Goal: Task Accomplishment & Management: Use online tool/utility

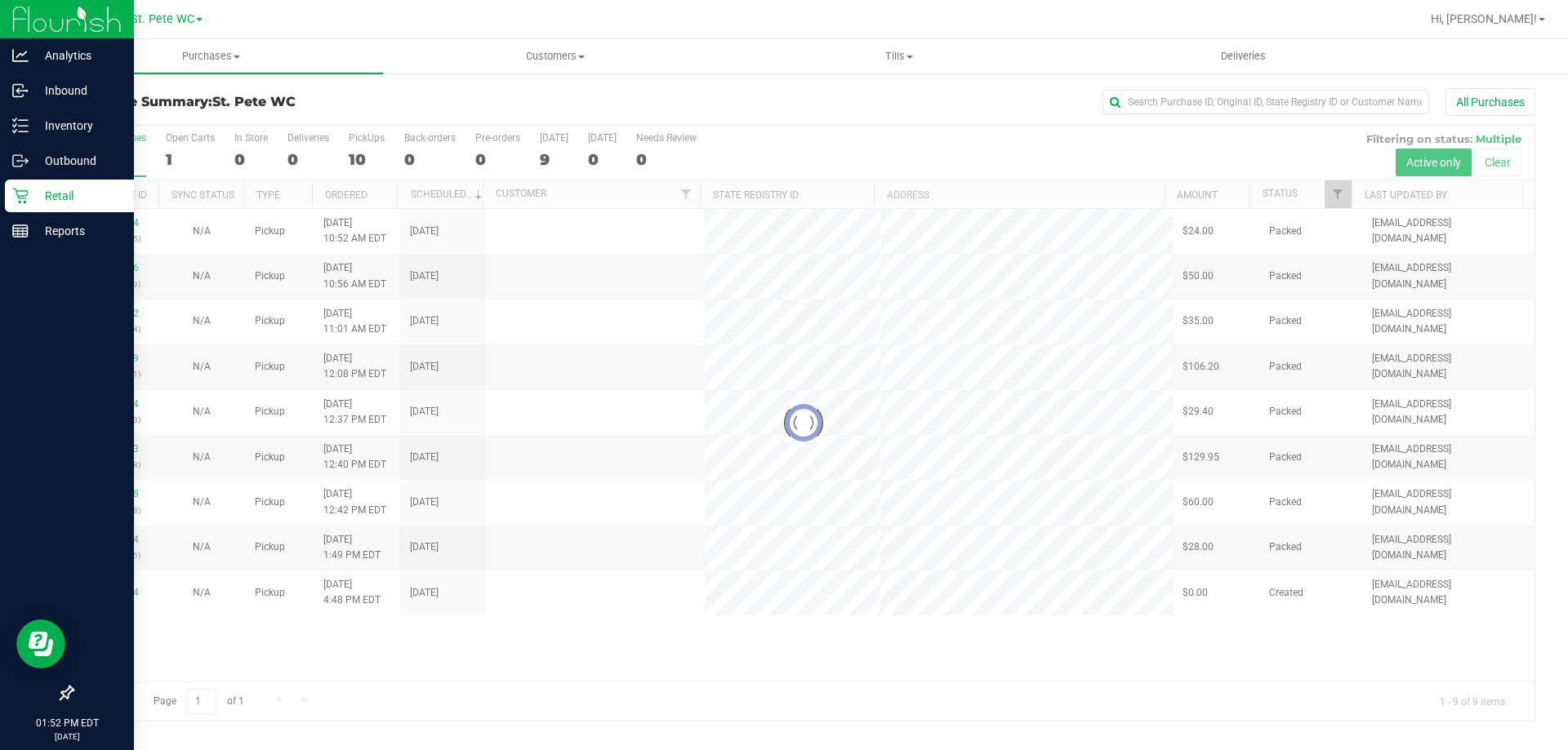
click at [10, 204] on div "Retail" at bounding box center [69, 195] width 129 height 32
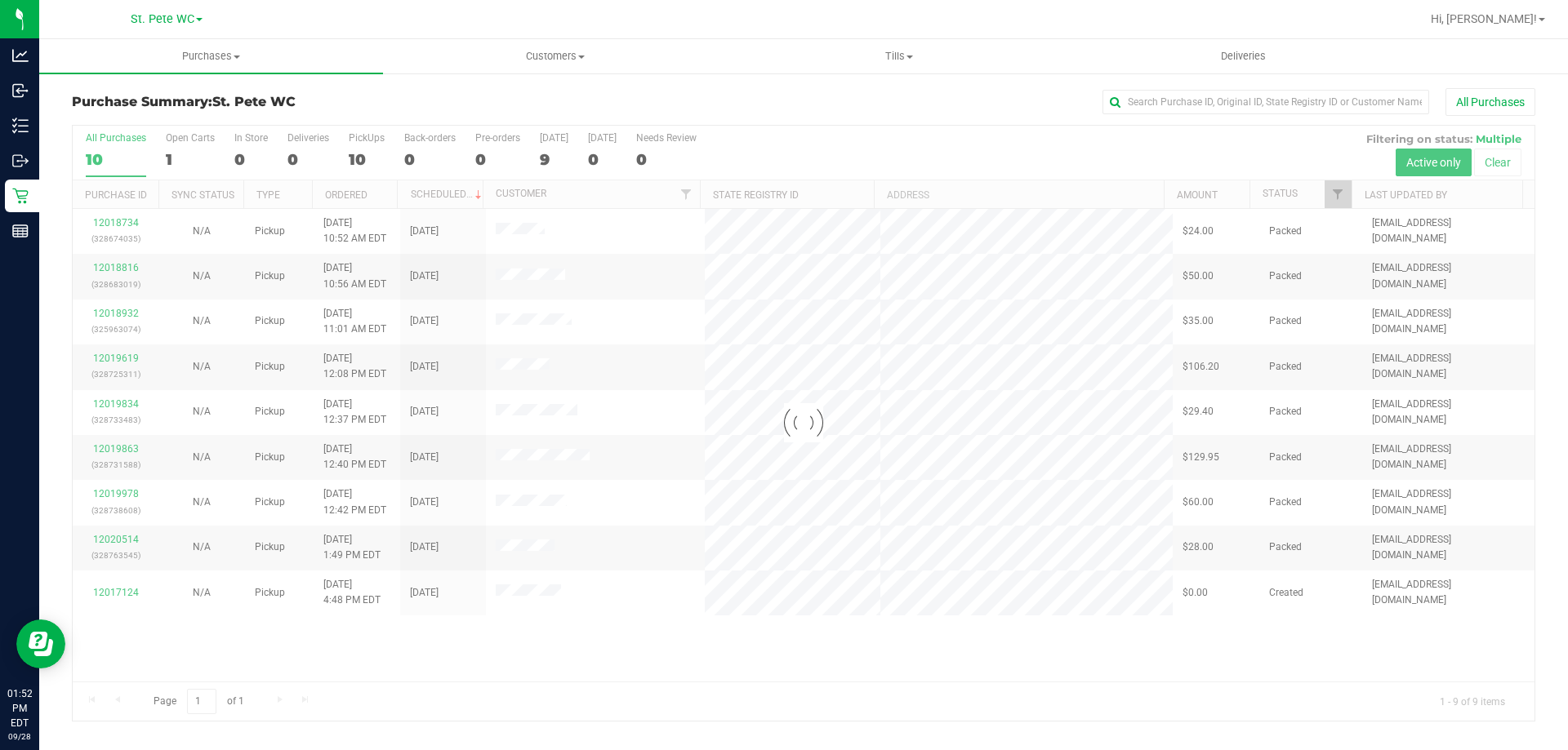
click at [193, 30] on div "St. Pete WC" at bounding box center [166, 20] width 238 height 26
drag, startPoint x: 186, startPoint y: 50, endPoint x: 170, endPoint y: 104, distance: 56.3
click at [184, 51] on span "Purchases" at bounding box center [211, 55] width 344 height 15
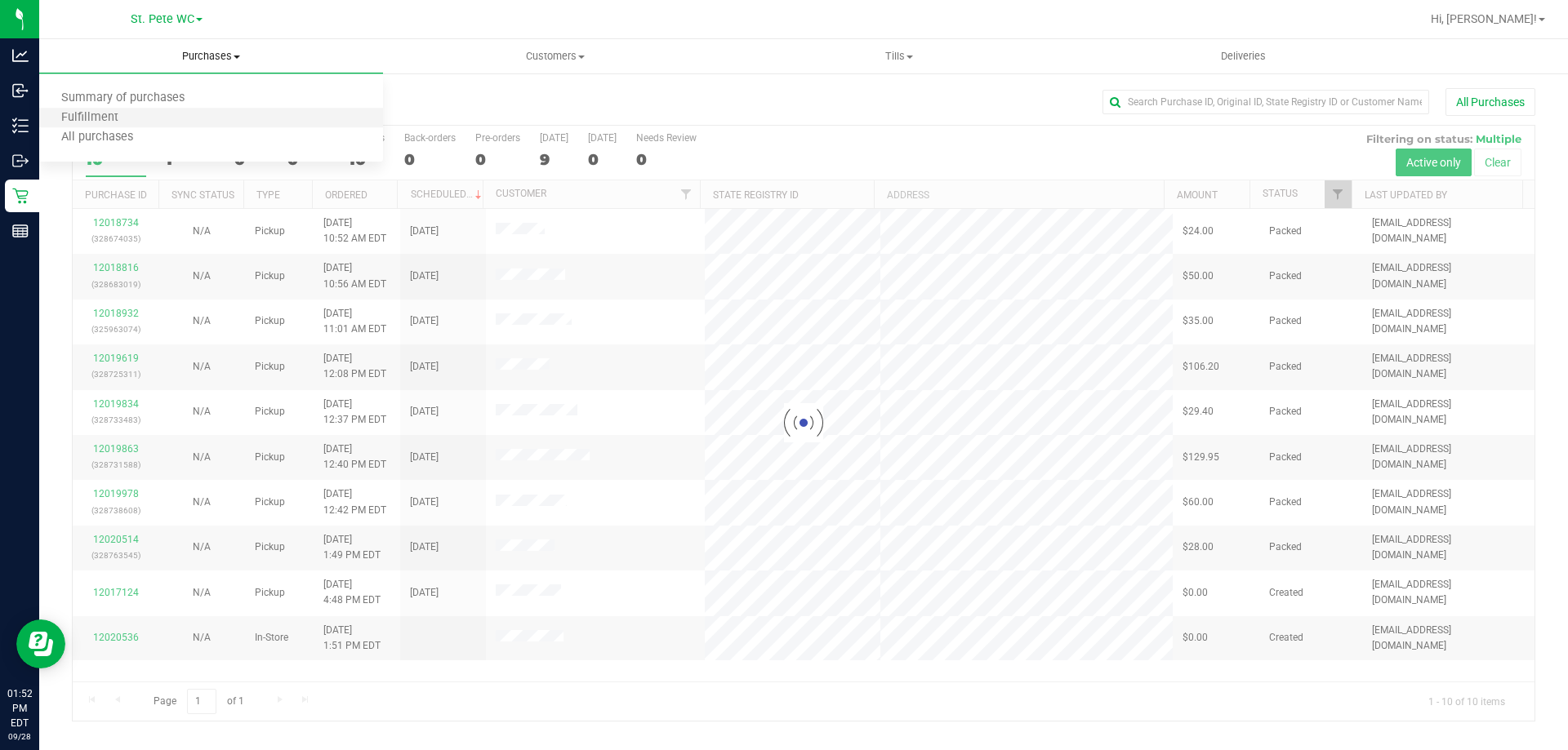
click at [165, 116] on li "Fulfillment" at bounding box center [211, 118] width 344 height 20
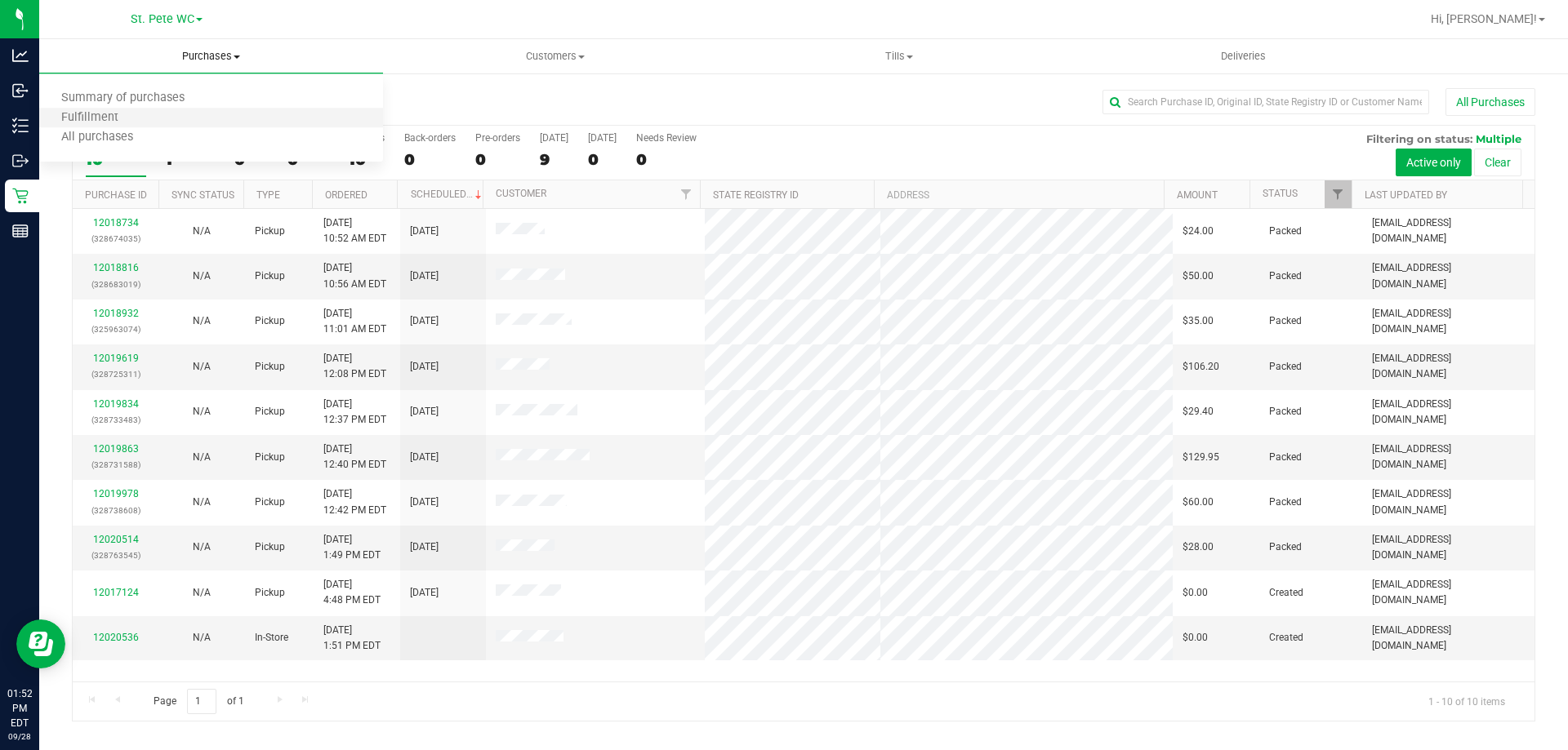
click at [143, 117] on li "Fulfillment" at bounding box center [211, 118] width 344 height 20
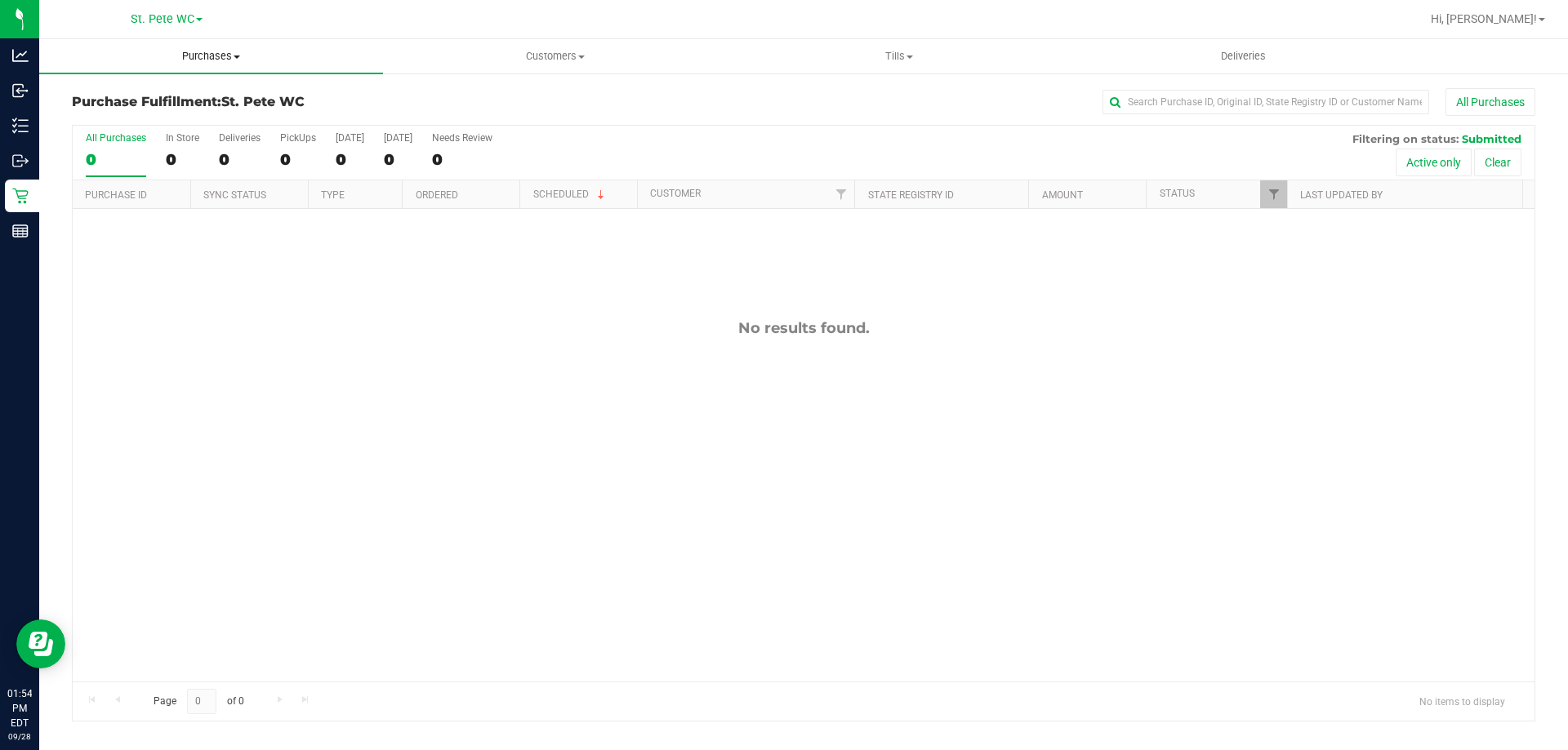
click at [176, 47] on uib-tab-heading "Purchases Summary of purchases Fulfillment All purchases" at bounding box center [211, 56] width 344 height 34
click at [126, 113] on span "Fulfillment" at bounding box center [90, 118] width 102 height 14
click at [526, 44] on uib-tab-heading "Customers All customers Add a new customer All physicians" at bounding box center [555, 56] width 342 height 32
click at [504, 90] on li "All customers" at bounding box center [555, 98] width 344 height 20
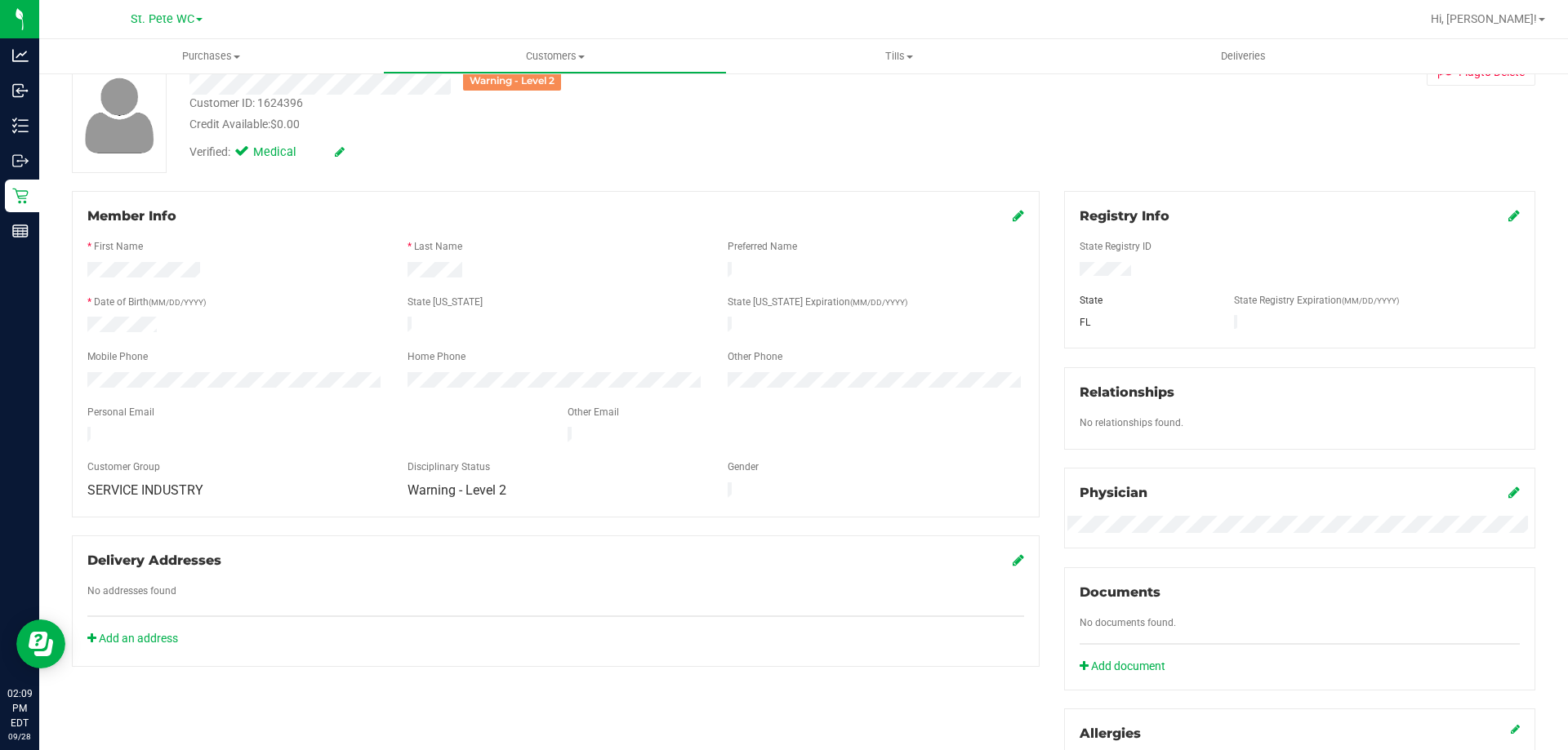
scroll to position [408, 0]
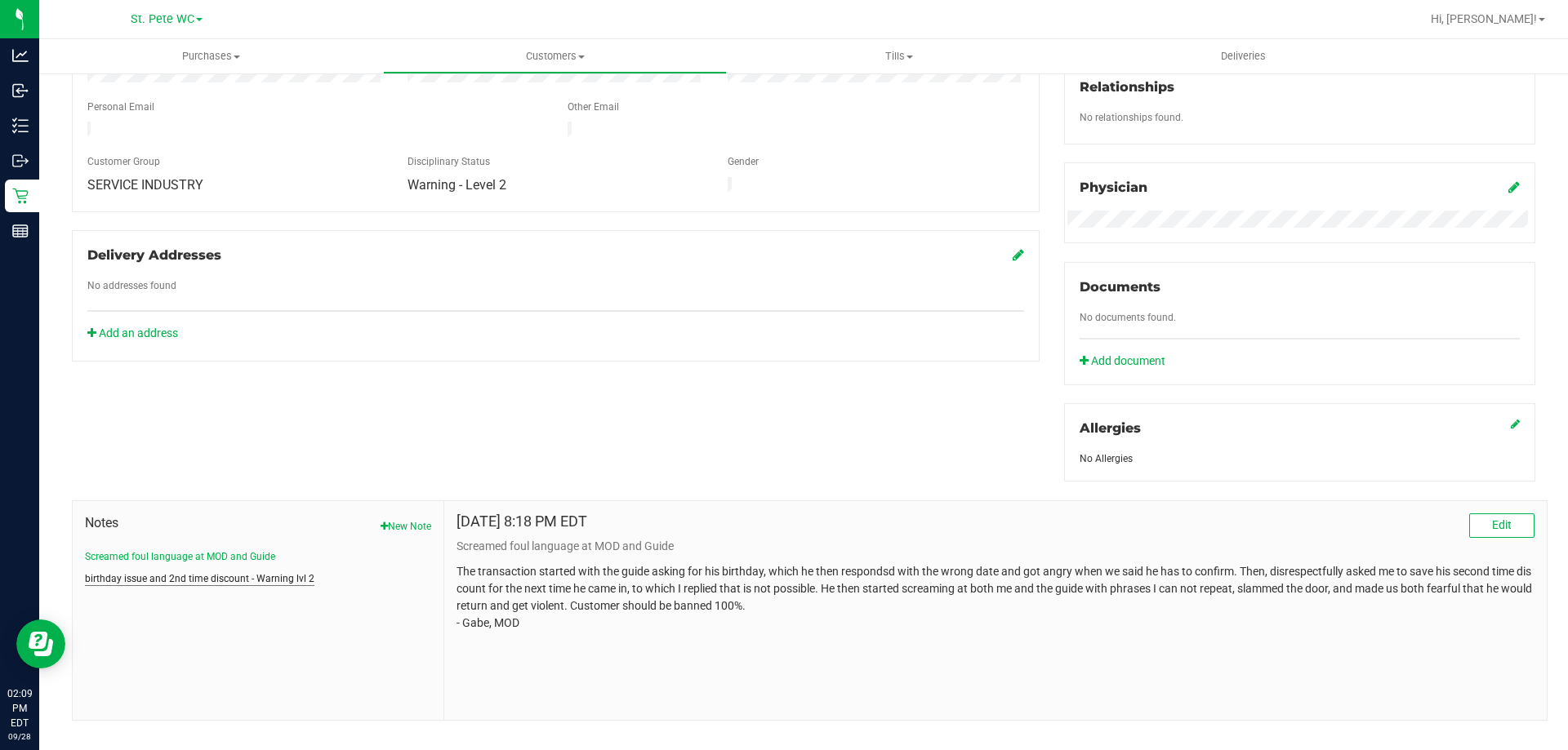
click at [149, 575] on button "birthday issue and 2nd time discount - Warning lvl 2" at bounding box center [199, 578] width 230 height 15
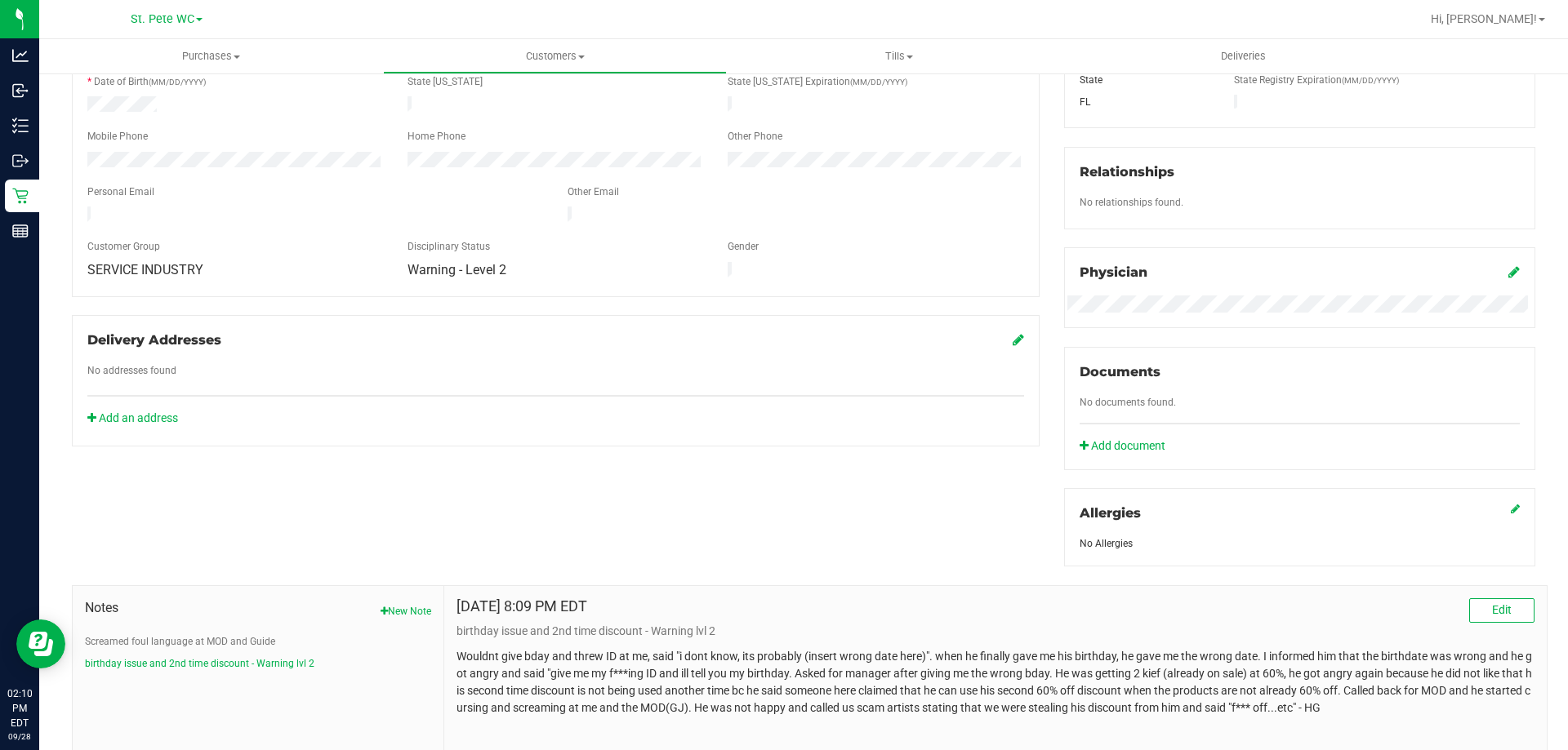
scroll to position [72, 0]
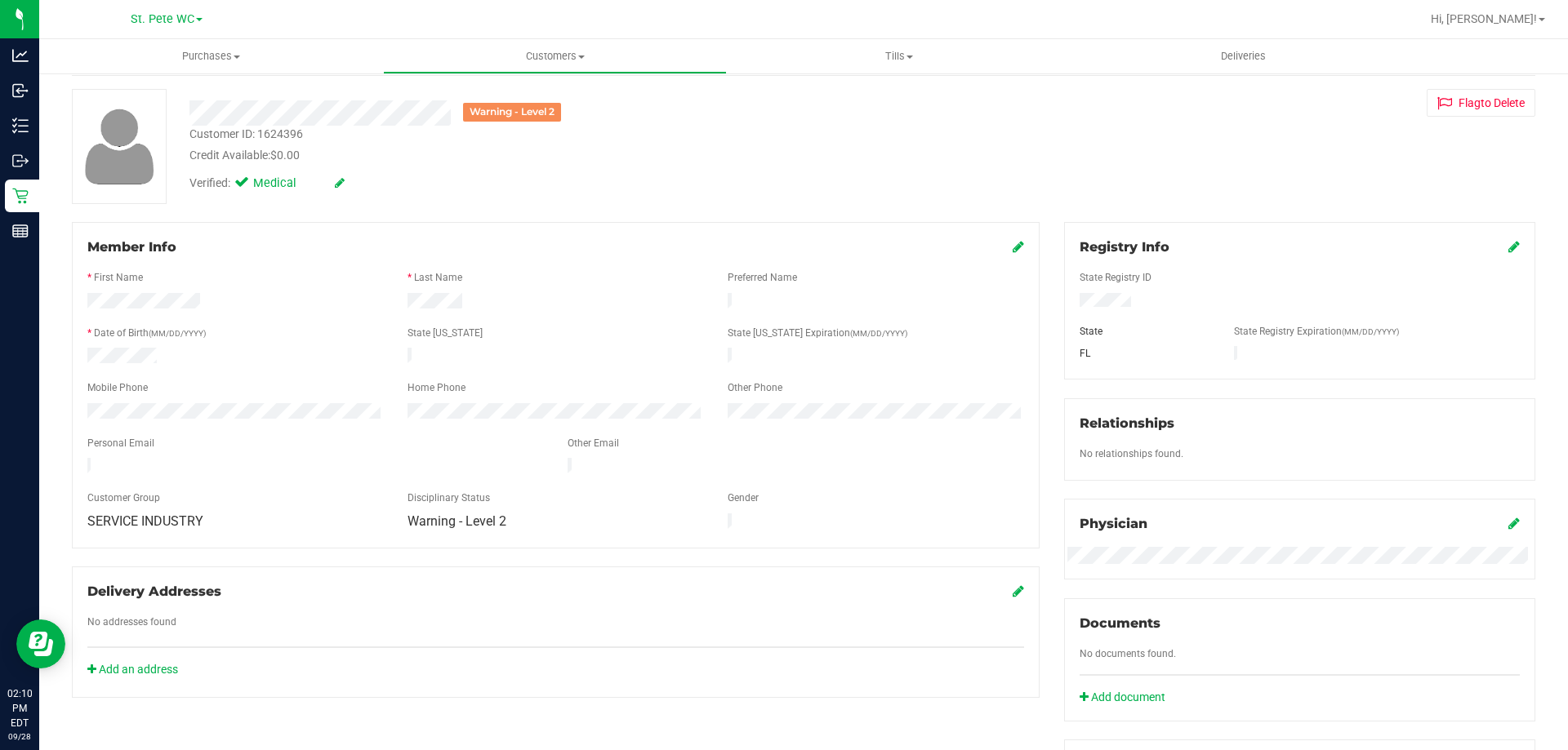
click at [120, 505] on label "Customer Group" at bounding box center [123, 497] width 73 height 15
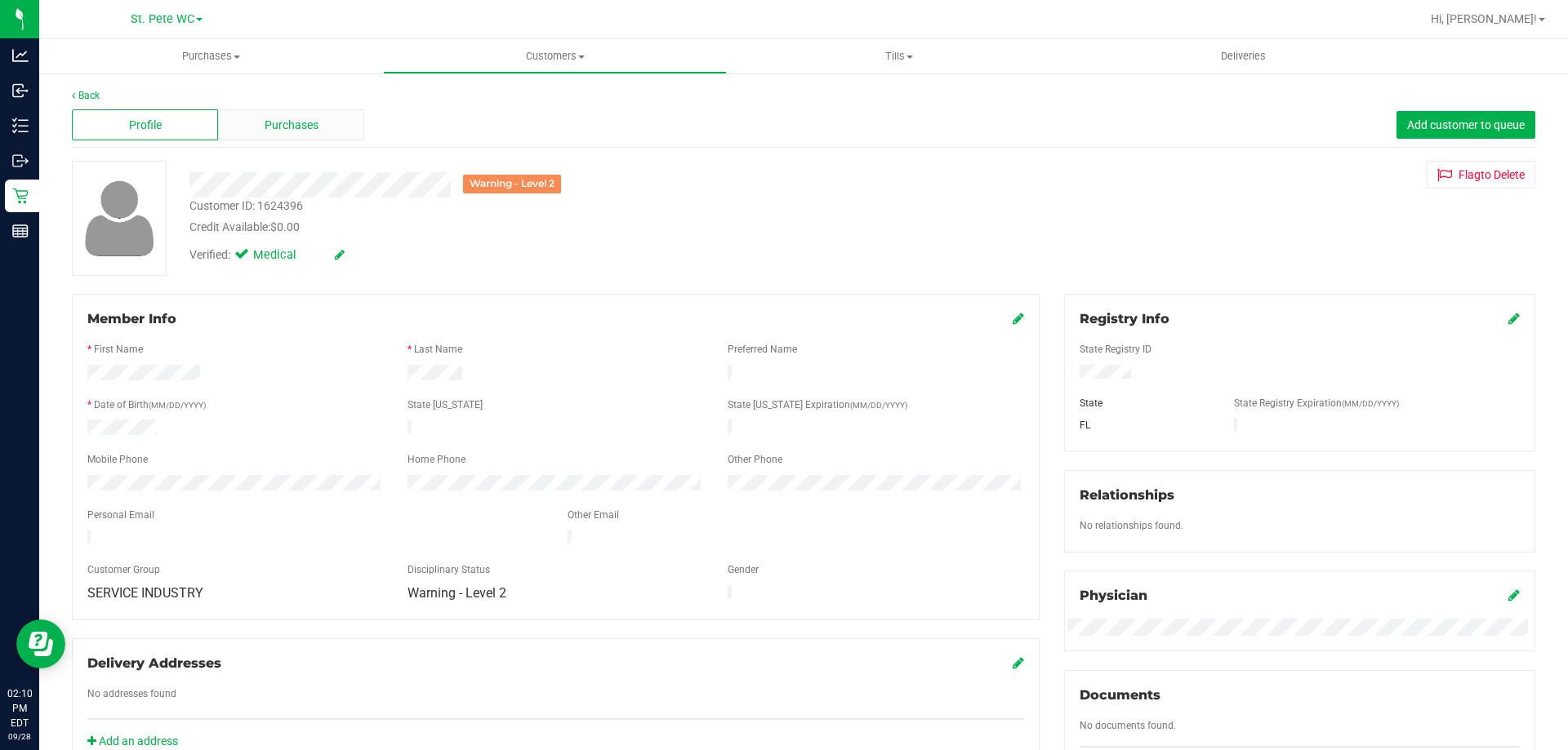
click at [294, 128] on span "Purchases" at bounding box center [291, 125] width 54 height 17
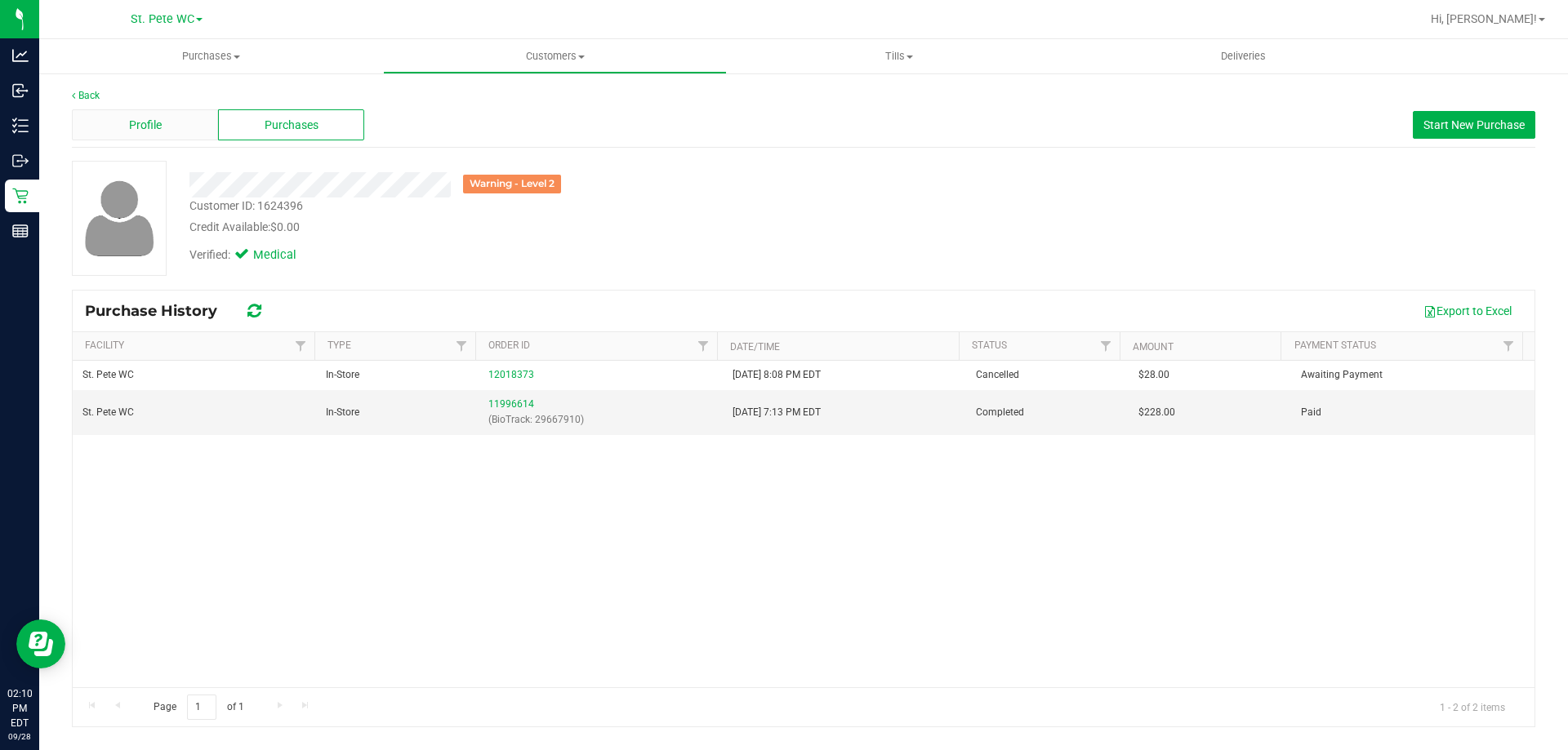
click at [170, 129] on div "Profile" at bounding box center [144, 125] width 146 height 31
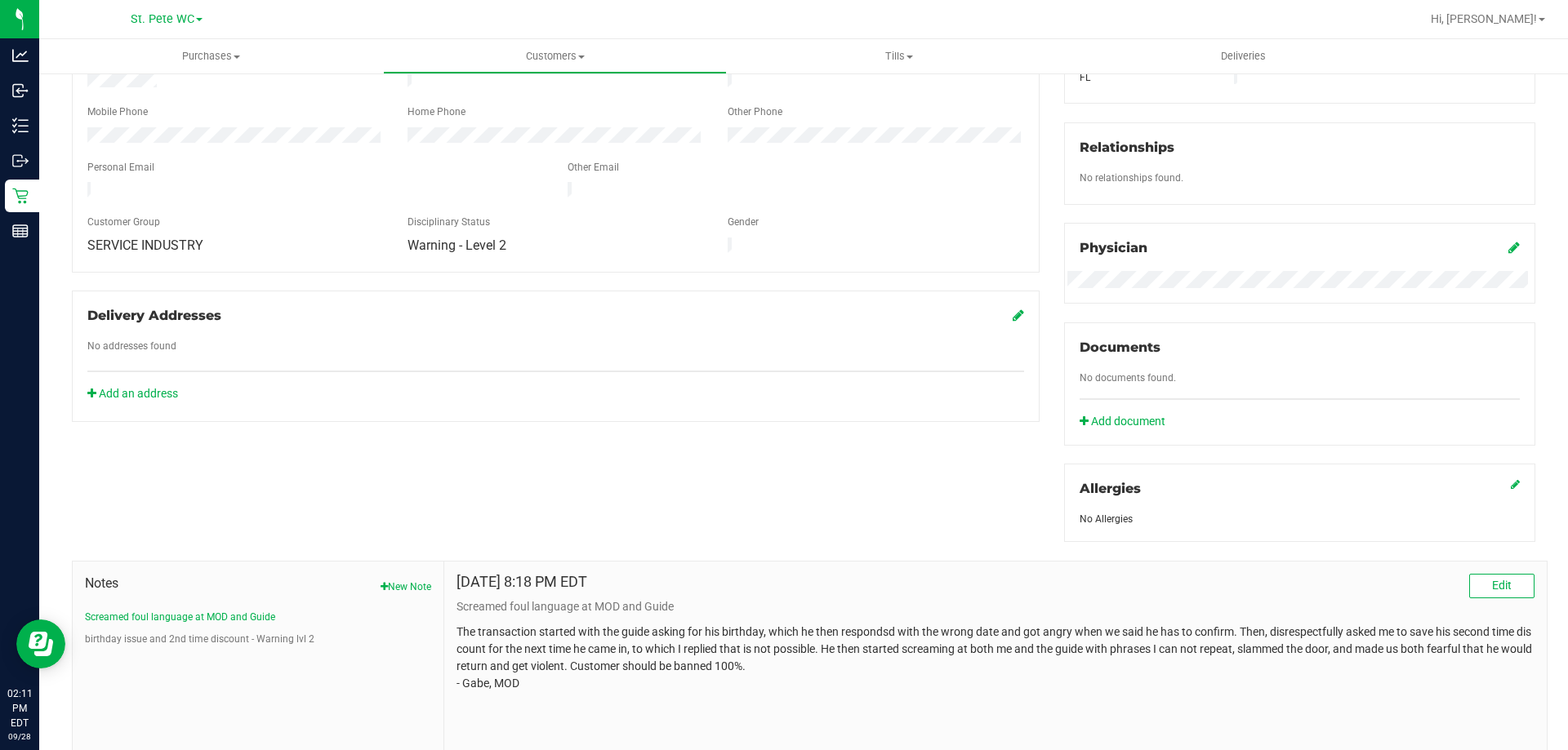
scroll to position [300, 0]
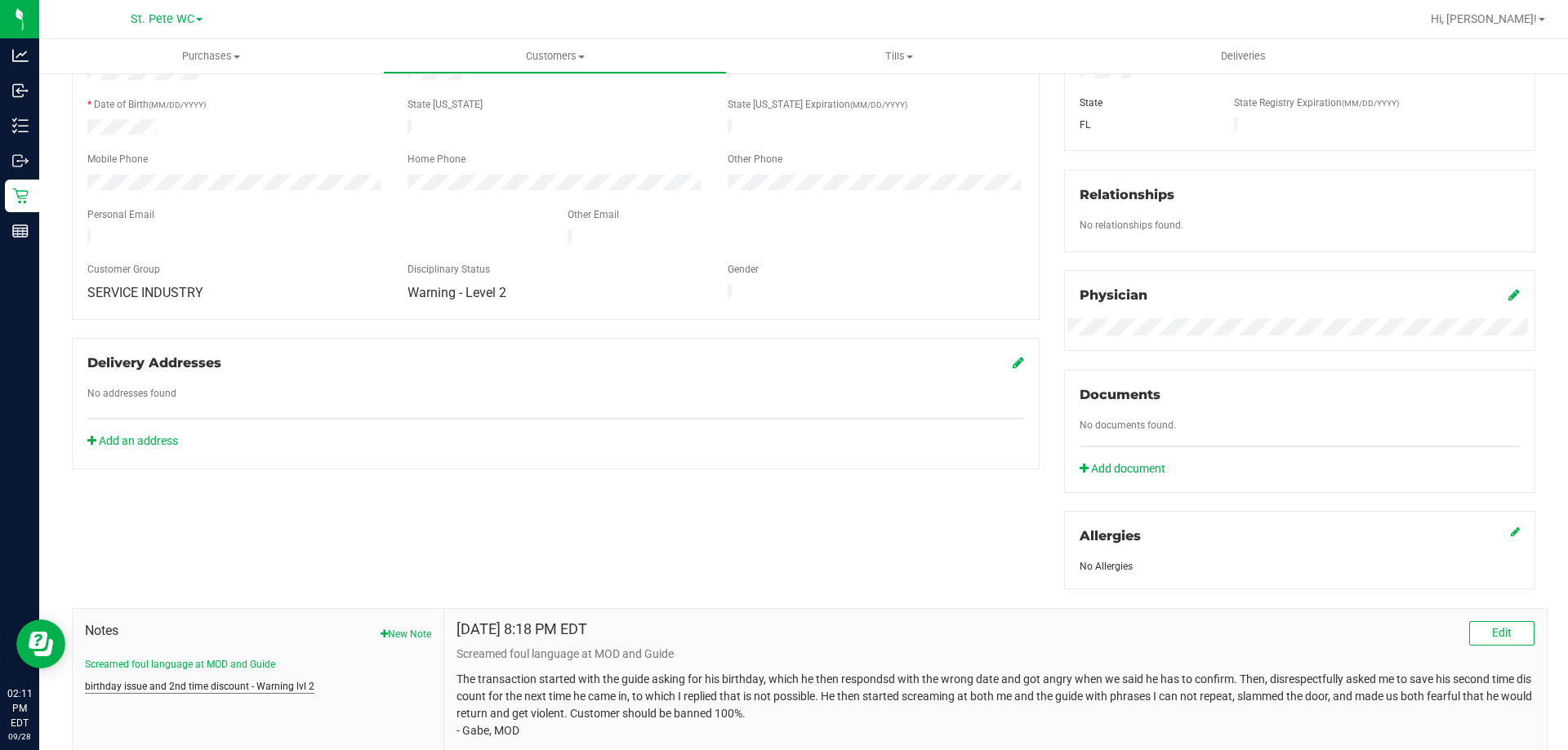
click at [208, 686] on button "birthday issue and 2nd time discount - Warning lvl 2" at bounding box center [199, 686] width 230 height 15
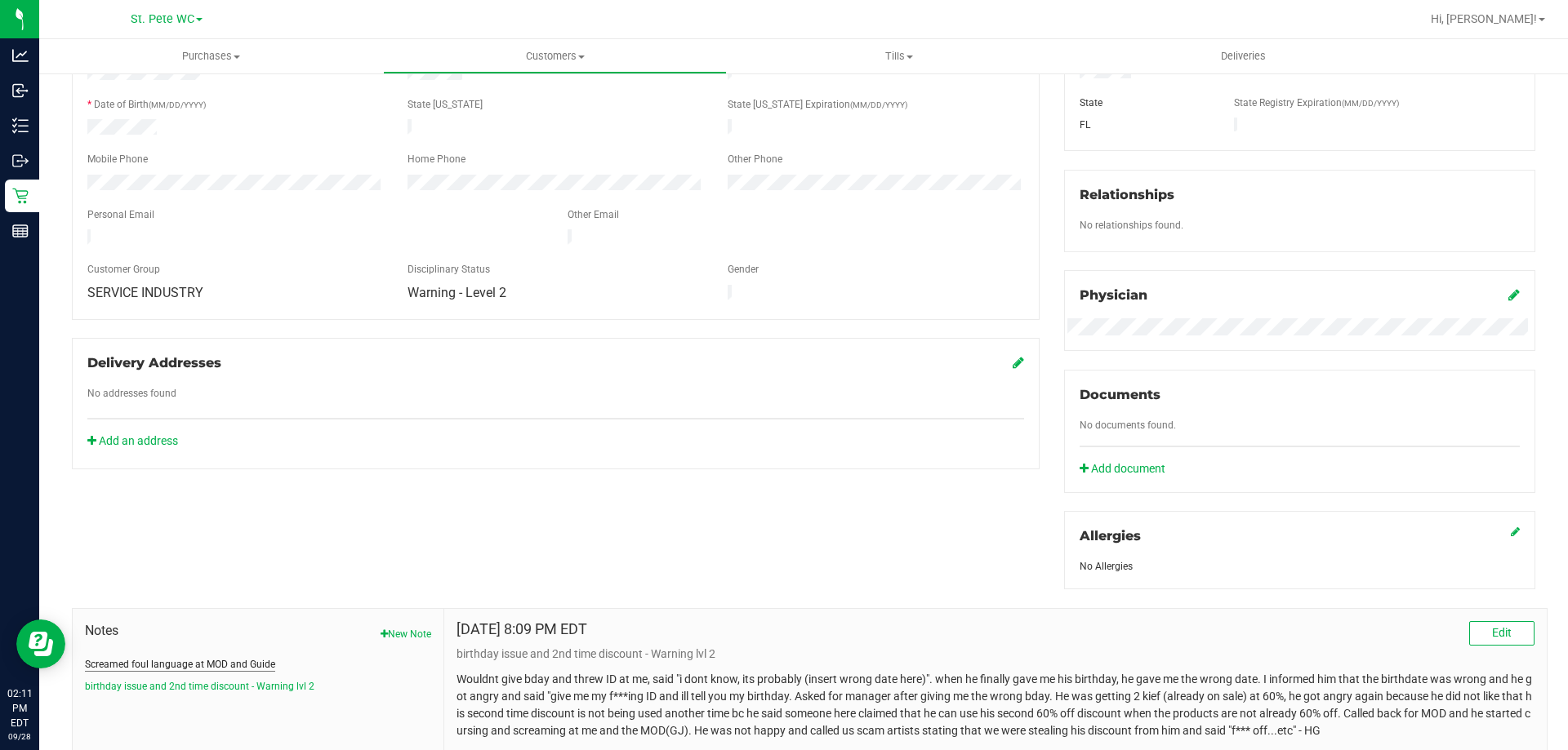
click at [176, 660] on button "Screamed foul language at MOD and Guide" at bounding box center [179, 664] width 190 height 15
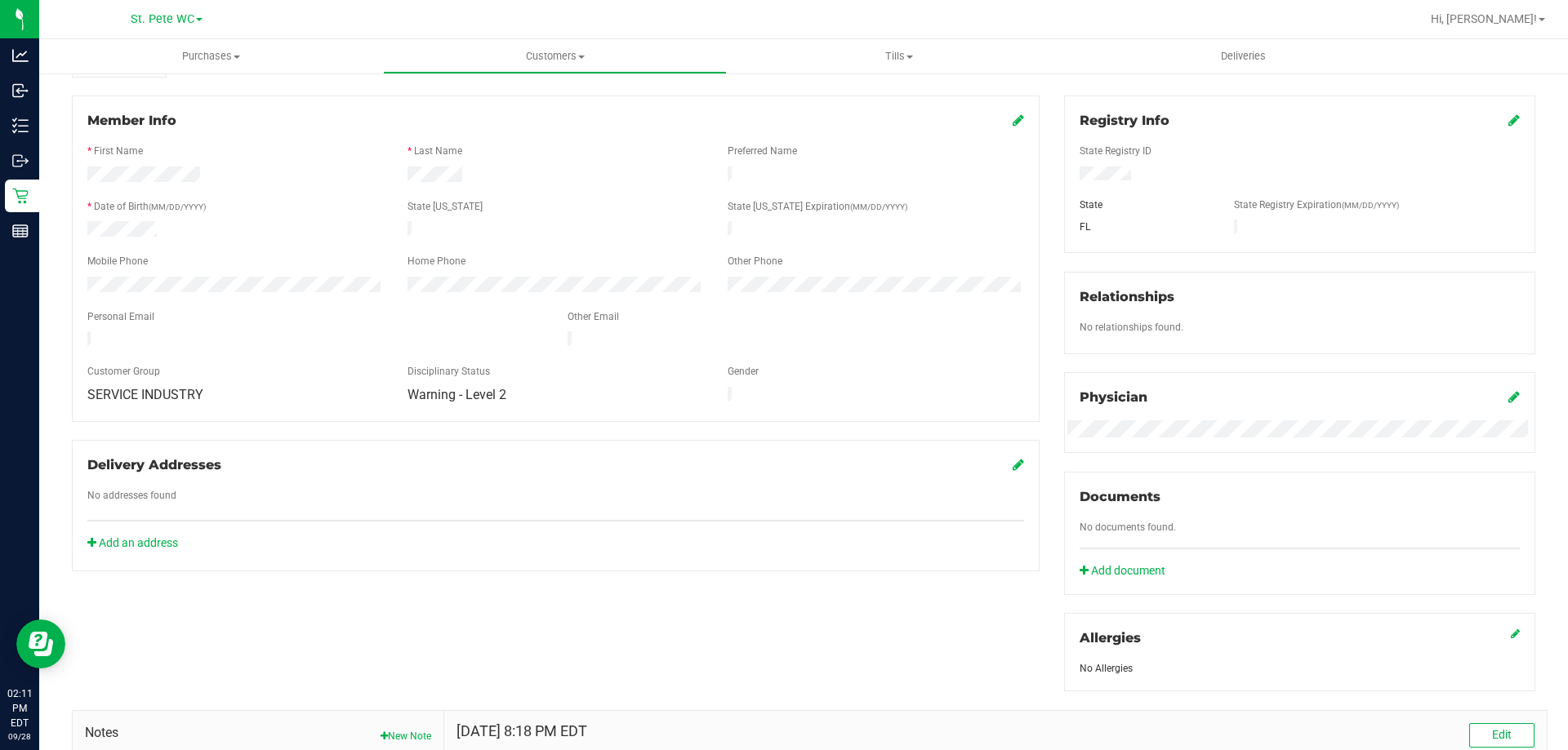
scroll to position [166, 0]
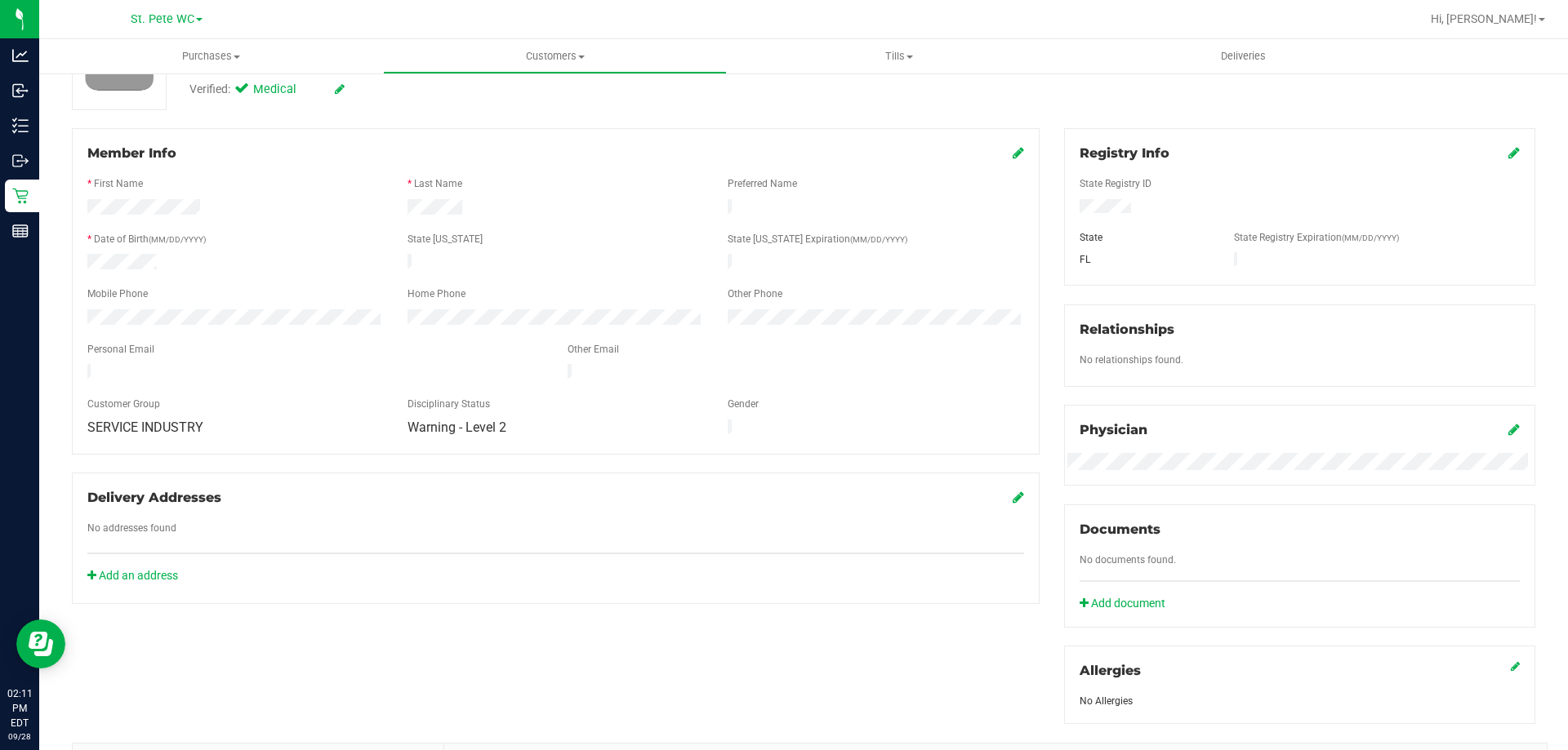
click at [17, 195] on icon at bounding box center [20, 196] width 15 height 15
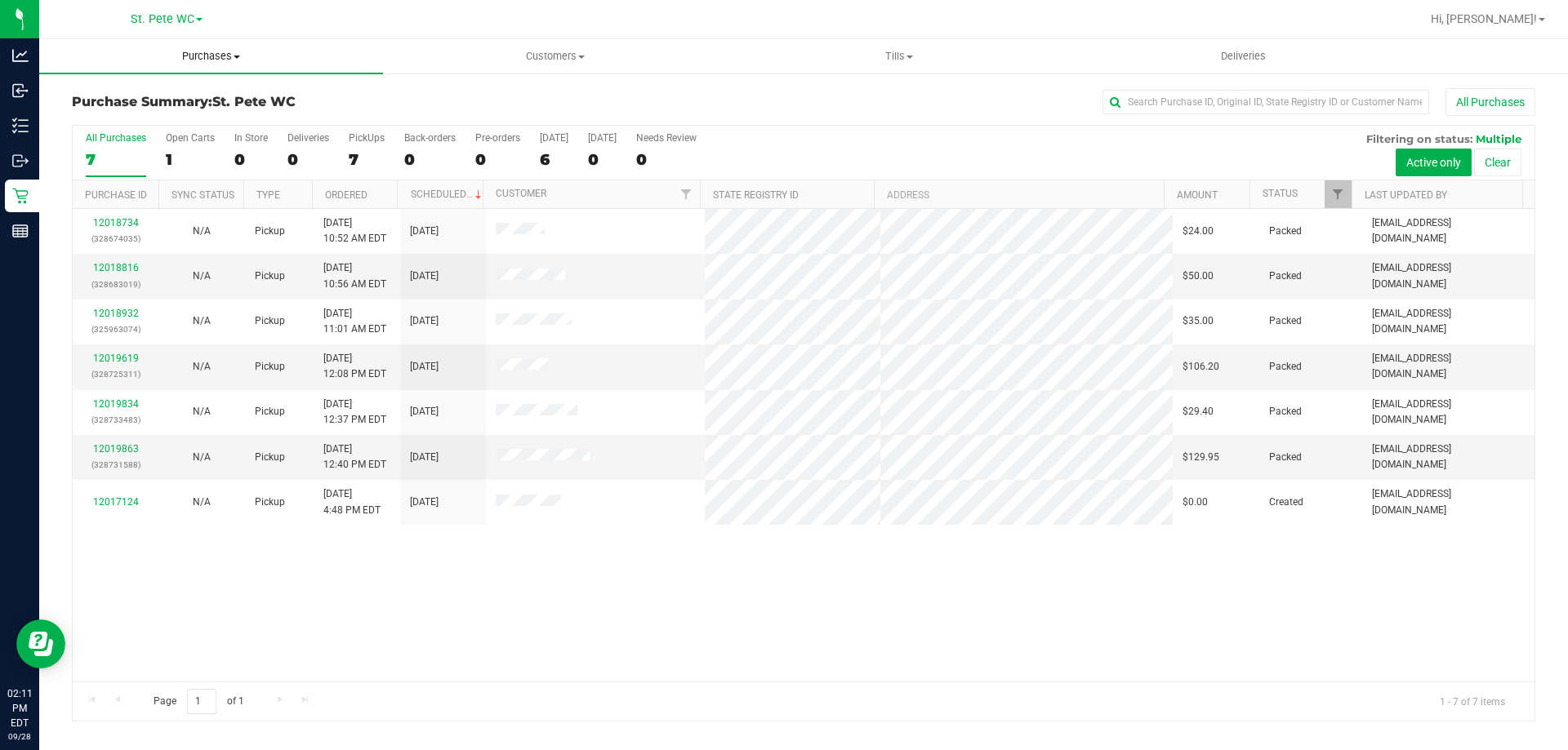
click at [219, 55] on span "Purchases" at bounding box center [211, 55] width 344 height 15
click at [116, 111] on span "Fulfillment" at bounding box center [90, 118] width 102 height 14
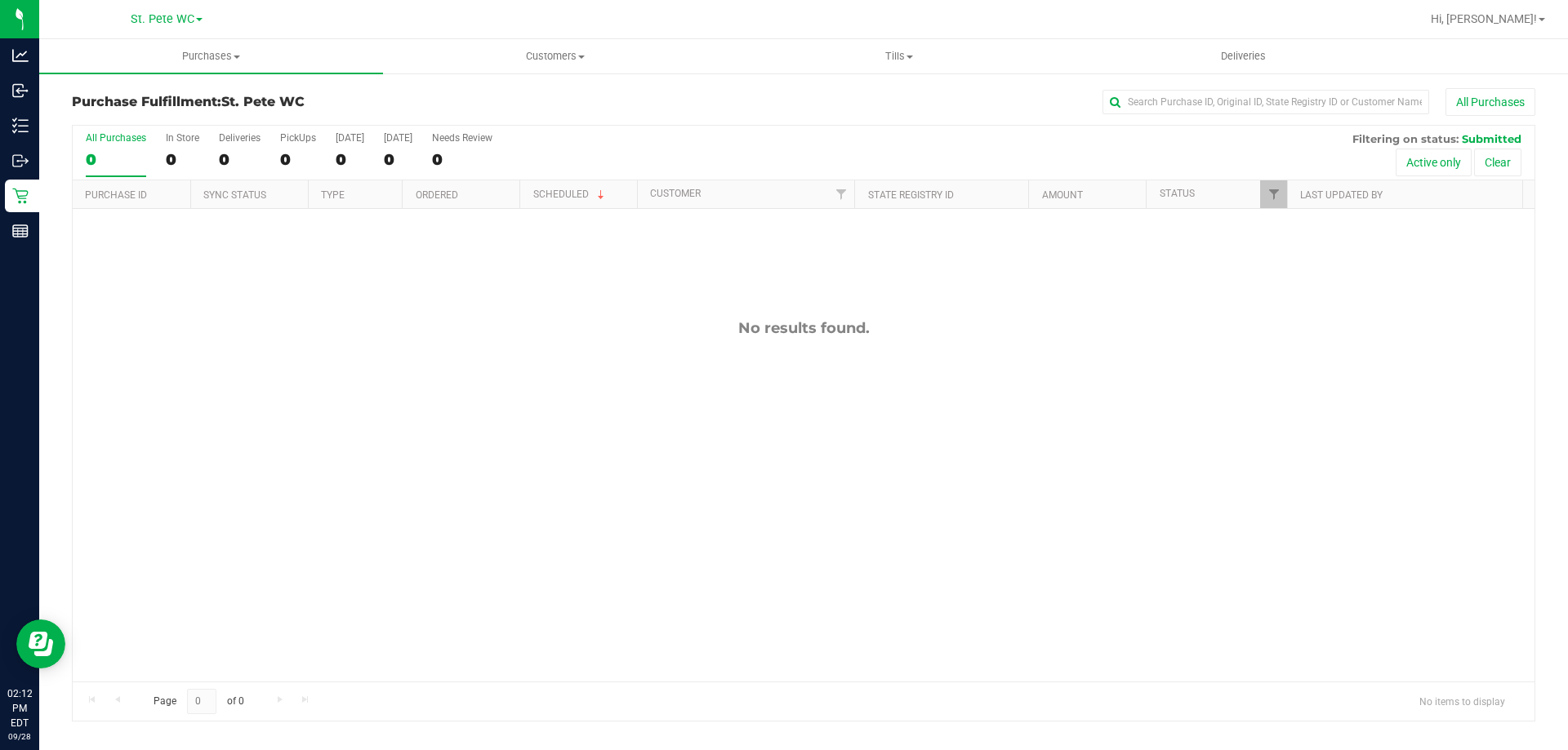
click at [149, 247] on div "No results found." at bounding box center [803, 500] width 1461 height 583
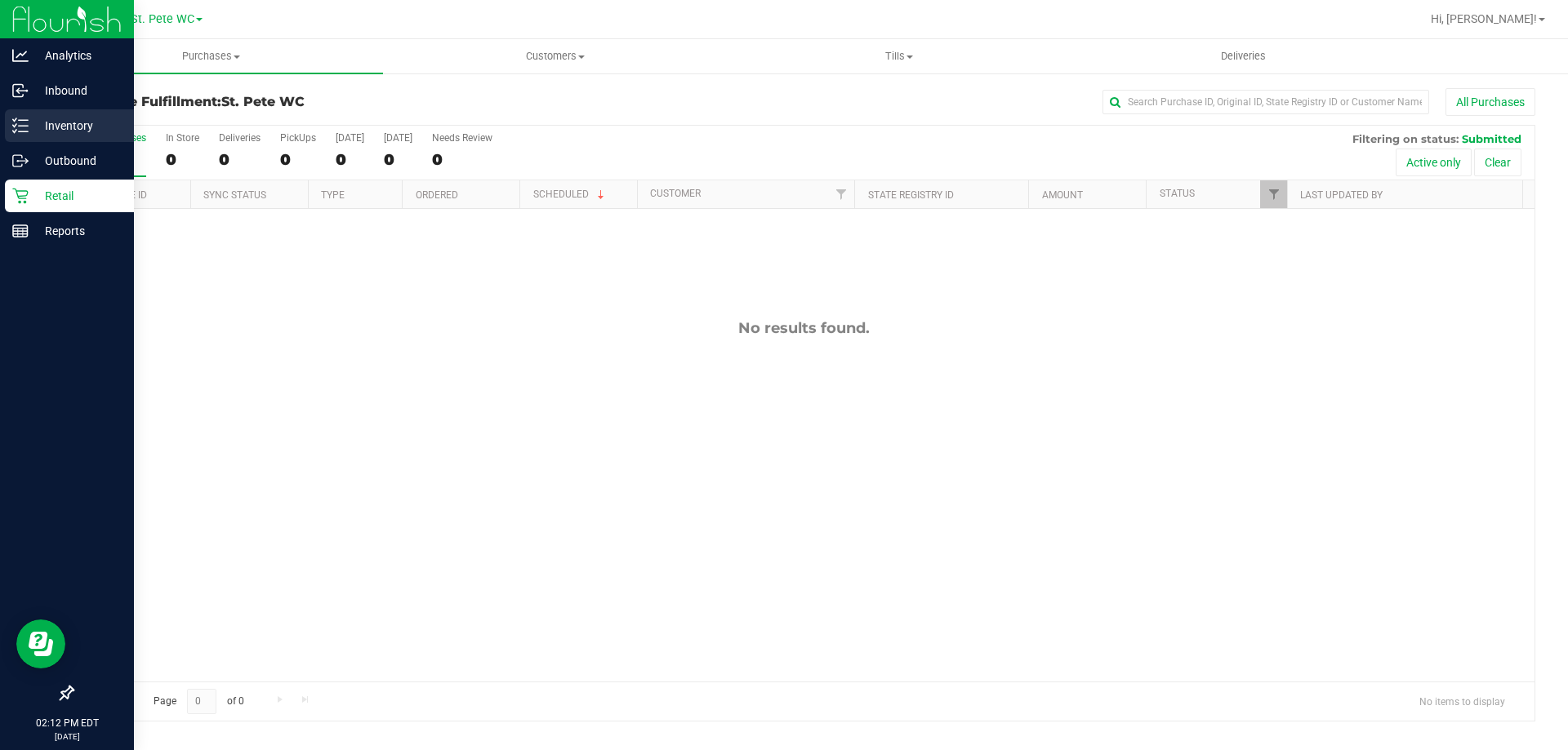
click at [23, 131] on line at bounding box center [23, 131] width 9 height 0
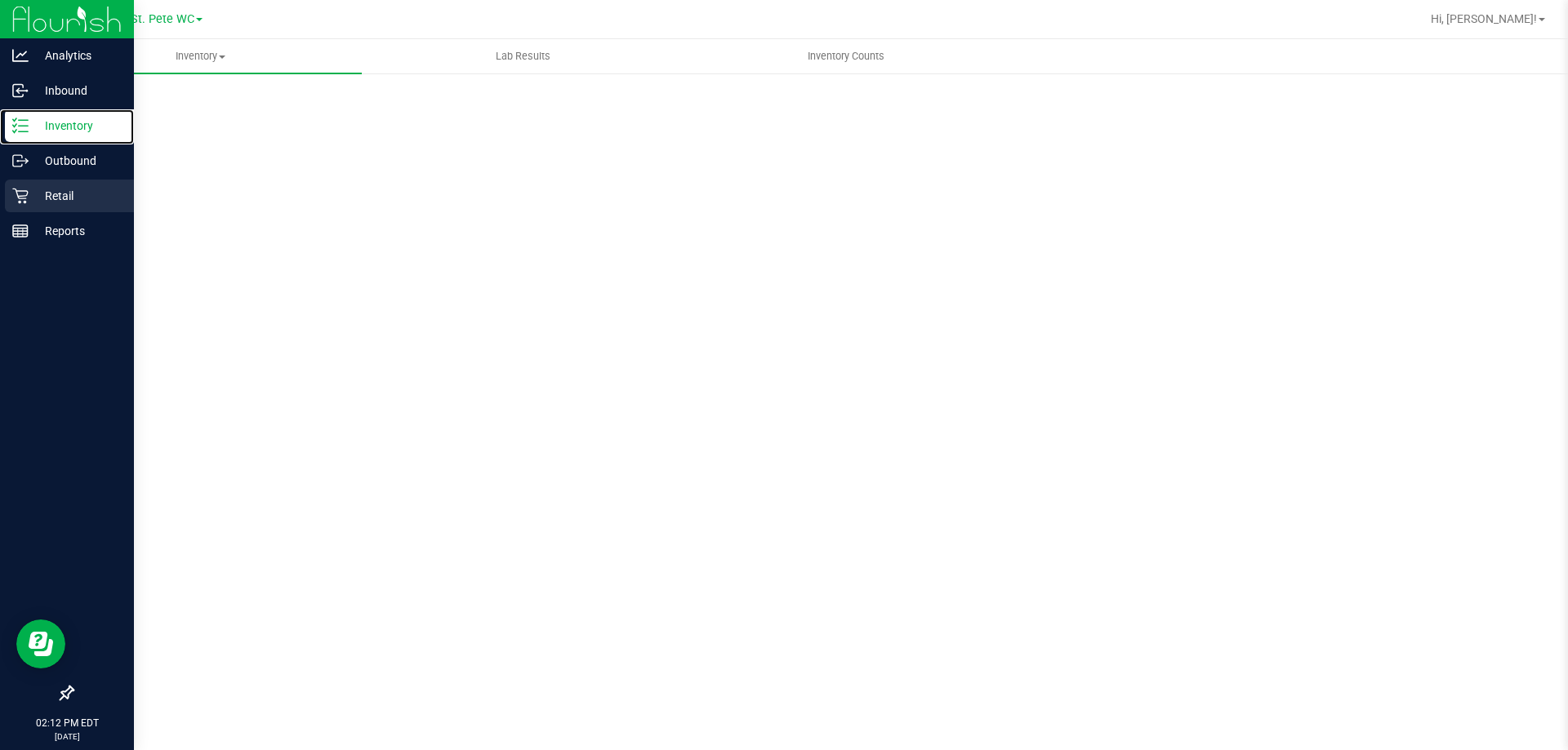
click at [66, 194] on p "Retail" at bounding box center [77, 195] width 98 height 20
click at [58, 193] on p "Retail" at bounding box center [77, 195] width 98 height 20
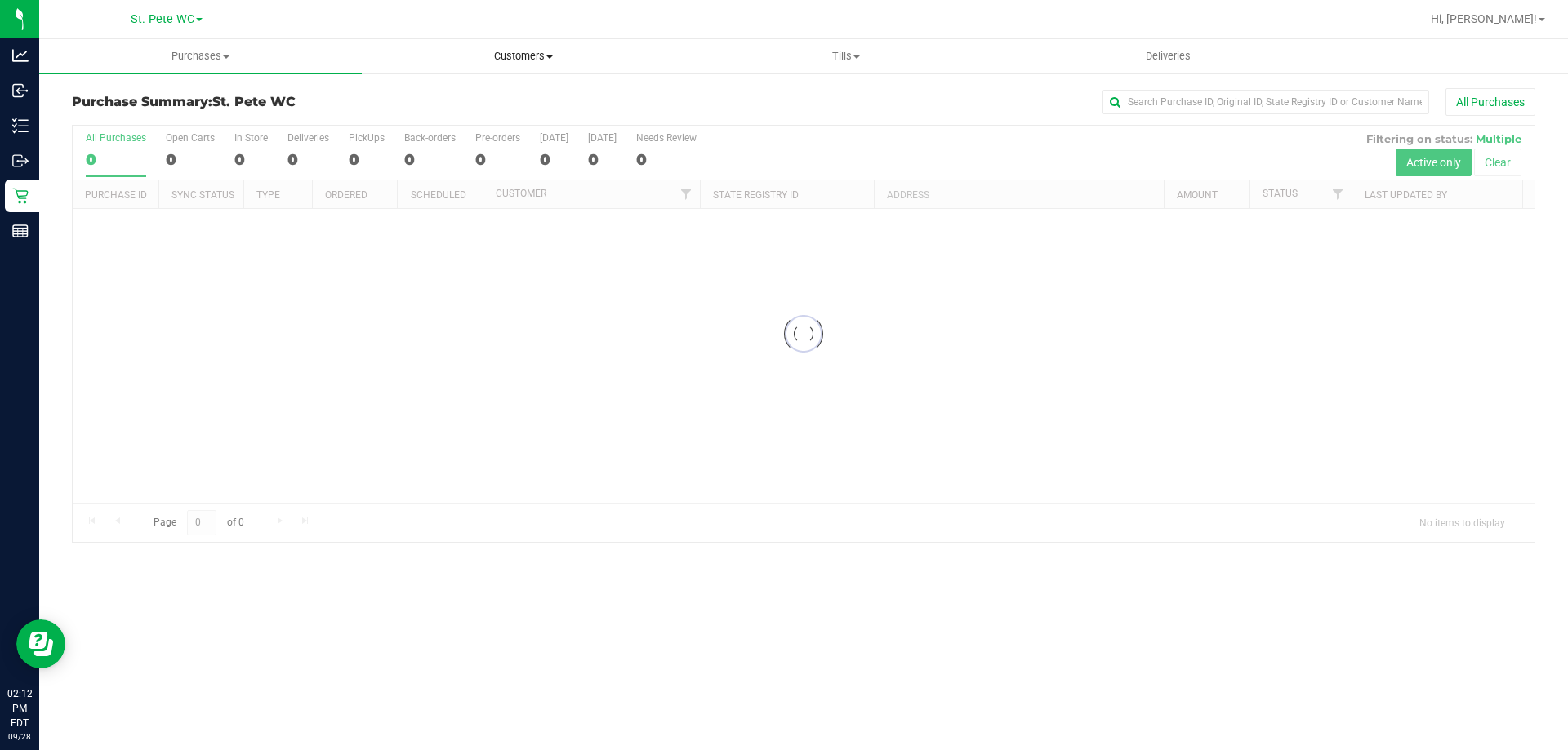
click at [488, 61] on span "Customers" at bounding box center [523, 55] width 321 height 15
click at [484, 116] on span "Add a new customer" at bounding box center [439, 118] width 154 height 14
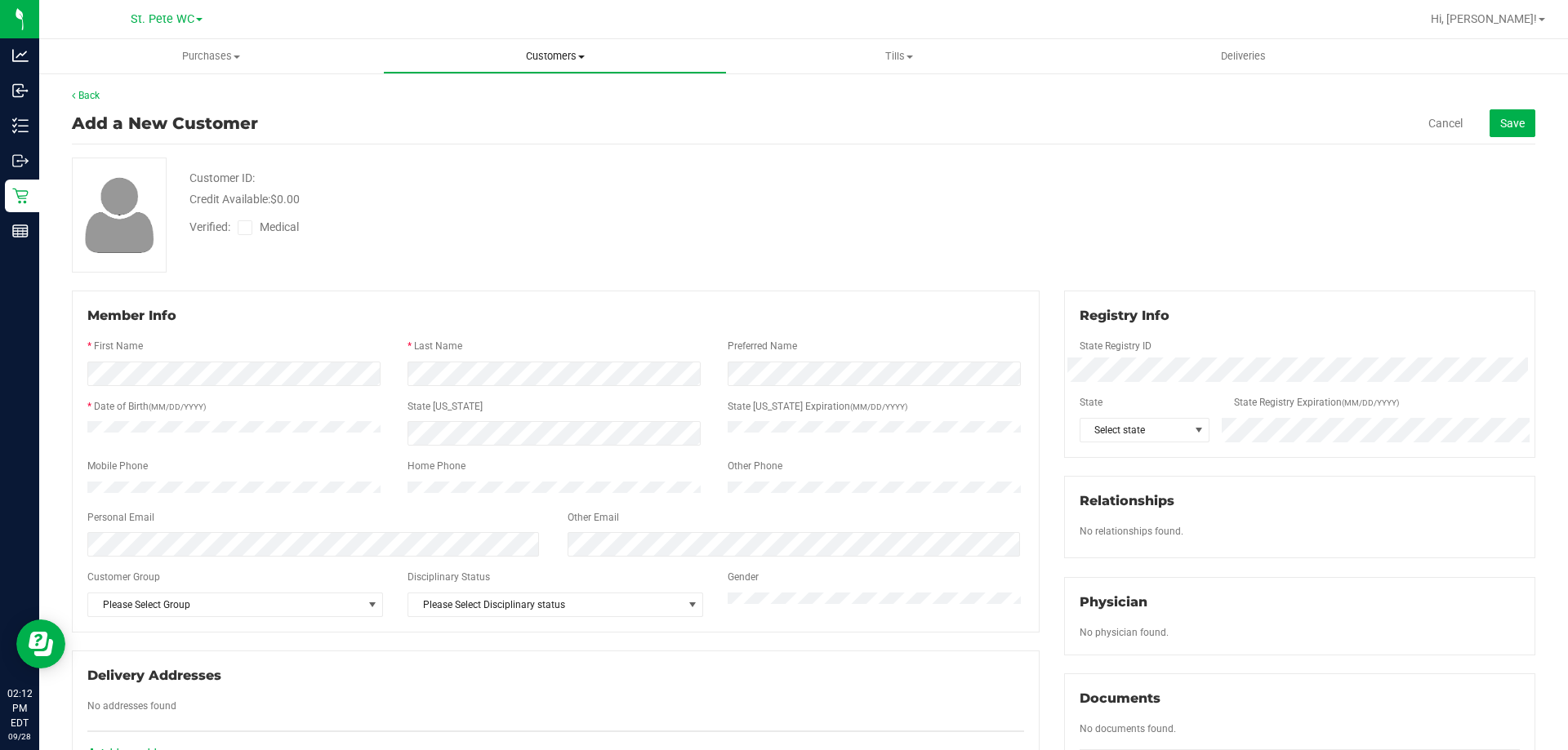
click at [528, 63] on span "Customers" at bounding box center [555, 55] width 342 height 15
click at [528, 105] on li "All customers" at bounding box center [555, 98] width 344 height 20
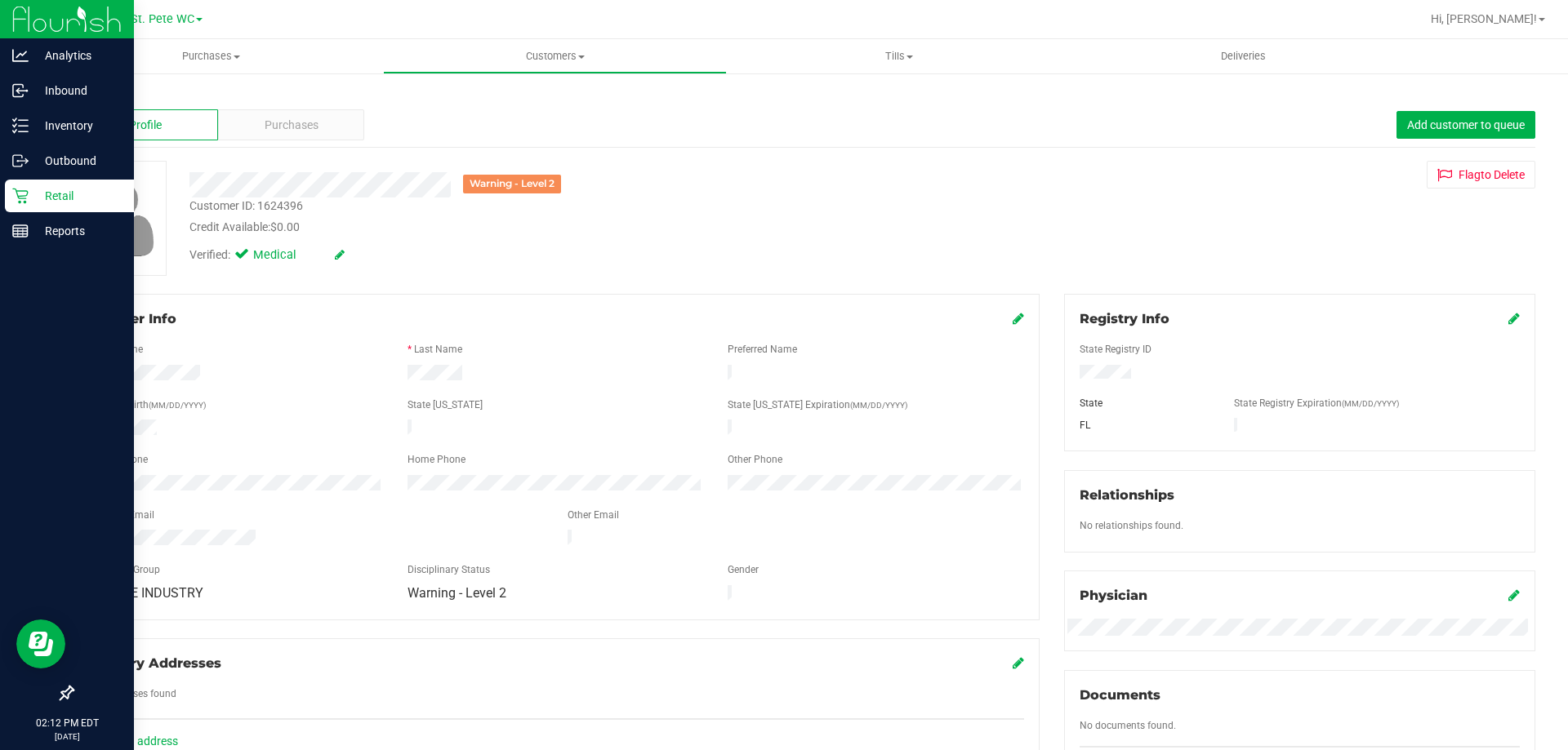
click at [14, 190] on icon at bounding box center [20, 195] width 16 height 16
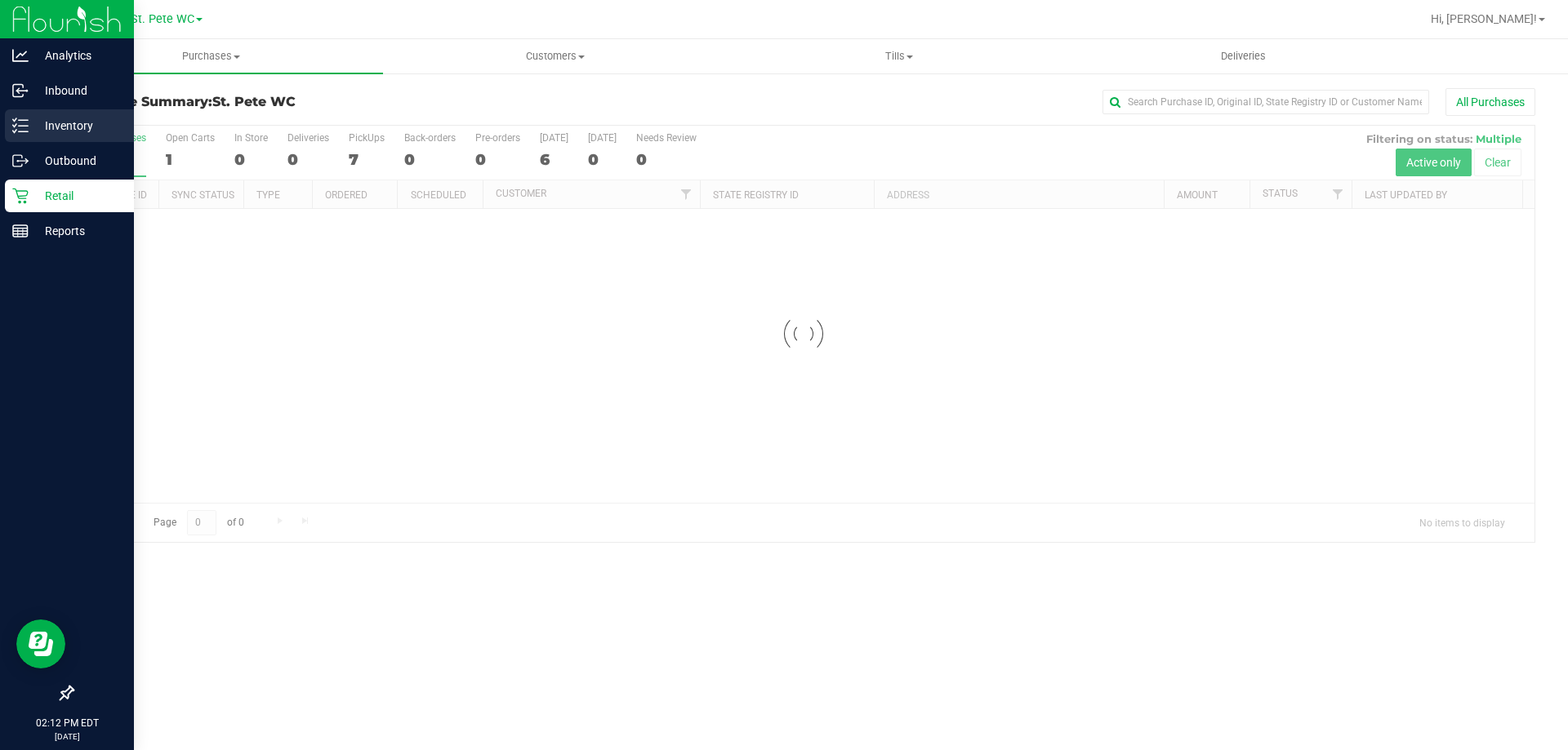
click at [0, 121] on link "Inventory" at bounding box center [67, 126] width 134 height 35
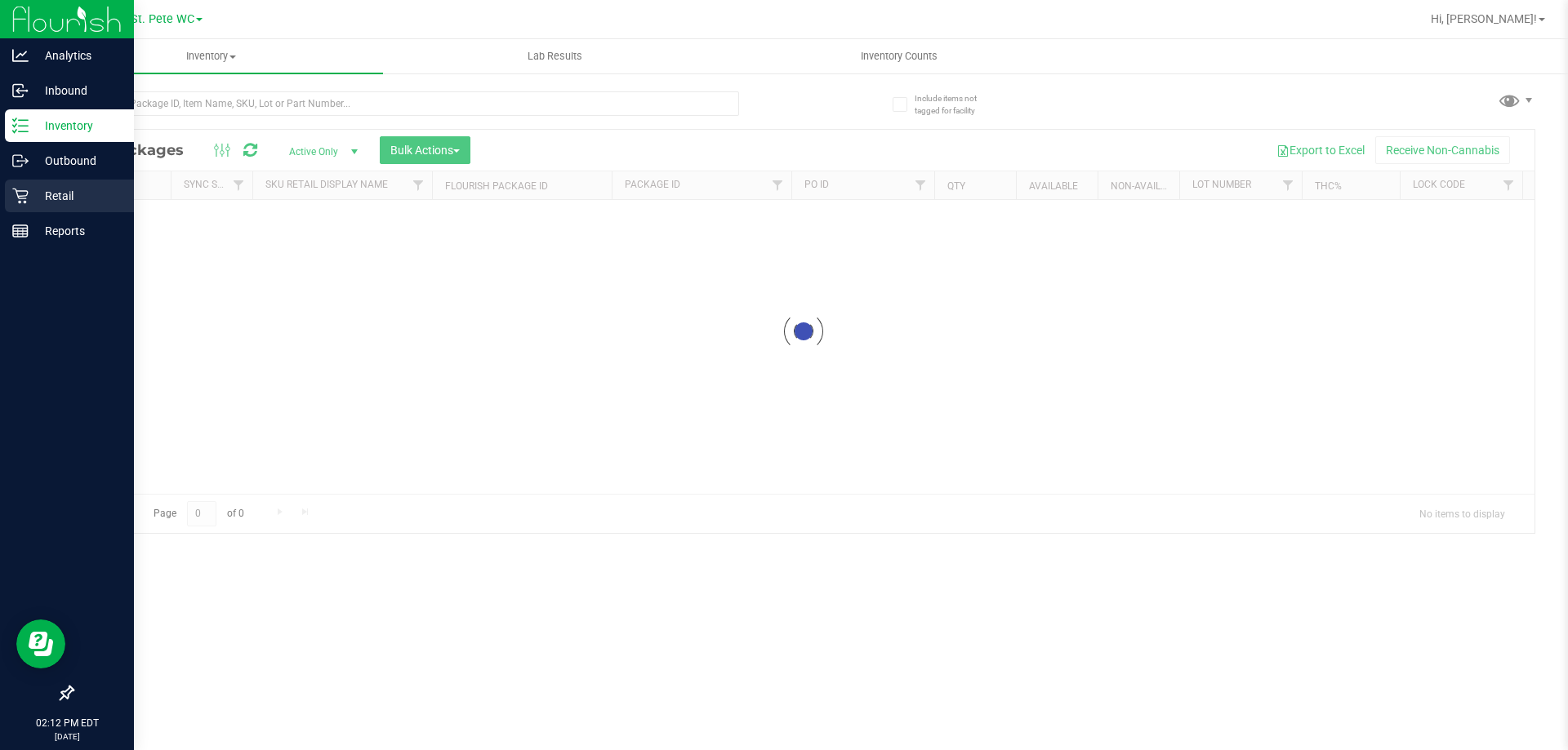
click at [0, 206] on link "Retail" at bounding box center [67, 196] width 134 height 35
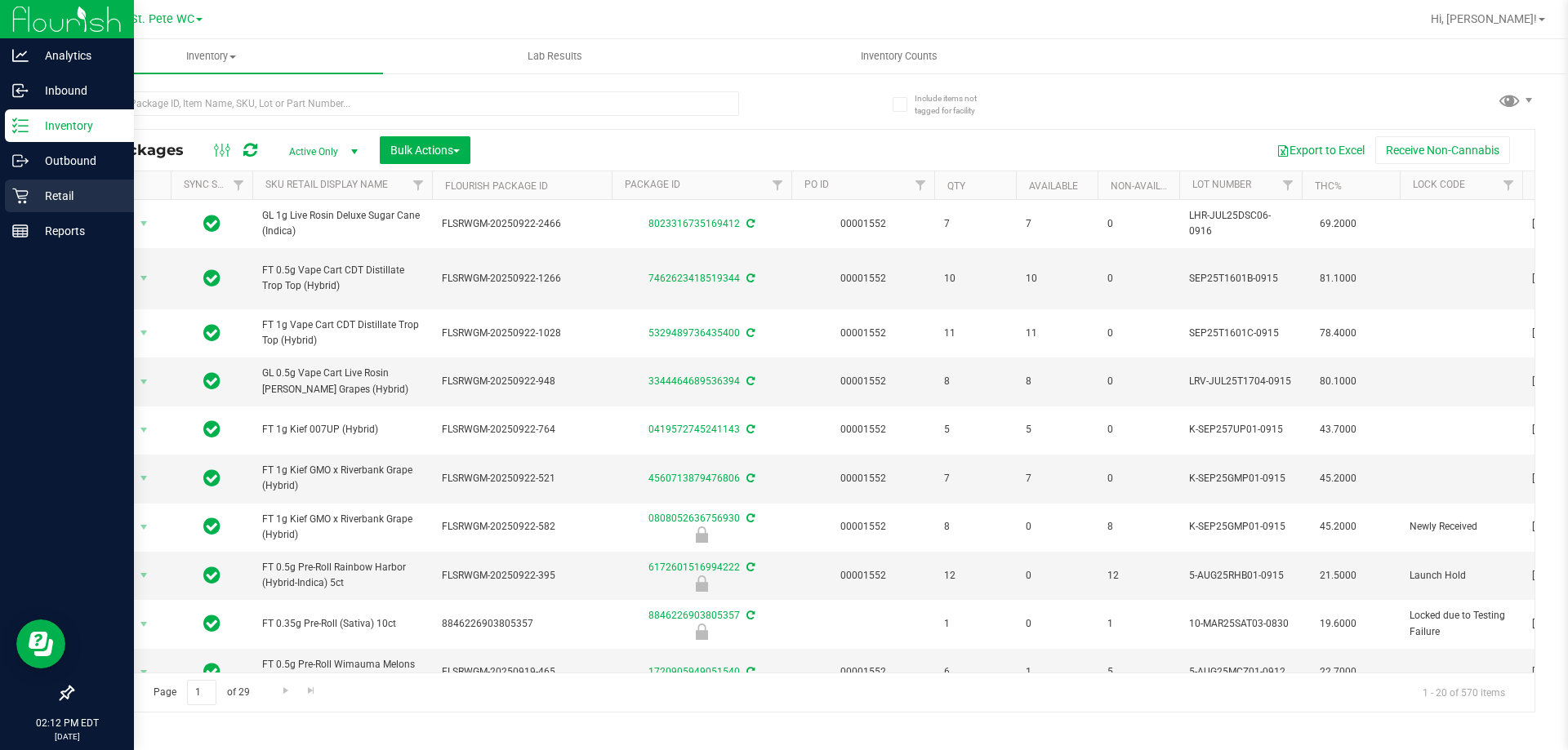
click at [11, 198] on div "Retail" at bounding box center [69, 195] width 129 height 32
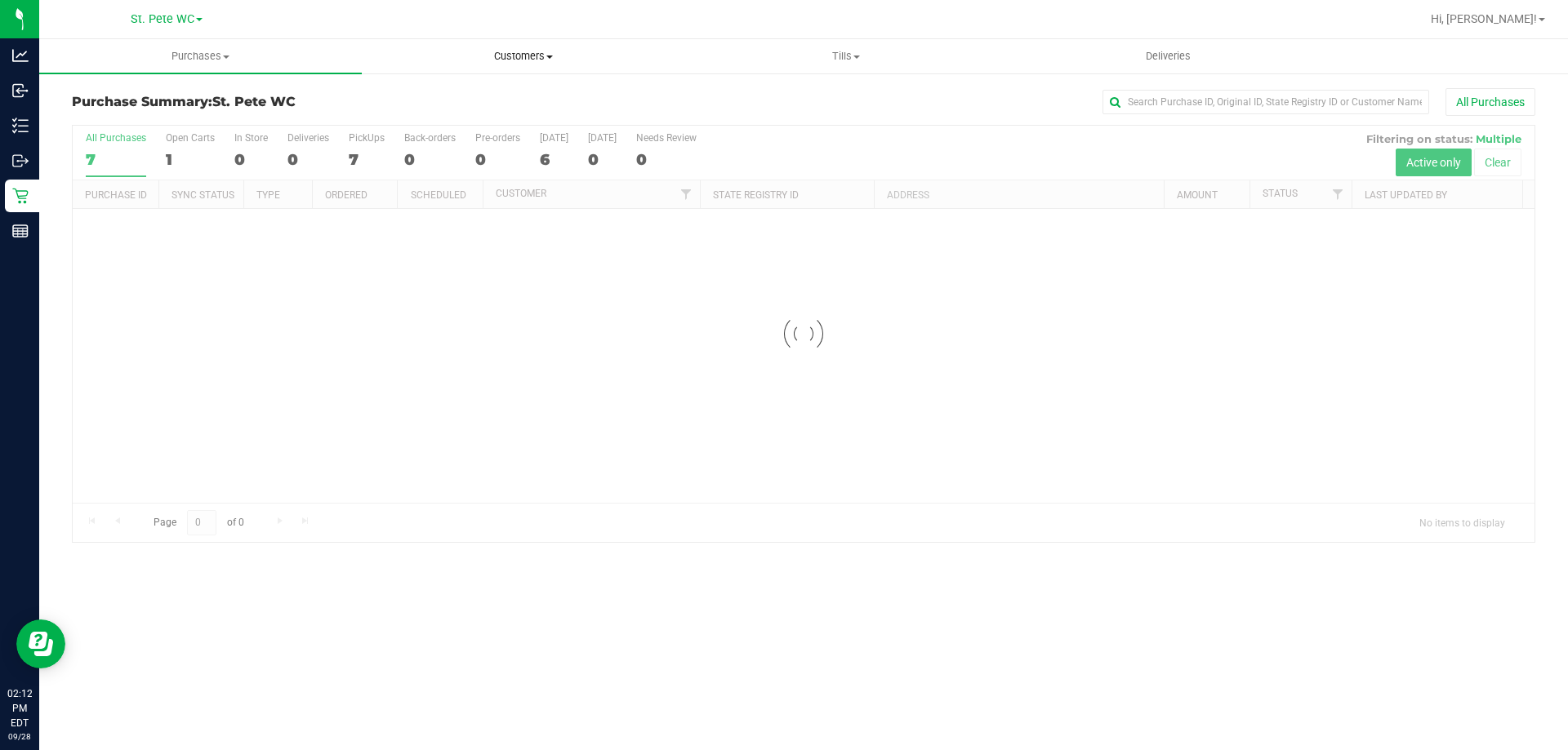
click at [559, 66] on uib-tab-heading "Customers All customers Add a new customer All physicians" at bounding box center [523, 56] width 321 height 32
click at [516, 101] on li "All customers" at bounding box center [523, 98] width 323 height 20
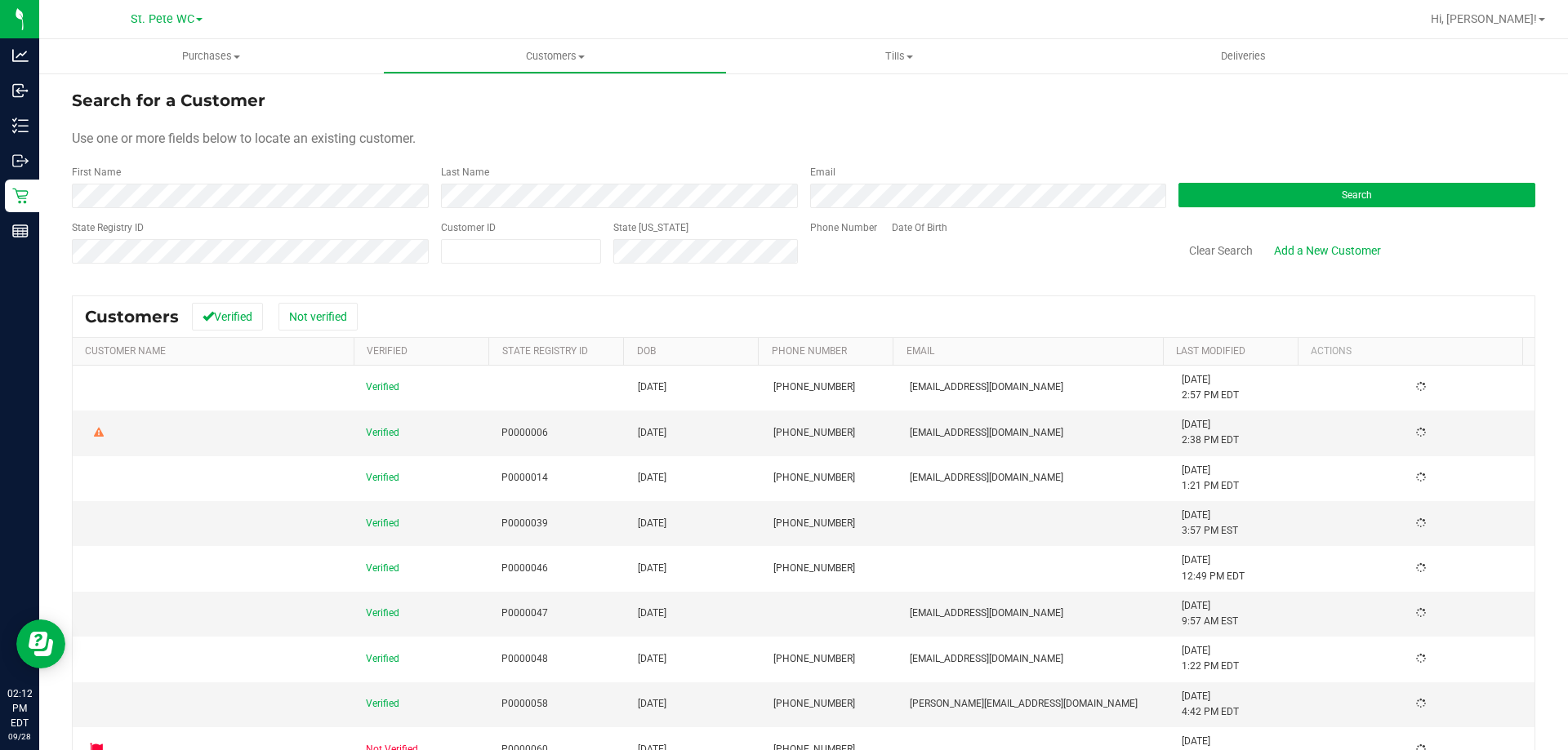
click at [214, 210] on form "Search for a Customer Use one or more fields below to locate an existing custom…" at bounding box center [803, 183] width 1463 height 190
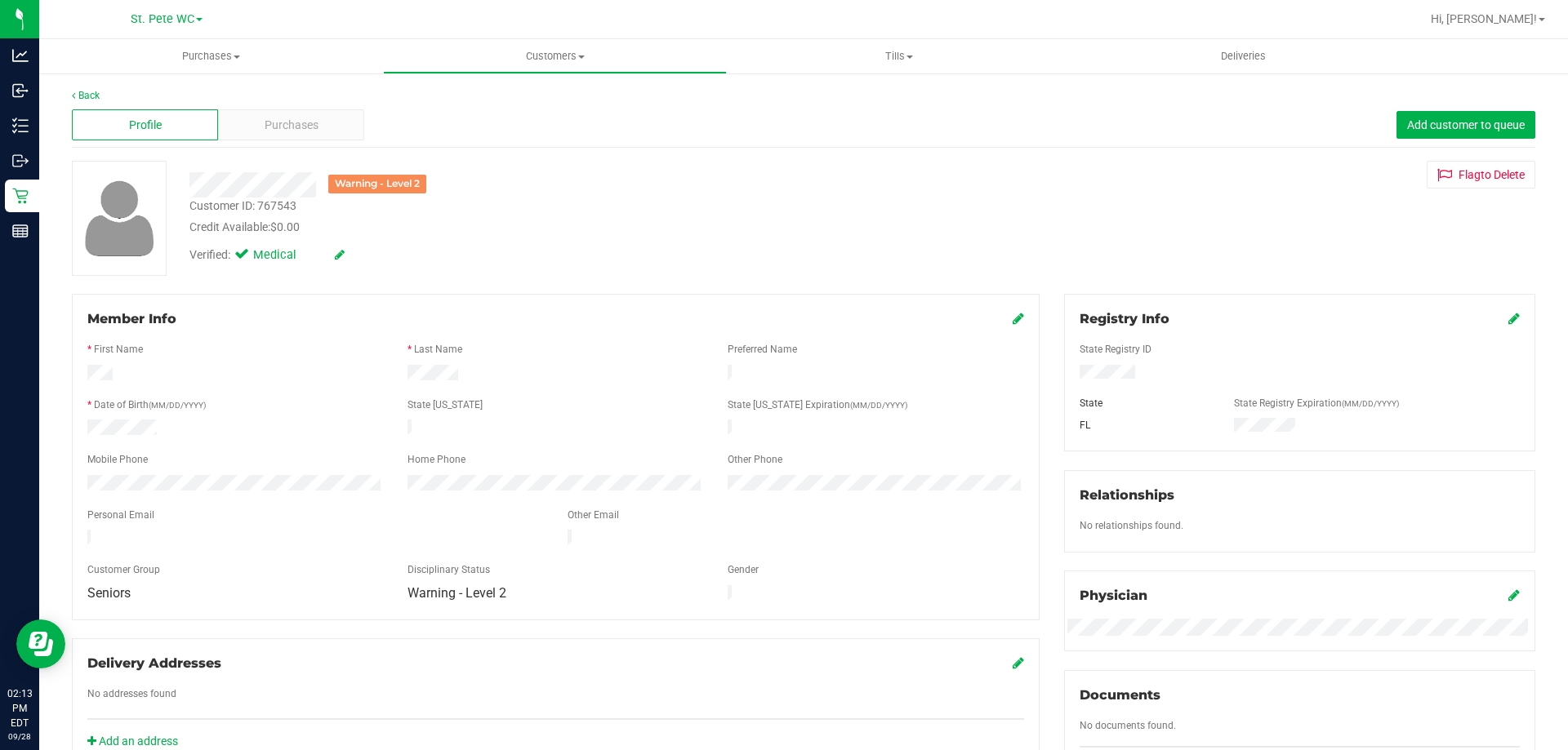
click at [265, 210] on div "Customer ID: 767543" at bounding box center [242, 206] width 107 height 17
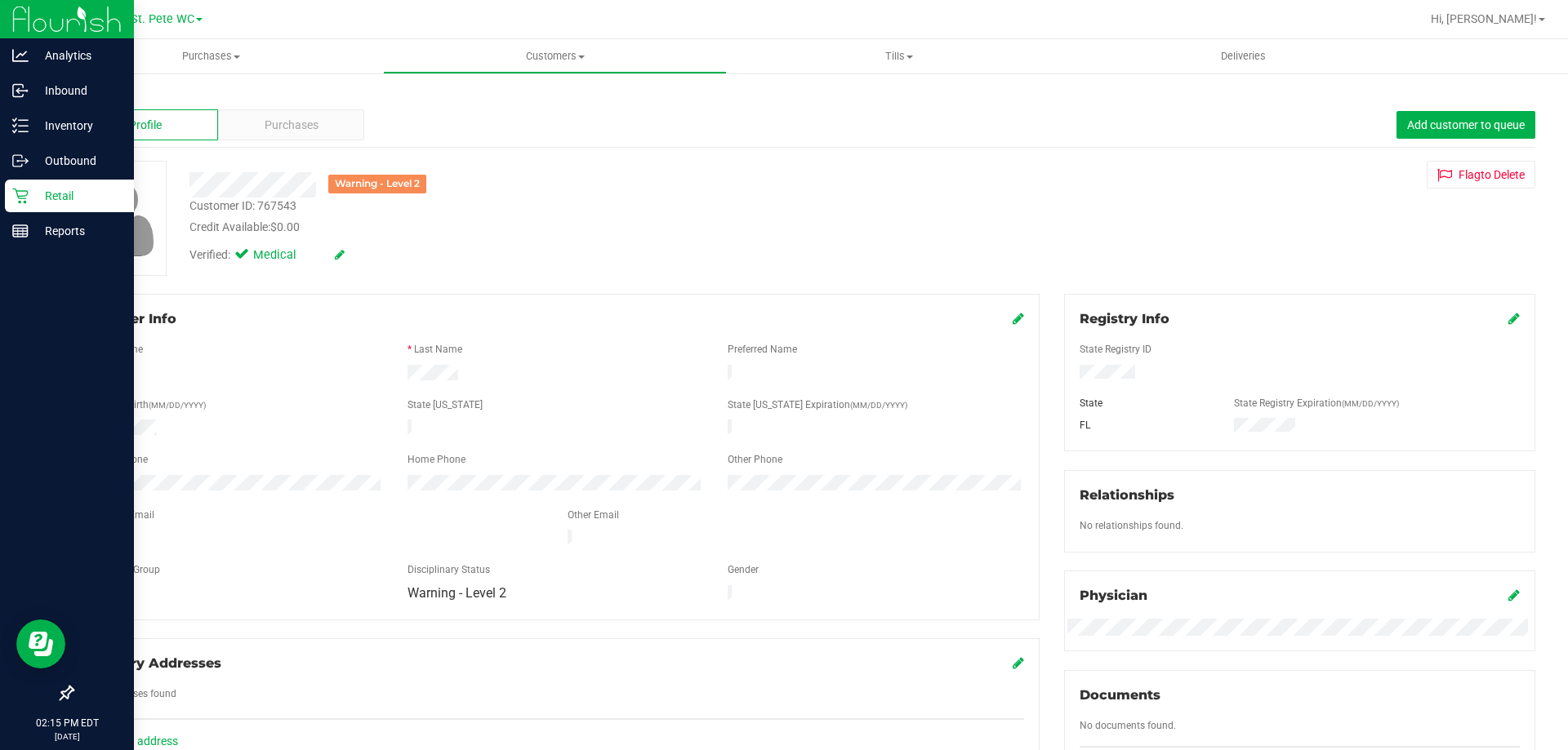
click at [14, 196] on icon at bounding box center [20, 195] width 16 height 16
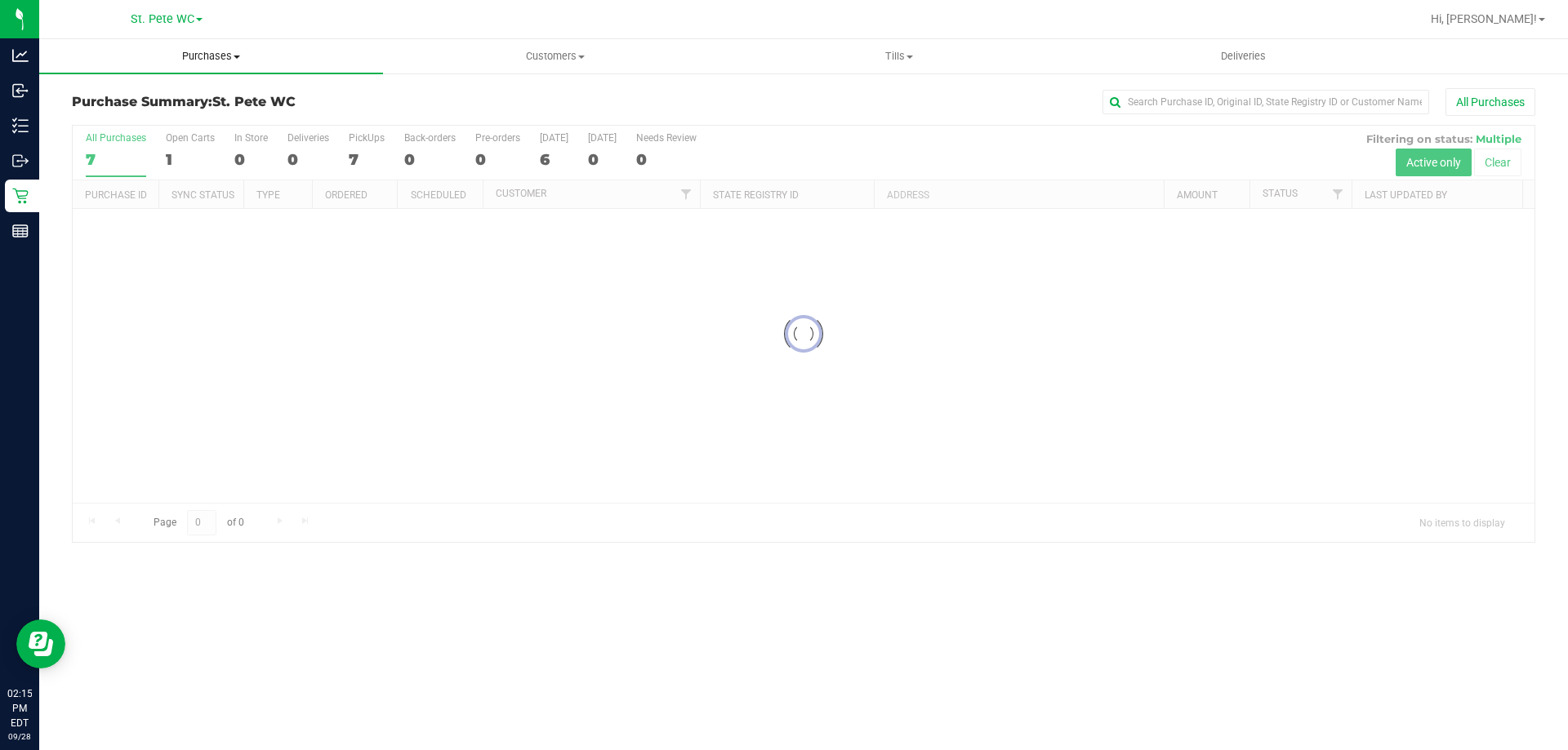
click at [270, 52] on span "Purchases" at bounding box center [211, 55] width 344 height 15
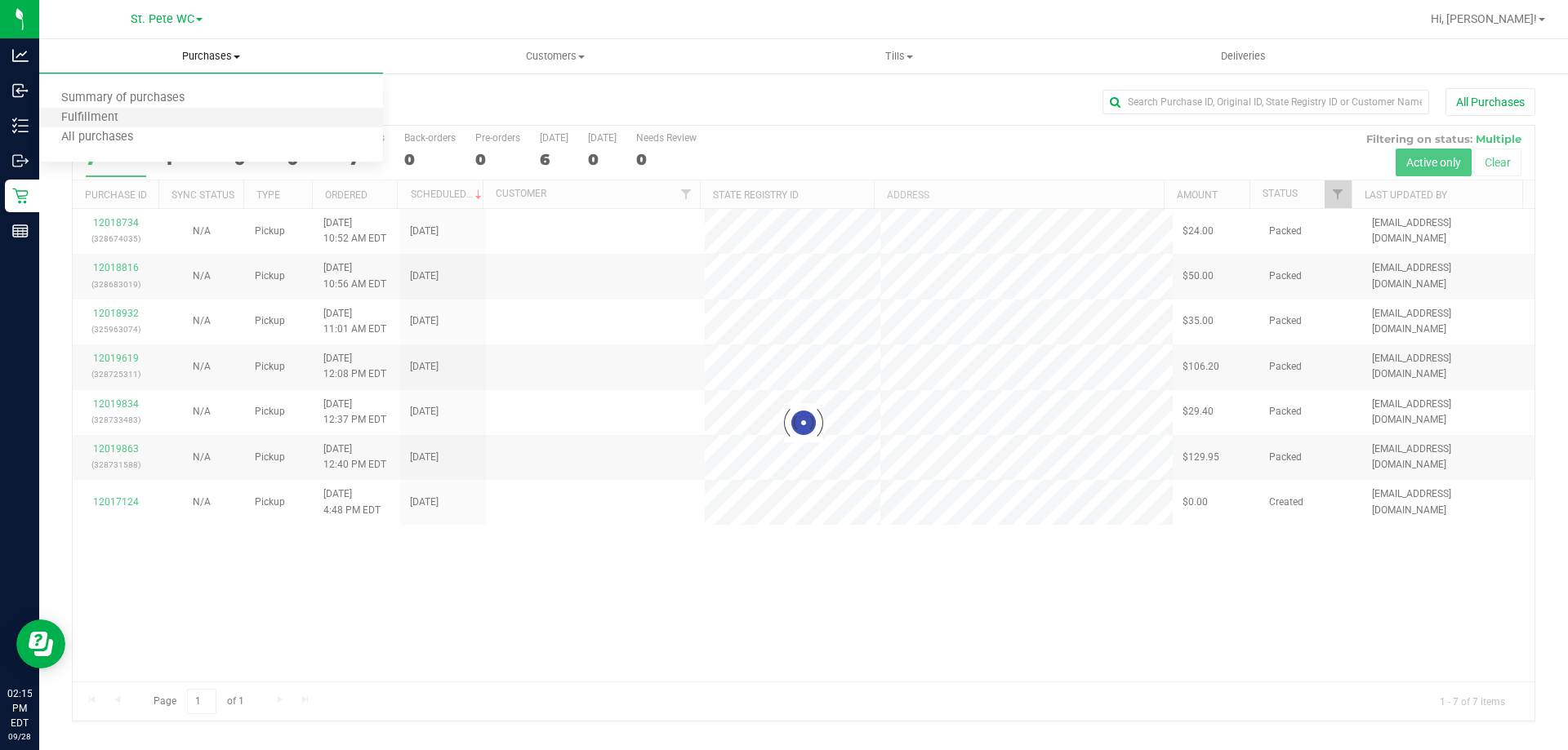
click at [229, 125] on li "Fulfillment" at bounding box center [211, 118] width 344 height 20
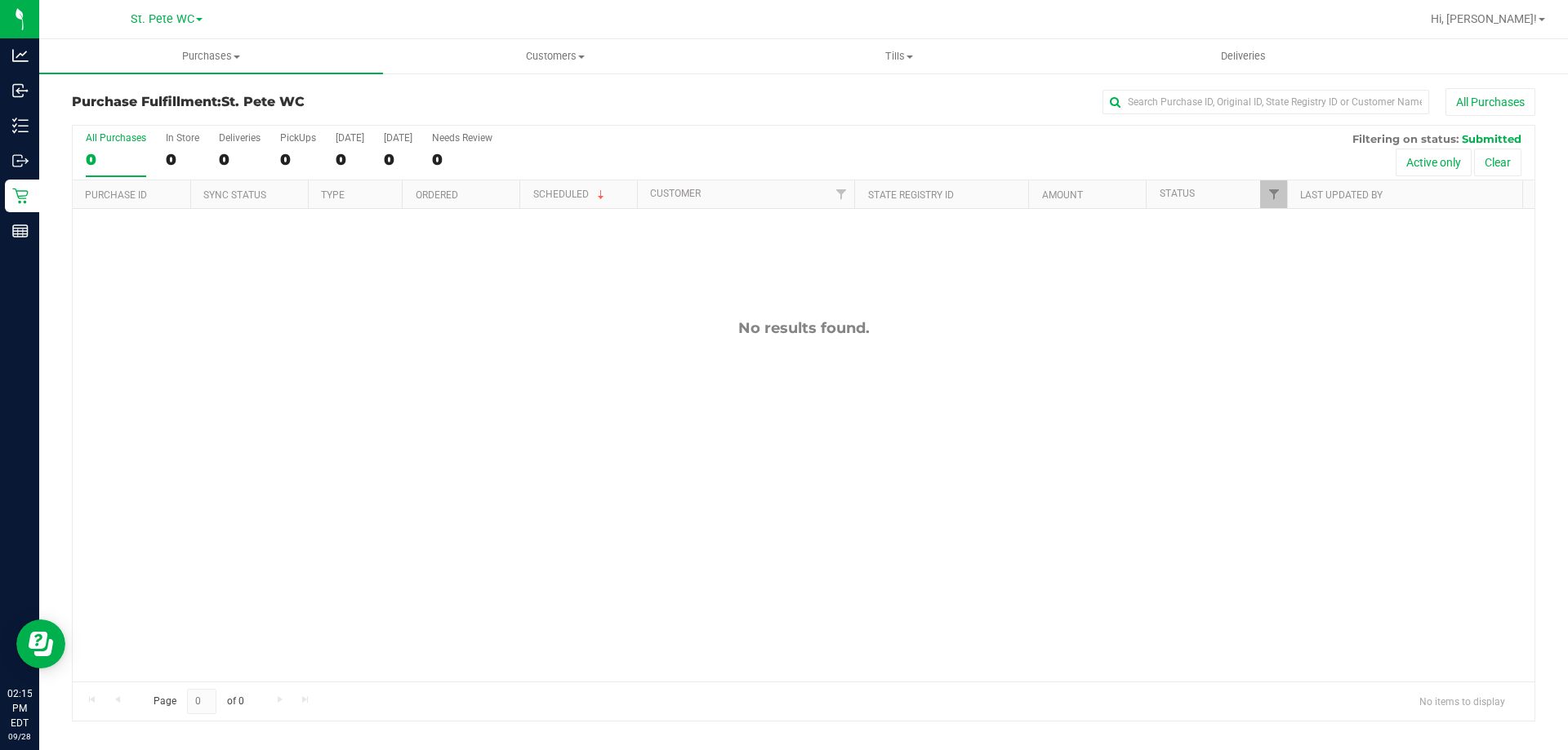
click at [398, 352] on div "No results found." at bounding box center [803, 500] width 1461 height 583
click at [1232, 389] on div "No results found." at bounding box center [803, 500] width 1461 height 583
drag, startPoint x: 201, startPoint y: 84, endPoint x: 219, endPoint y: 68, distance: 24.1
click at [202, 83] on div "Purchase Fulfillment: St. [PERSON_NAME] WC All Purchases All Purchases 0 In Sto…" at bounding box center [803, 404] width 1529 height 666
drag, startPoint x: 219, startPoint y: 66, endPoint x: 167, endPoint y: 111, distance: 68.8
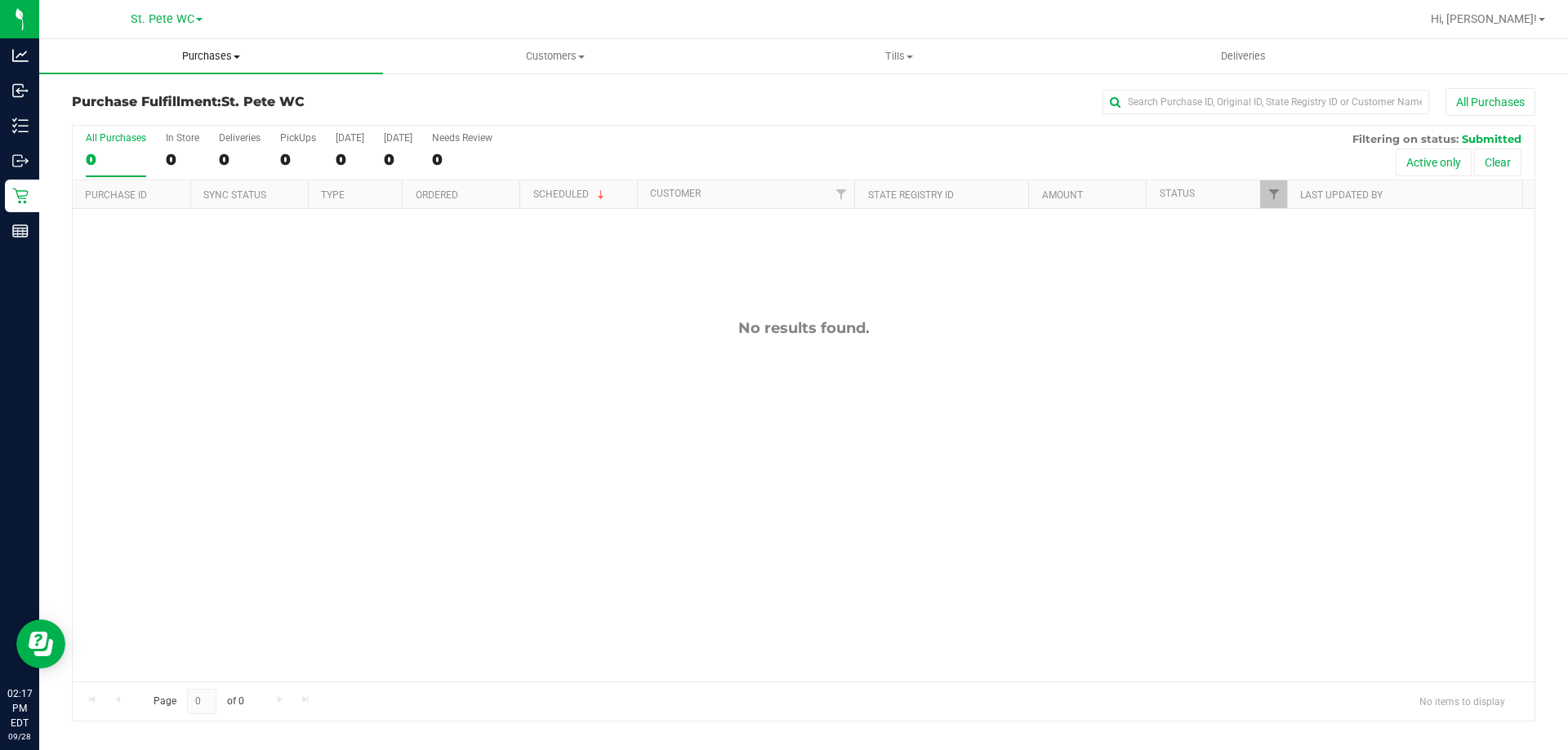
click at [219, 66] on uib-tab-heading "Purchases Summary of purchases Fulfillment All purchases" at bounding box center [211, 56] width 344 height 34
click at [159, 120] on li "Fulfillment" at bounding box center [211, 118] width 344 height 20
click at [345, 318] on div "12020725 (328773721) N/A Pickup [DATE] 2:17 PM EDT 9/28/2025 $20.30 Submitted […" at bounding box center [803, 445] width 1461 height 473
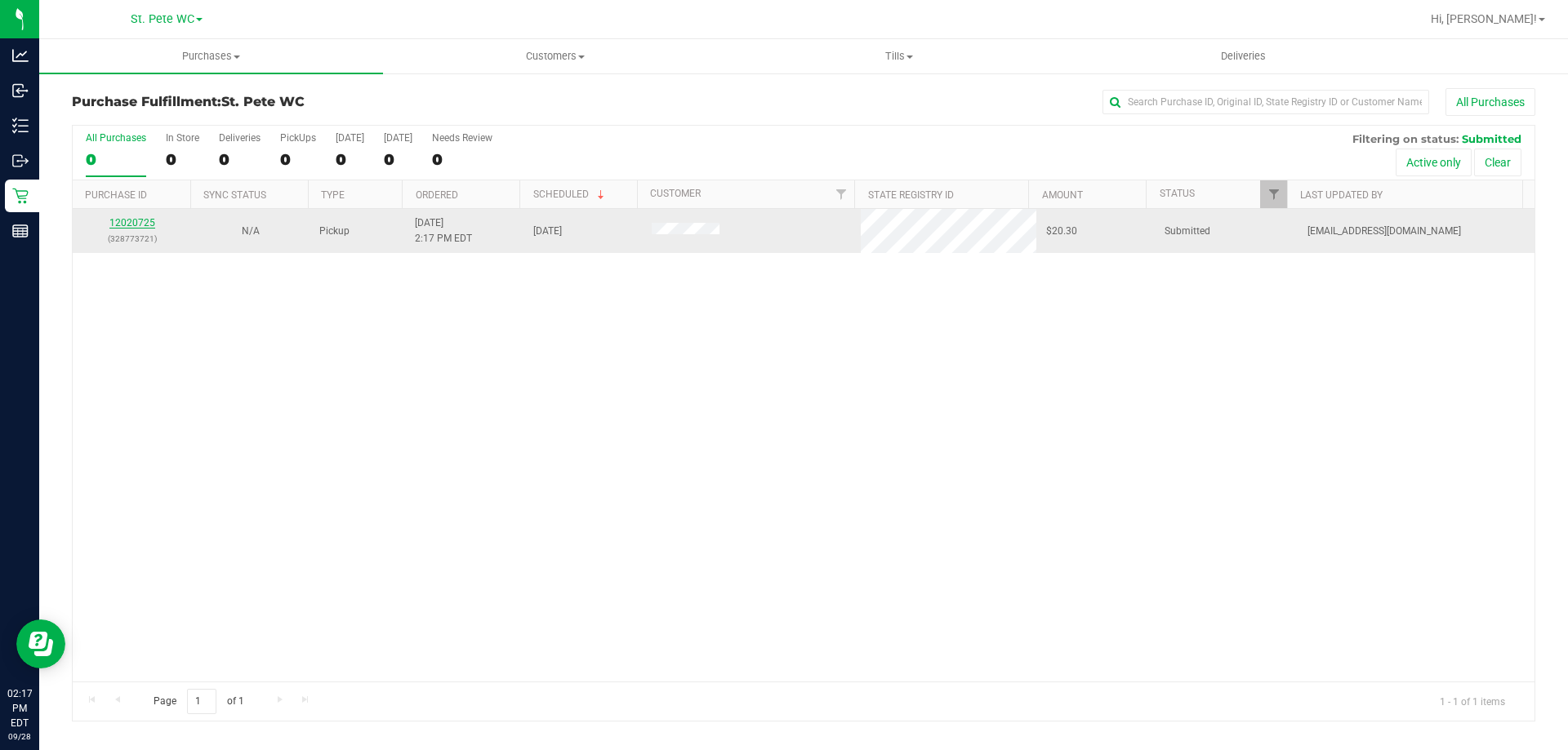
click at [128, 217] on link "12020725" at bounding box center [132, 222] width 46 height 11
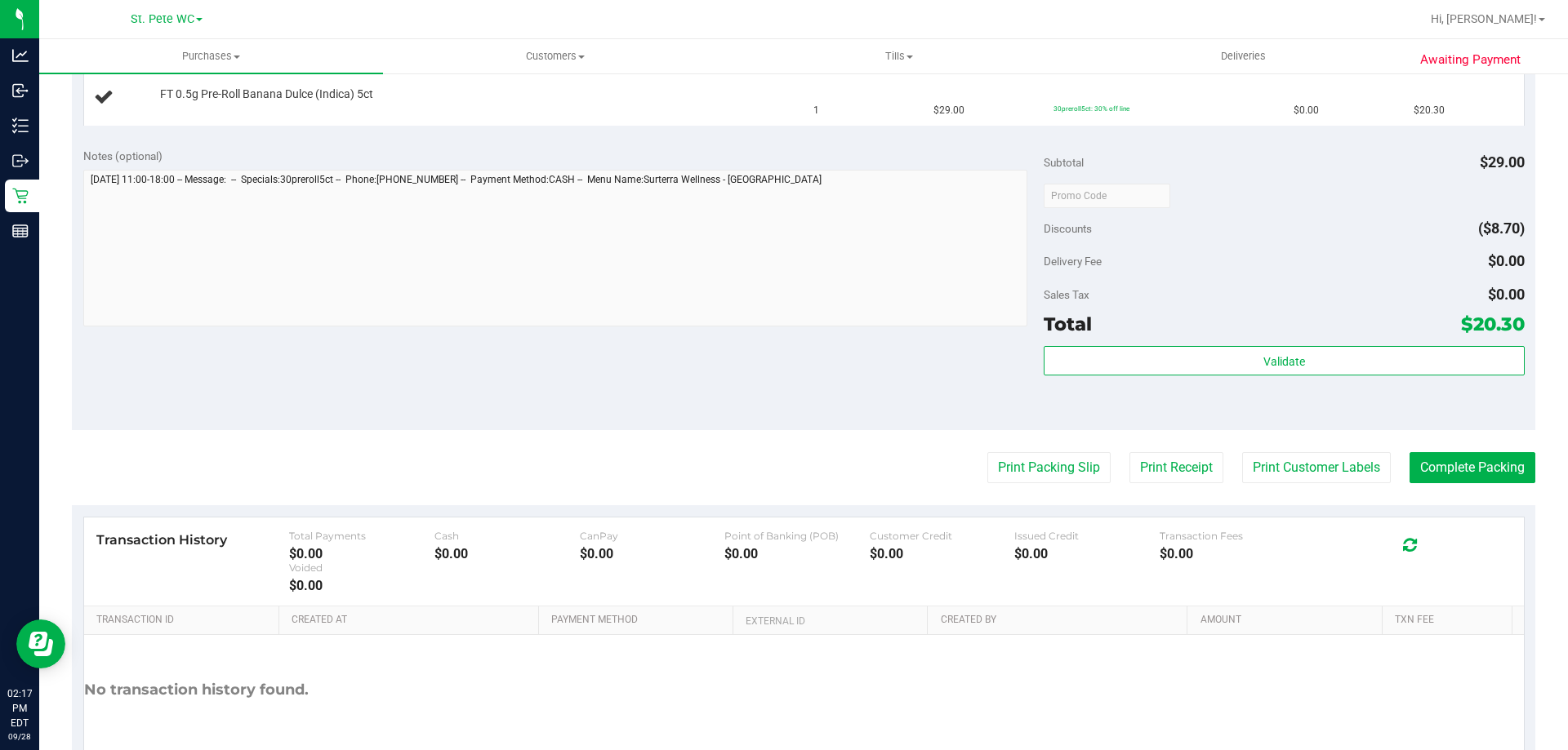
scroll to position [490, 0]
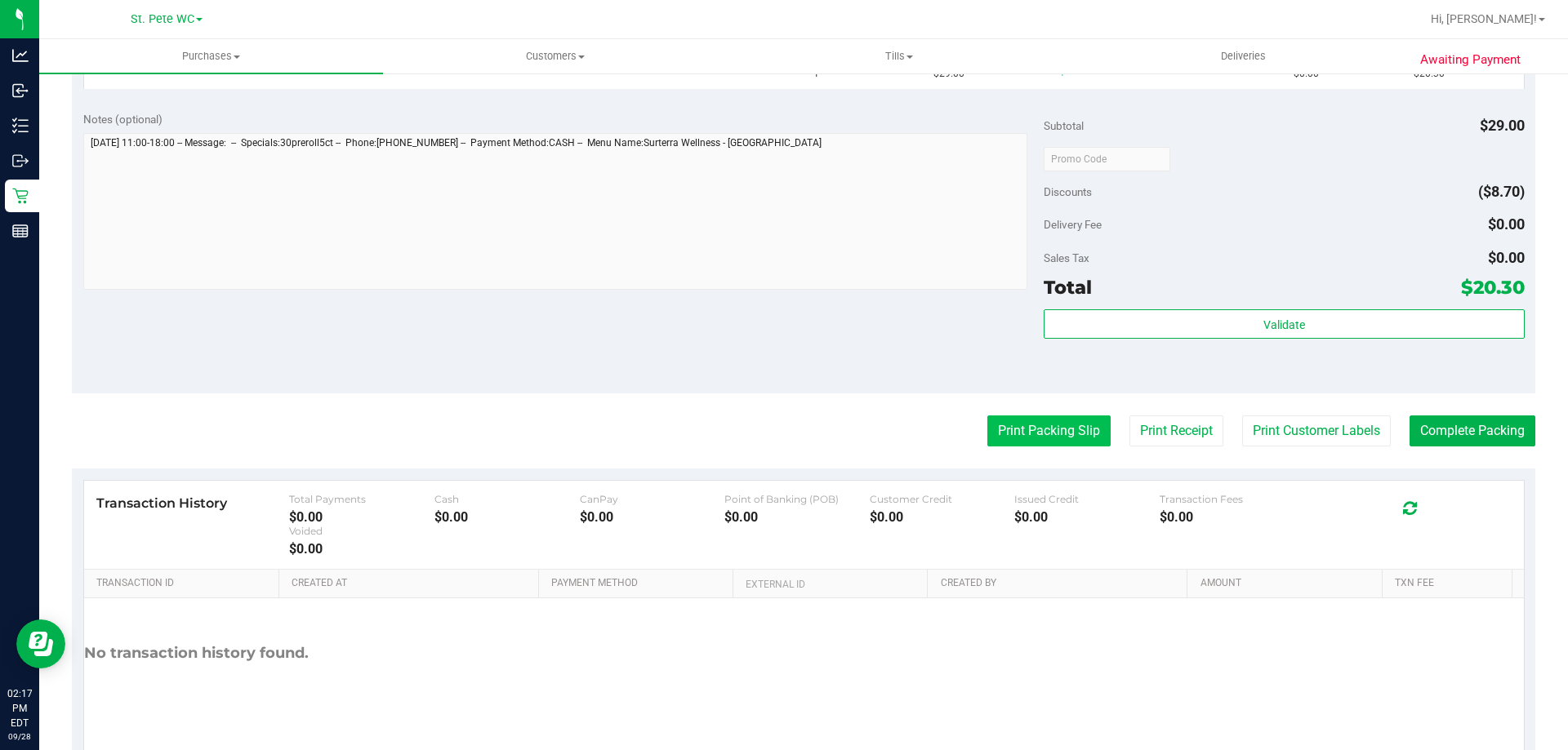
click at [1066, 432] on button "Print Packing Slip" at bounding box center [1049, 431] width 123 height 31
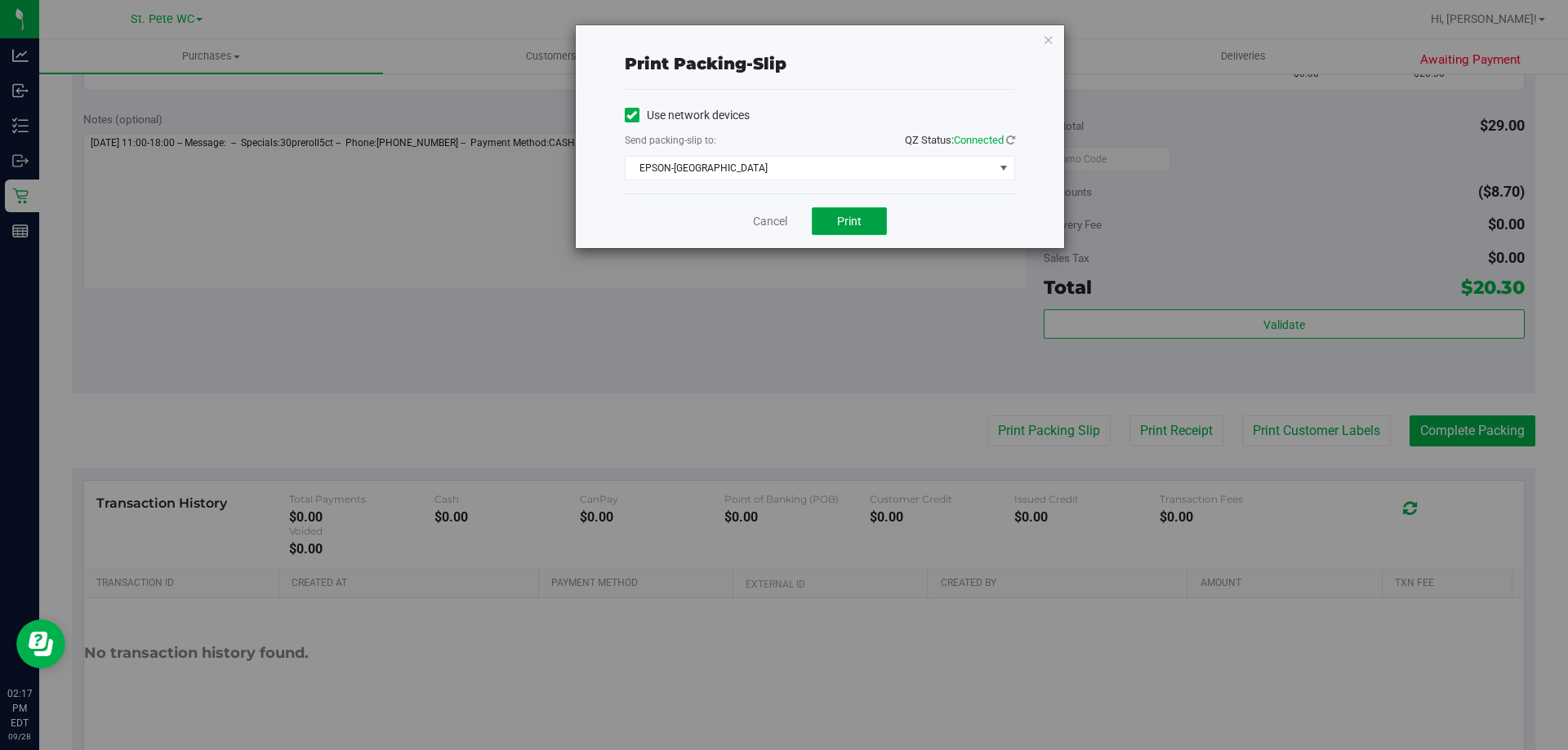
click at [823, 220] on button "Print" at bounding box center [849, 221] width 75 height 28
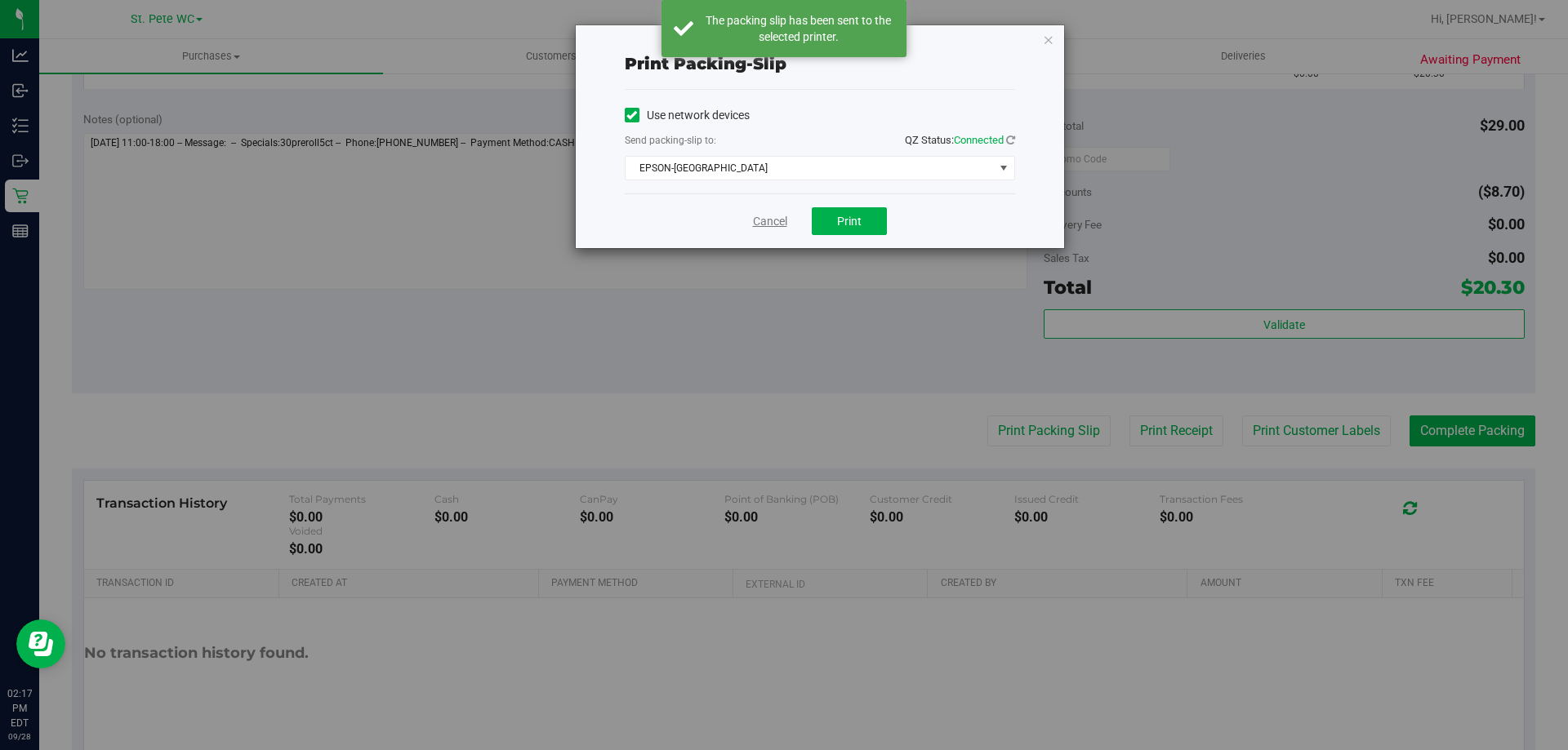
click at [777, 218] on link "Cancel" at bounding box center [770, 222] width 34 height 17
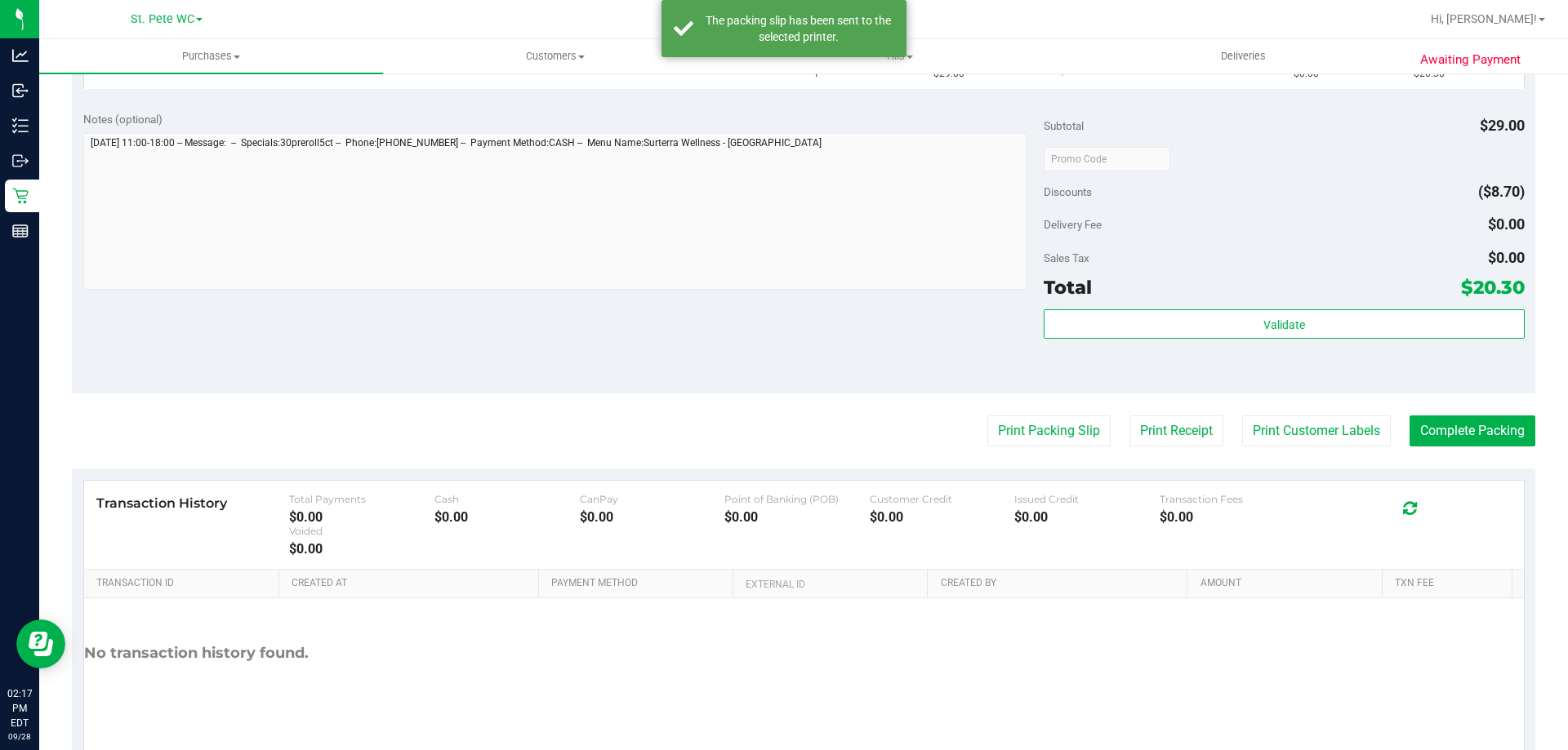
scroll to position [245, 0]
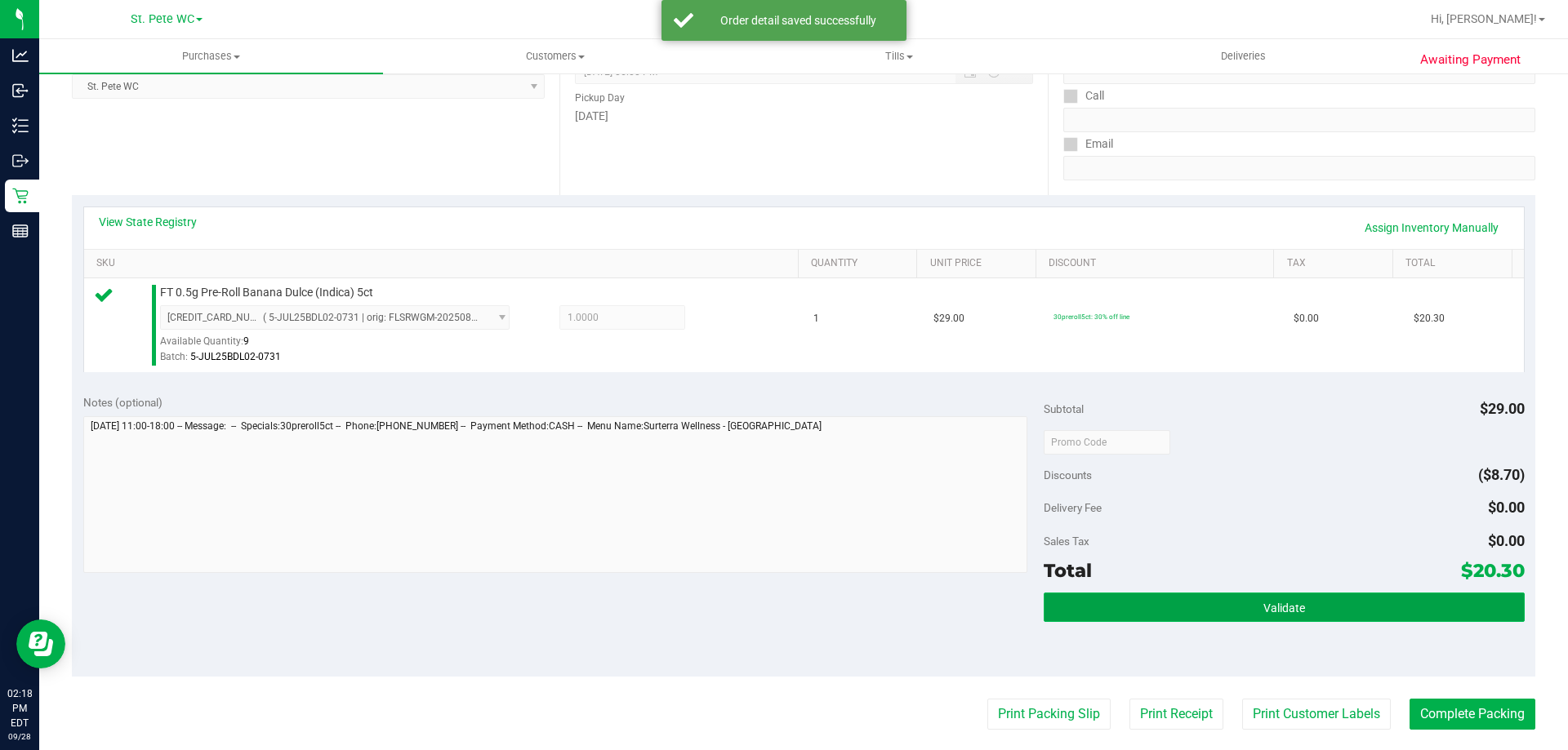
click at [1126, 612] on button "Validate" at bounding box center [1284, 608] width 481 height 29
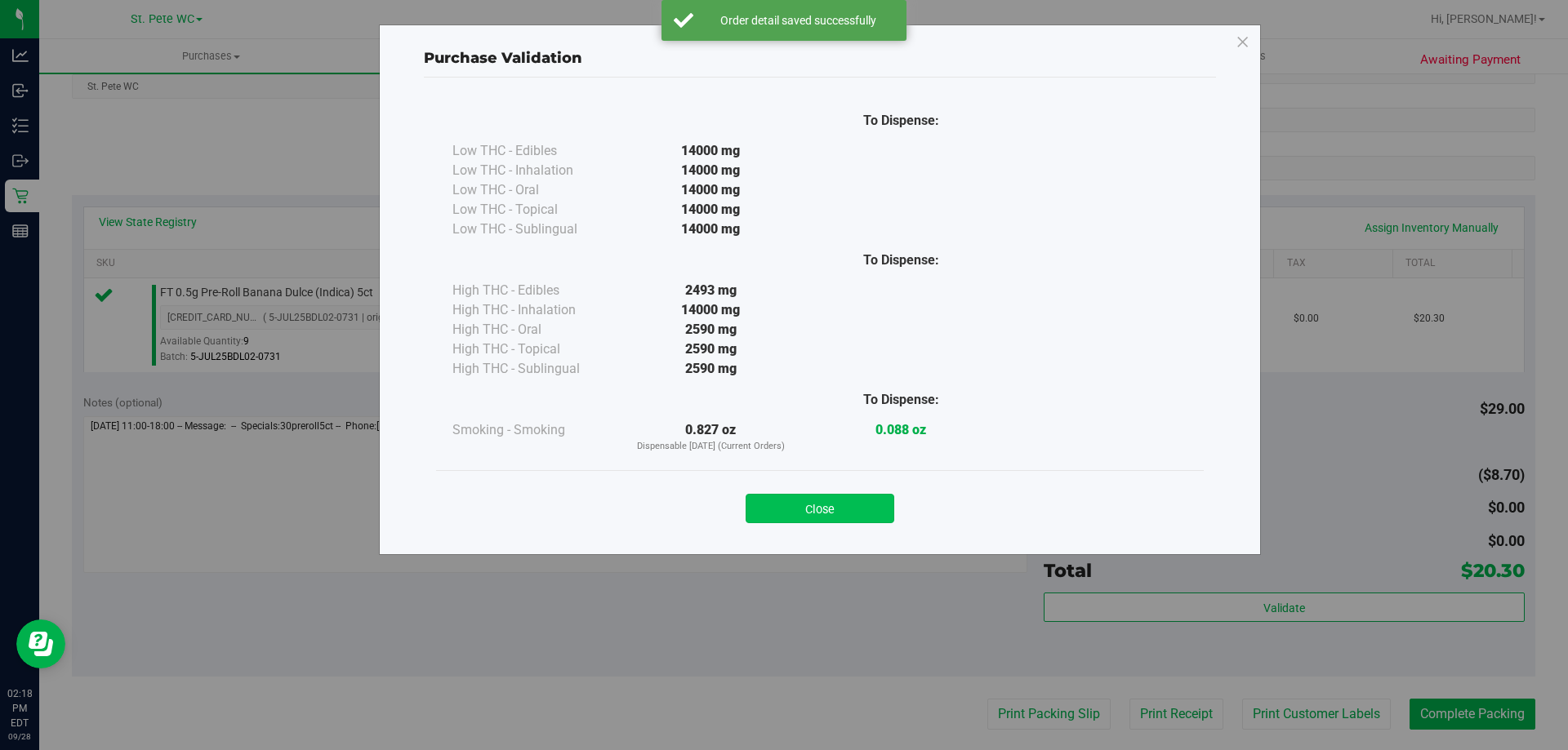
click at [839, 518] on button "Close" at bounding box center [819, 509] width 149 height 29
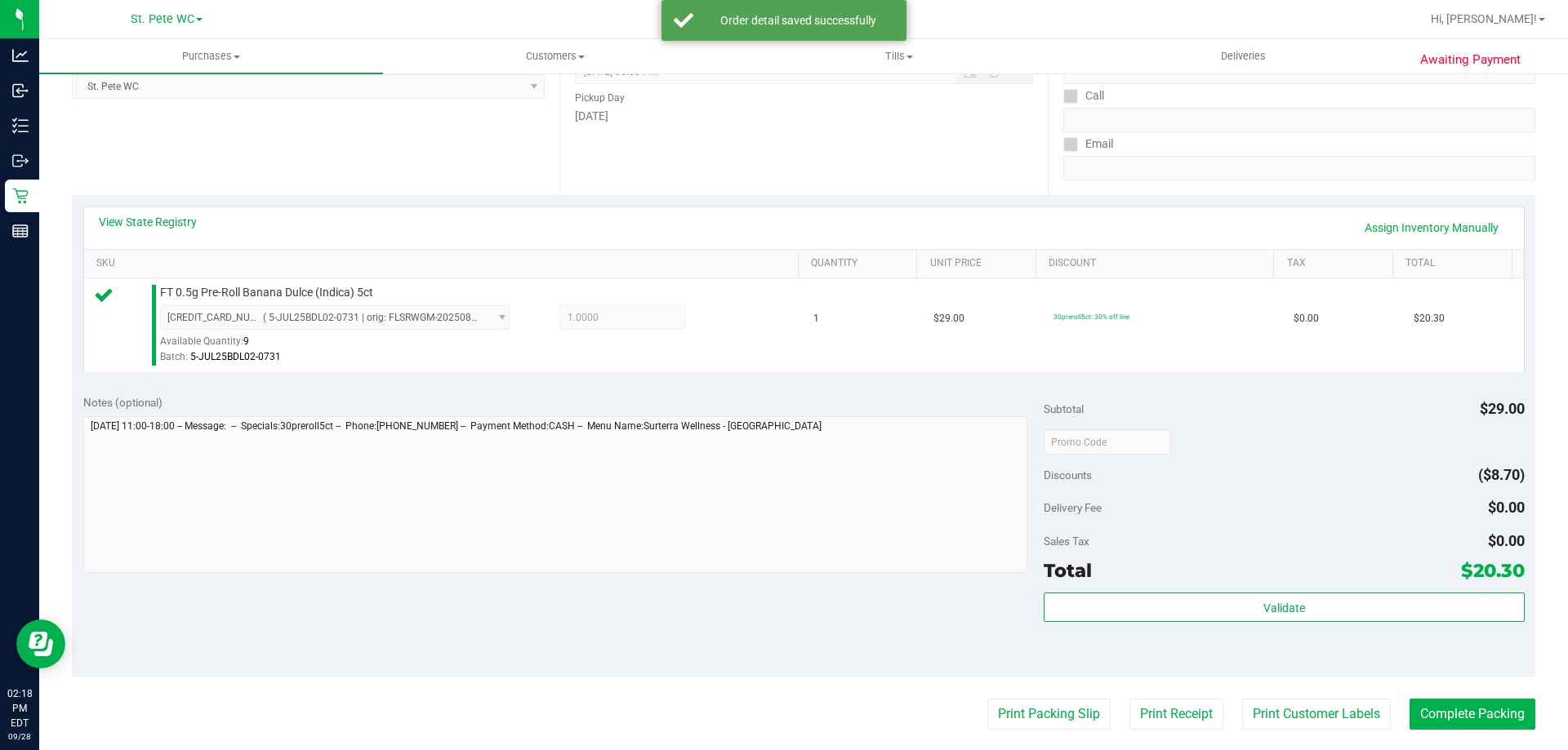
click at [1294, 741] on purchase-details "Back Edit Purchase Cancel Purchase View Profile # 12020725 BioTrack ID: - Submi…" at bounding box center [803, 450] width 1463 height 1214
click at [1309, 712] on button "Print Customer Labels" at bounding box center [1316, 714] width 149 height 31
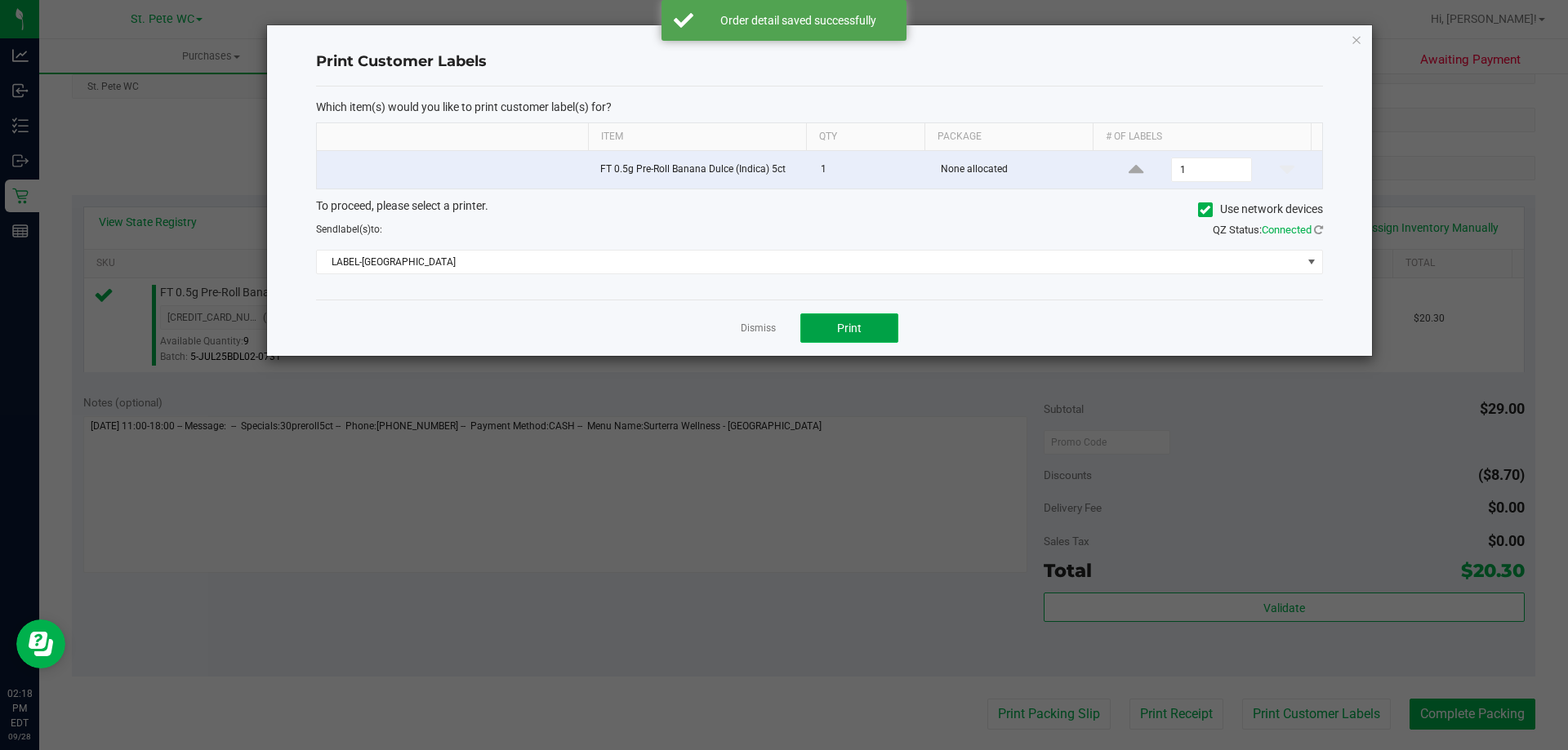
click at [834, 341] on button "Print" at bounding box center [849, 328] width 98 height 29
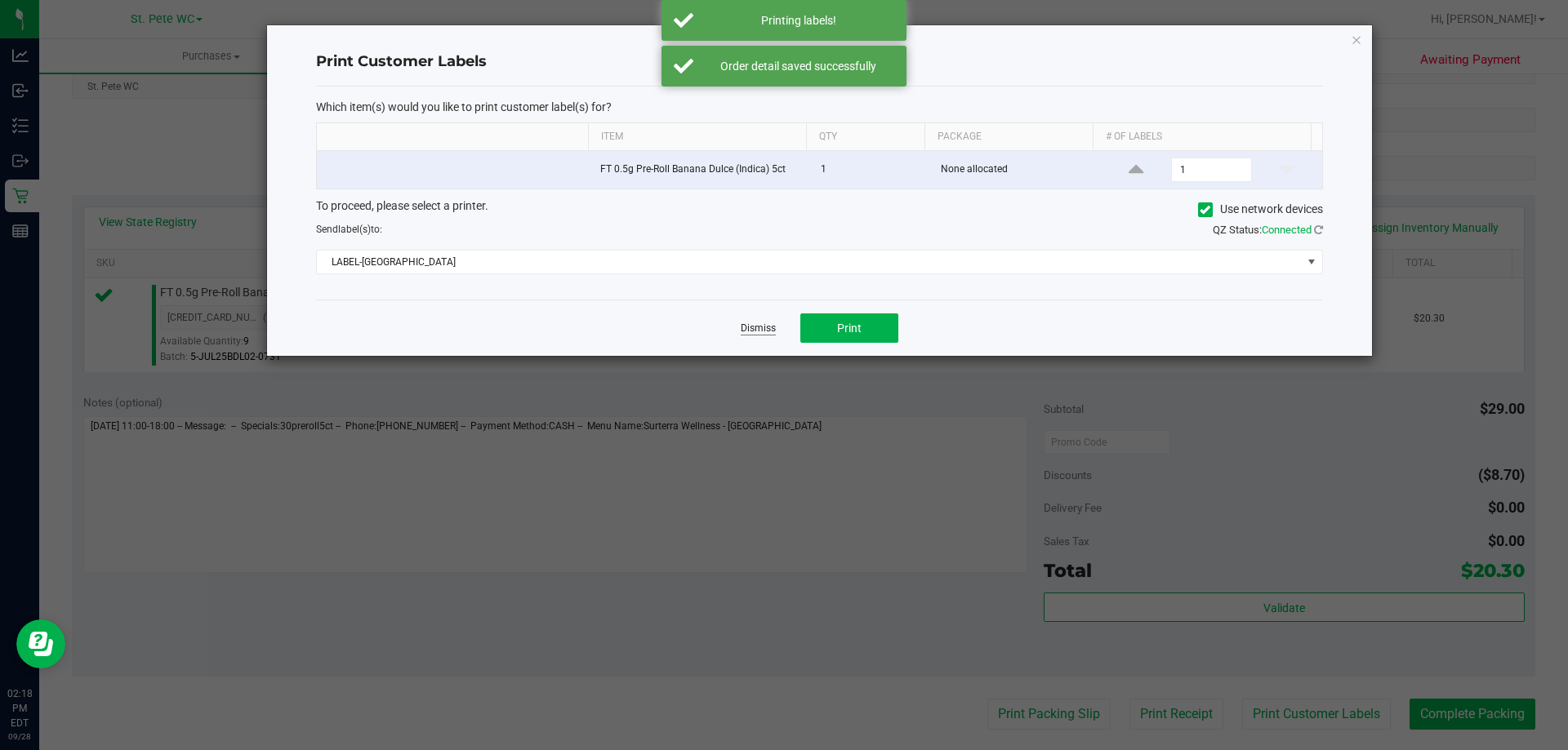
click at [756, 323] on link "Dismiss" at bounding box center [758, 328] width 35 height 14
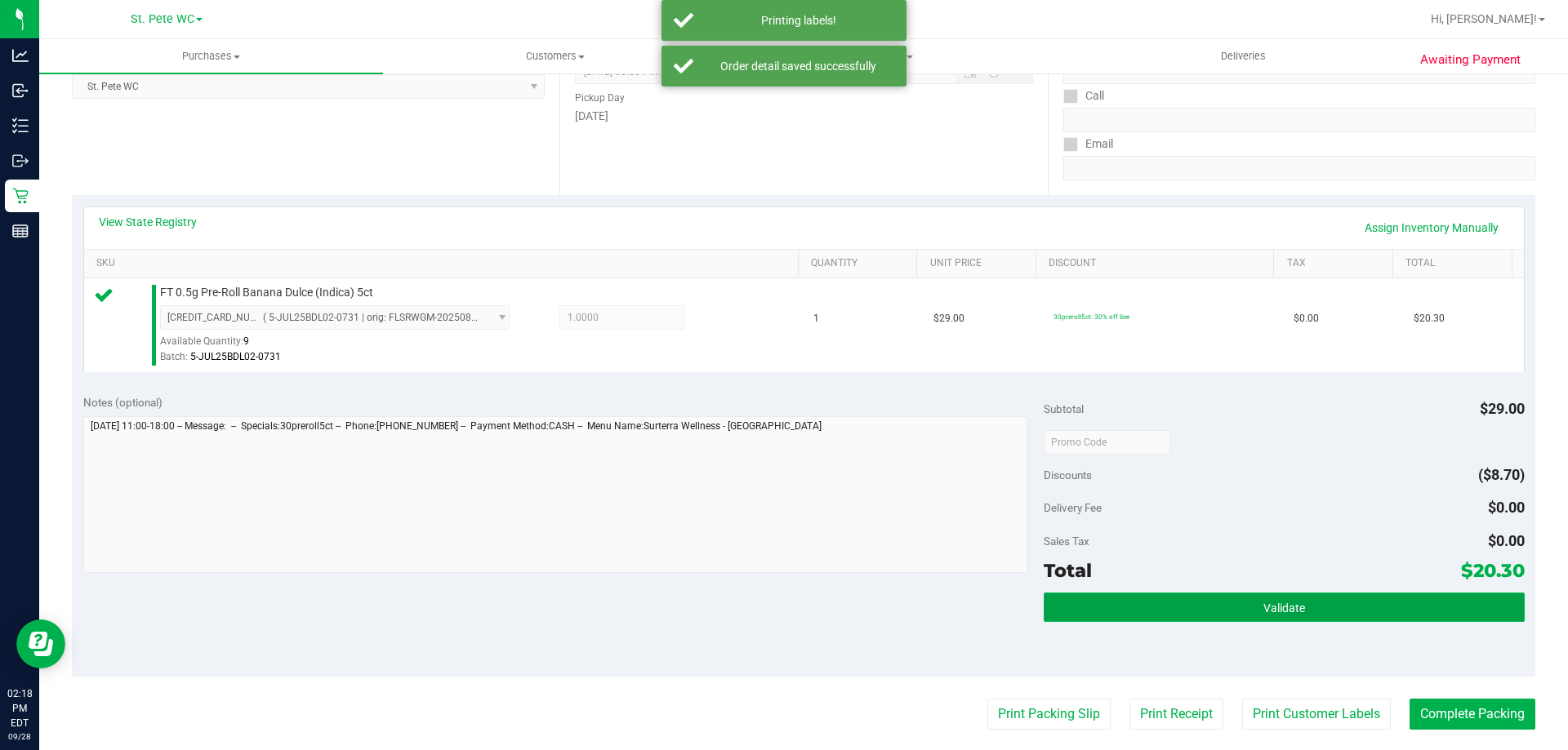
click at [1134, 599] on button "Validate" at bounding box center [1284, 608] width 481 height 29
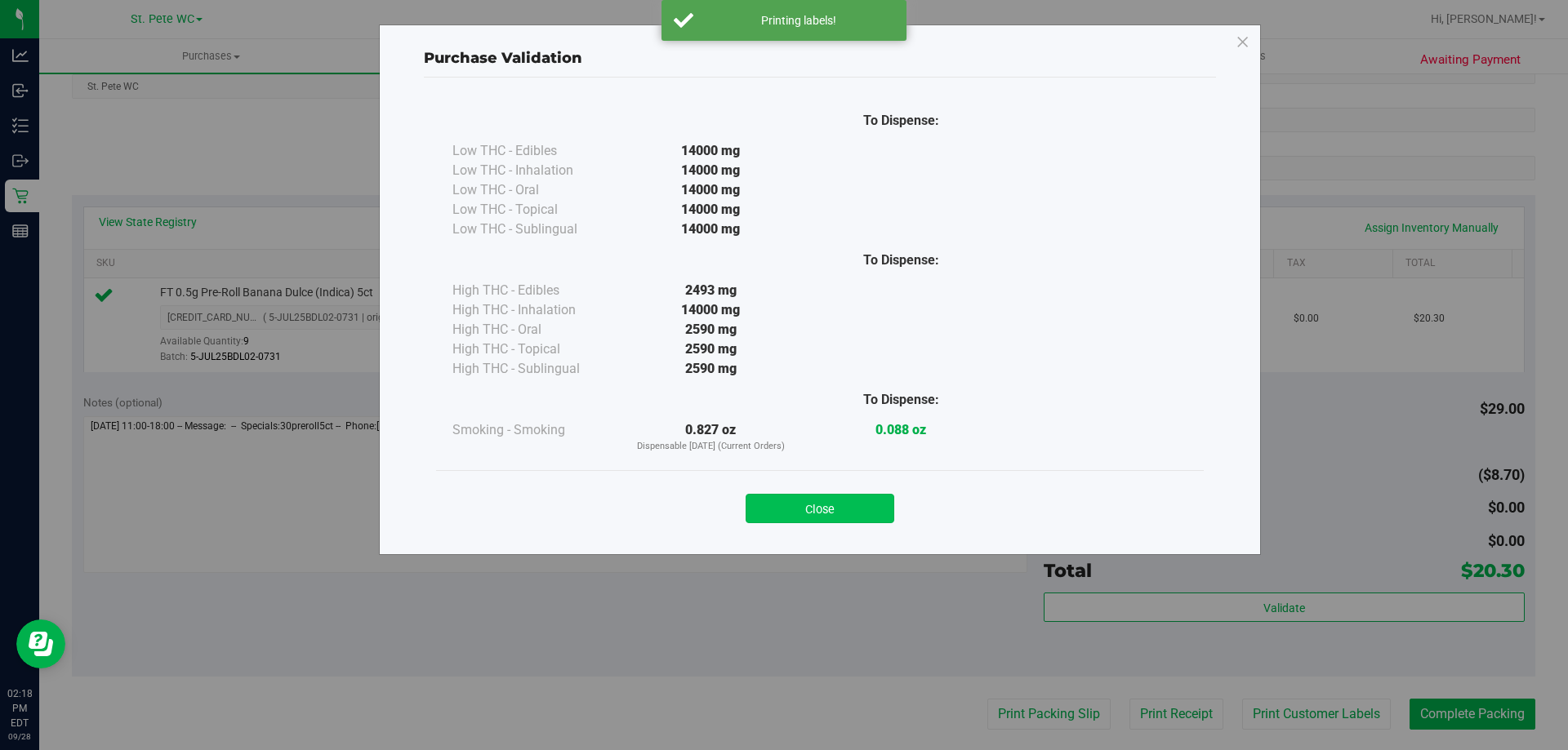
click at [825, 515] on button "Close" at bounding box center [819, 509] width 149 height 29
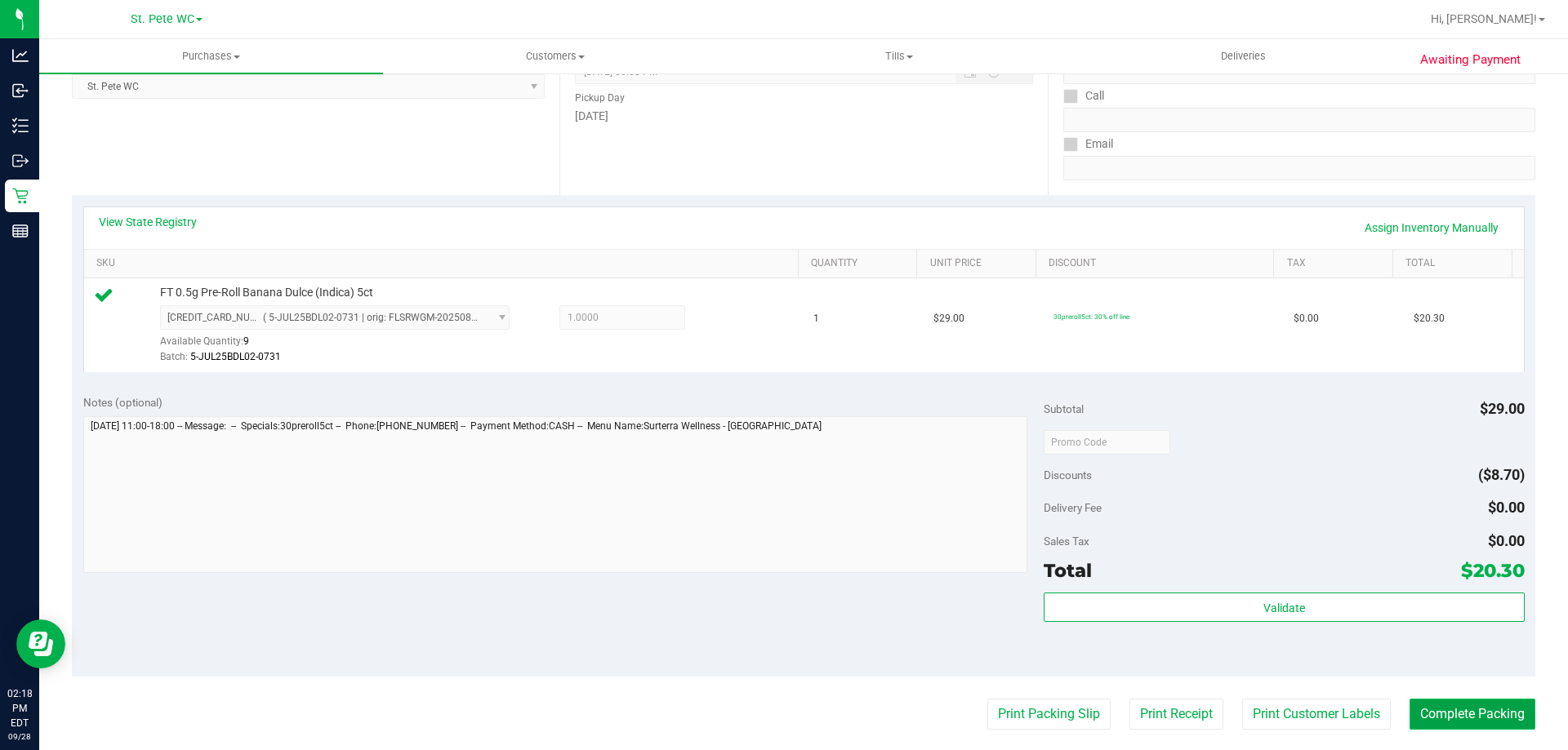
click at [1500, 725] on button "Complete Packing" at bounding box center [1472, 714] width 125 height 31
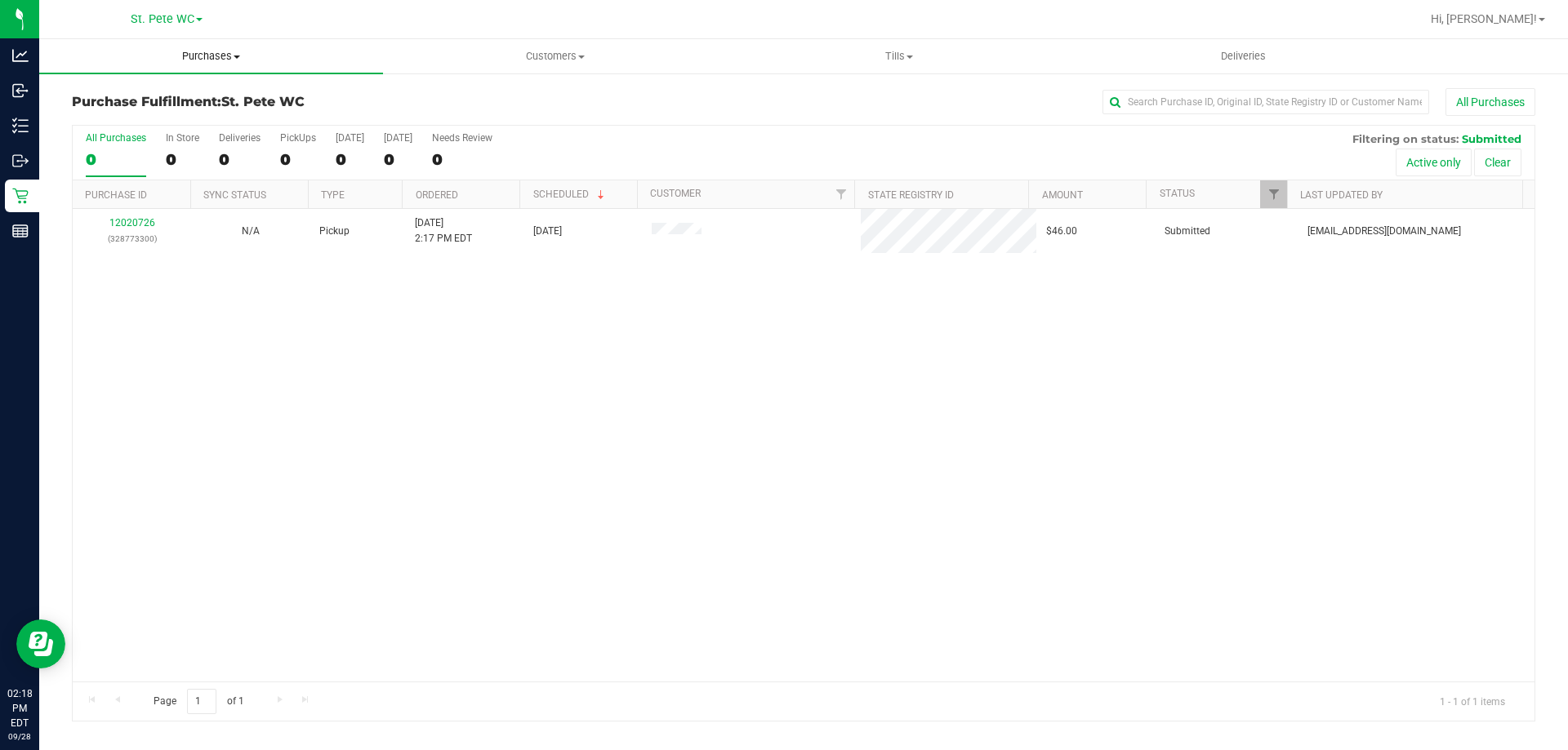
click at [407, 340] on div "12020726 (328773300) N/A Pickup [DATE] 2:17 PM EDT 9/28/2025 $46.00 Submitted […" at bounding box center [803, 445] width 1461 height 473
click at [398, 326] on div "12020726 (328773300) N/A Pickup [DATE] 2:17 PM EDT 9/28/2025 $46.00 Submitted […" at bounding box center [803, 445] width 1461 height 473
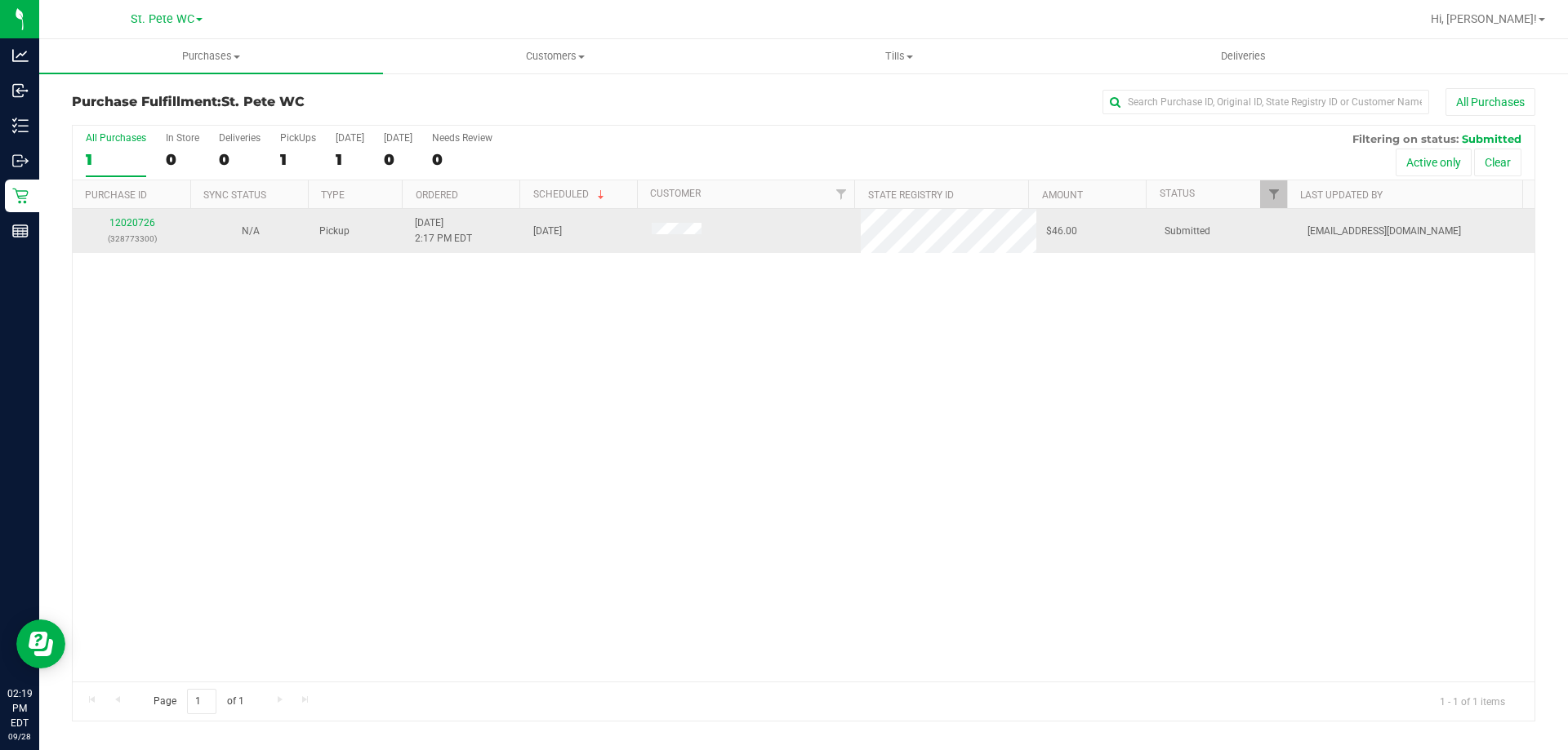
click at [149, 237] on p "(328773300)" at bounding box center [132, 239] width 99 height 15
click at [151, 230] on div "12020726 (328773300)" at bounding box center [132, 231] width 99 height 31
click at [151, 226] on link "12020726" at bounding box center [132, 222] width 46 height 11
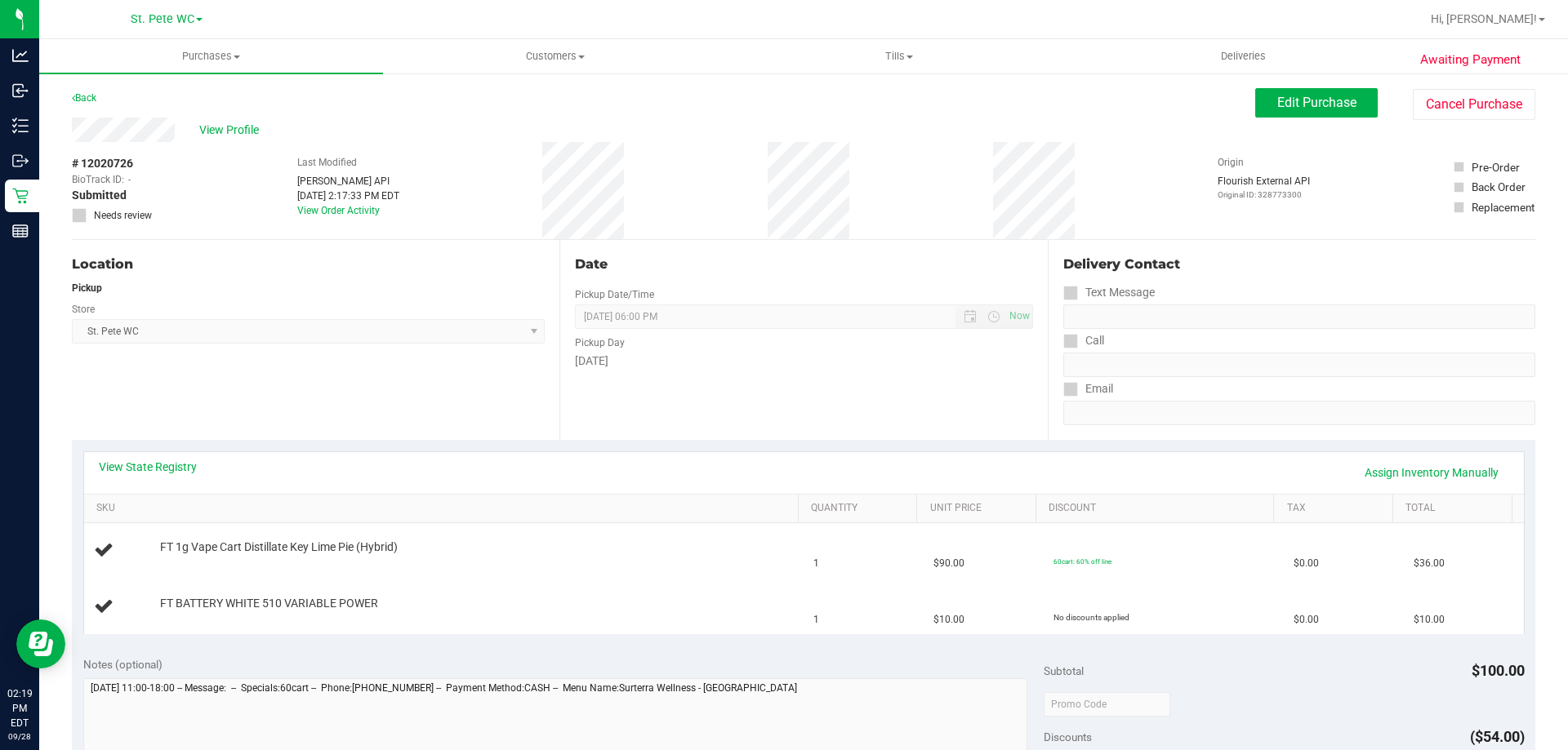
click at [971, 537] on td "$90.00" at bounding box center [983, 550] width 120 height 55
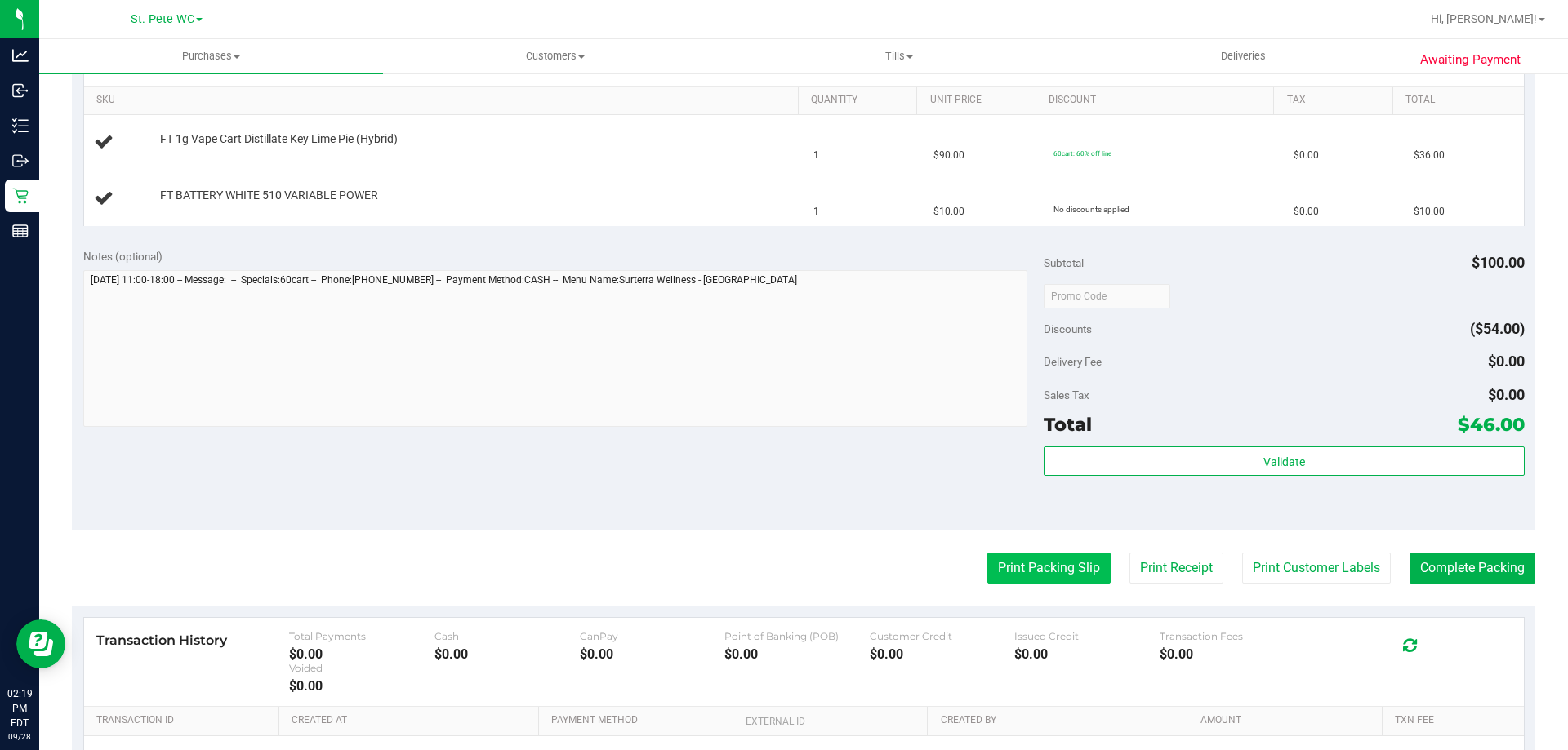
click at [1027, 574] on button "Print Packing Slip" at bounding box center [1049, 568] width 123 height 31
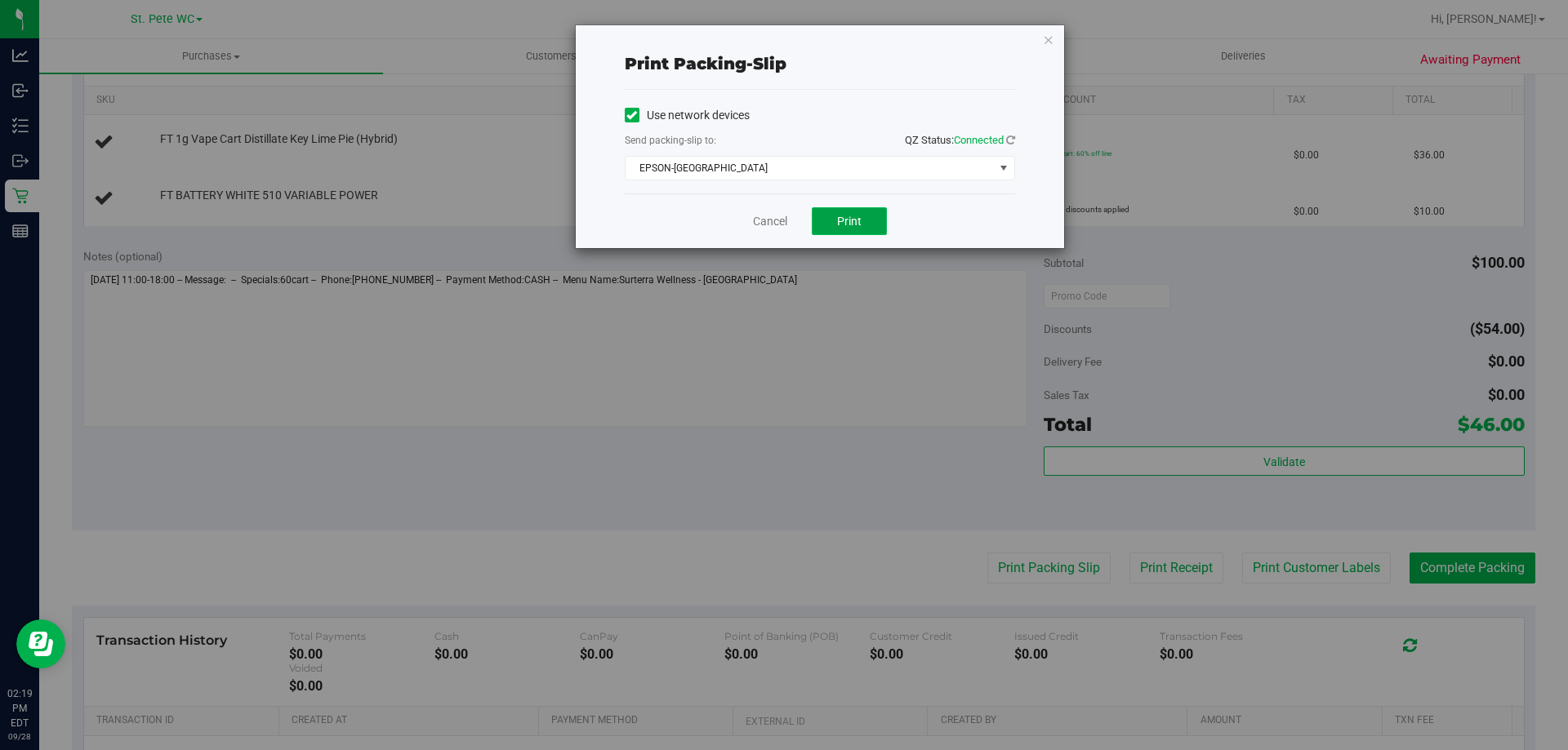
click at [818, 215] on button "Print" at bounding box center [849, 221] width 75 height 28
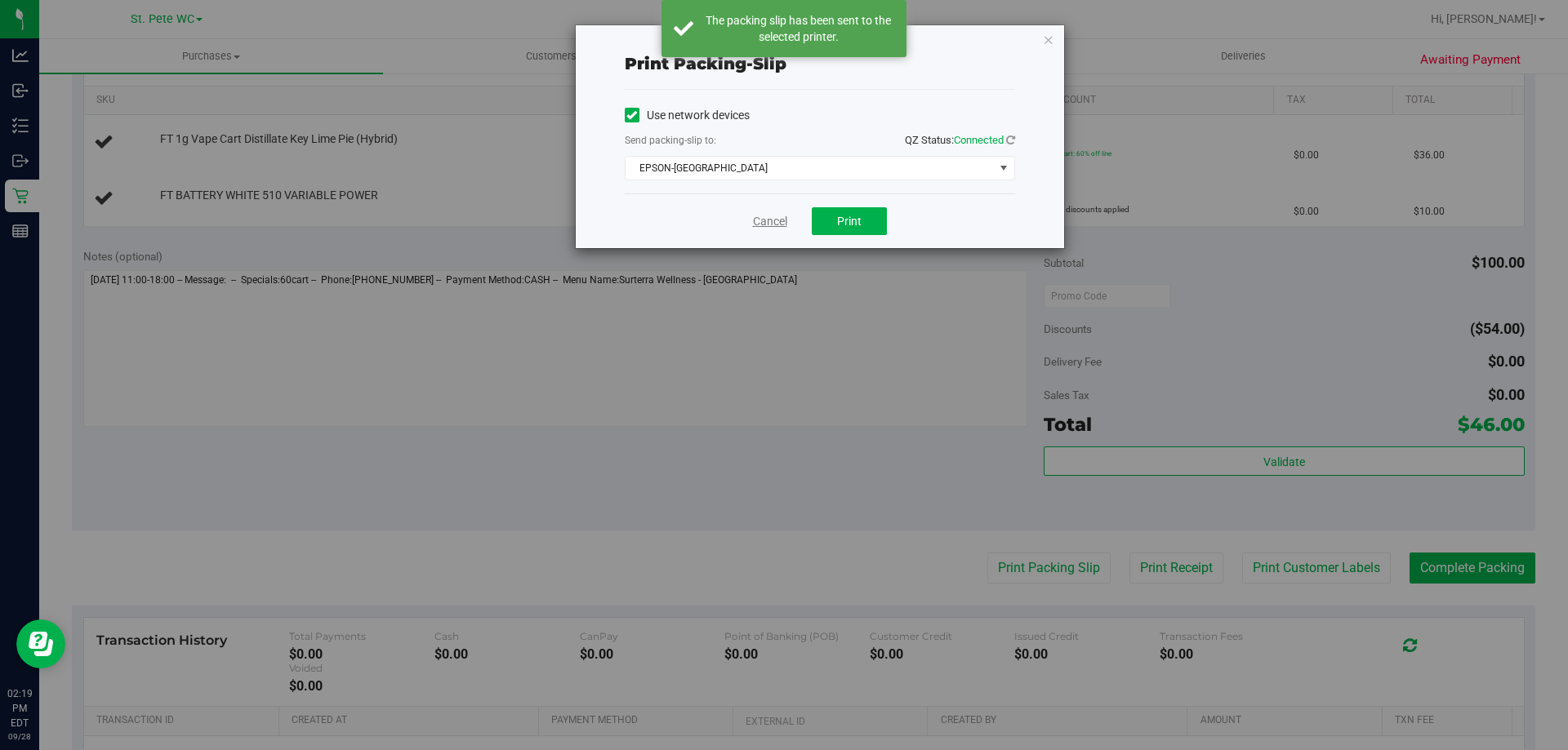
click at [771, 217] on link "Cancel" at bounding box center [770, 222] width 34 height 17
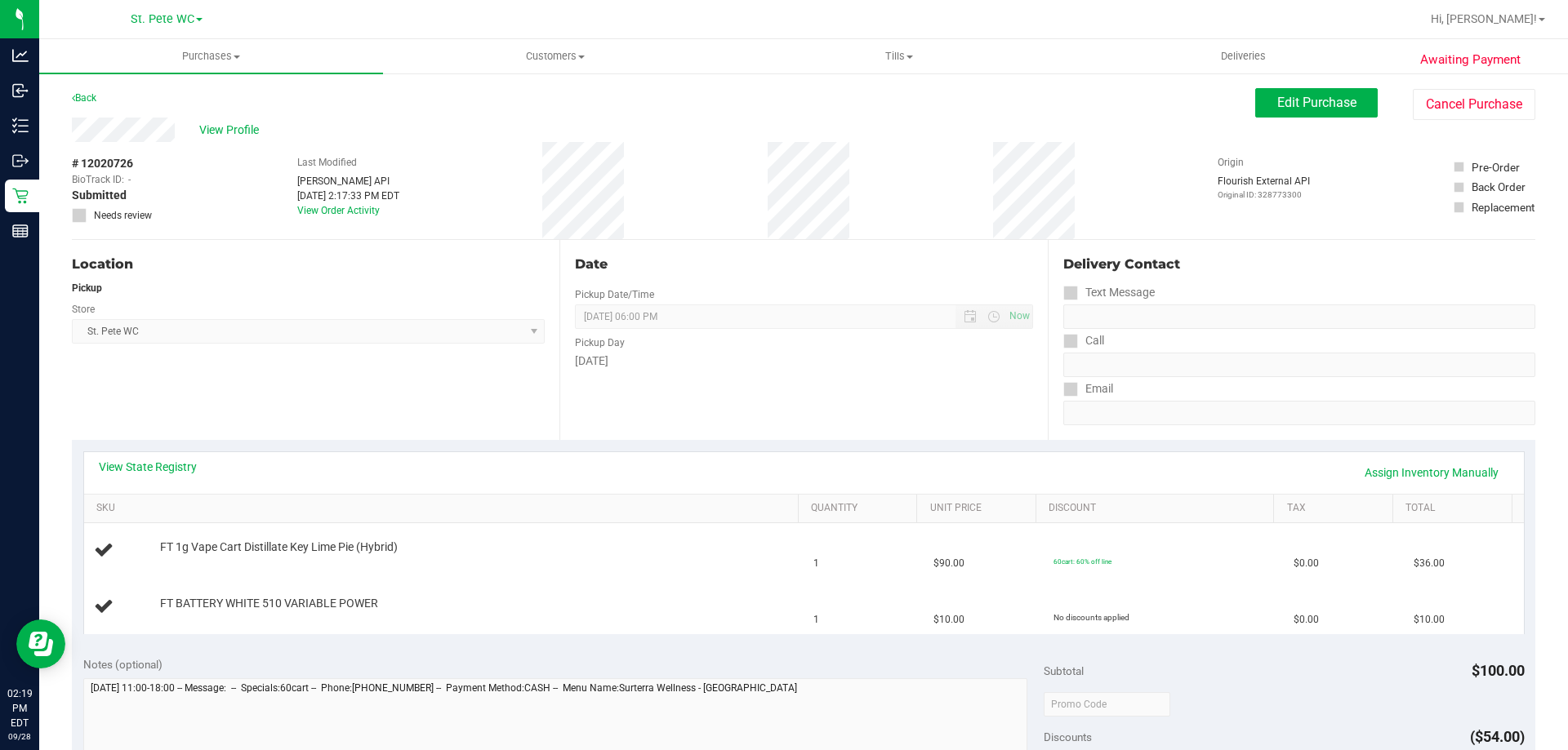
scroll to position [245, 0]
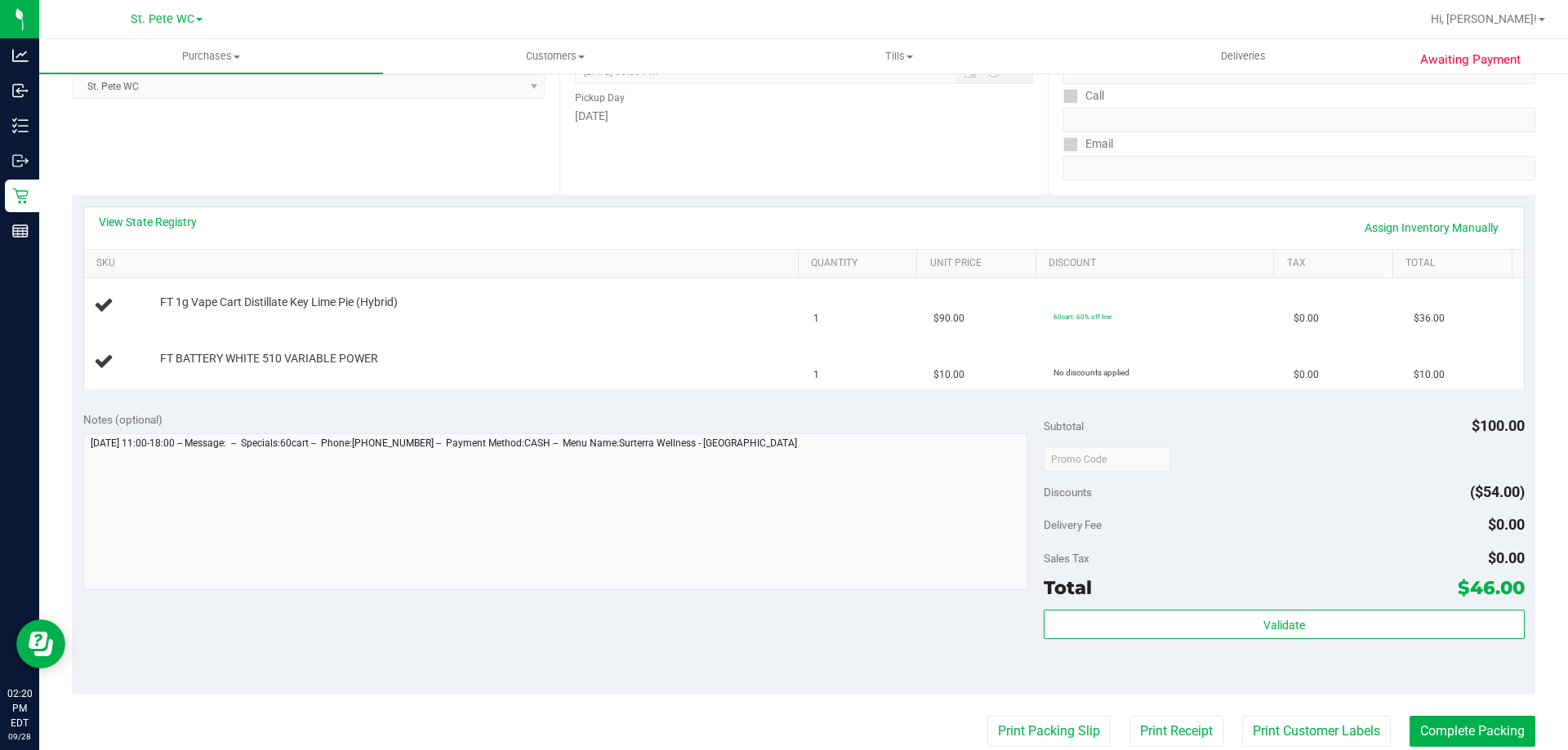
click at [988, 716] on button "Print Packing Slip" at bounding box center [1049, 731] width 123 height 31
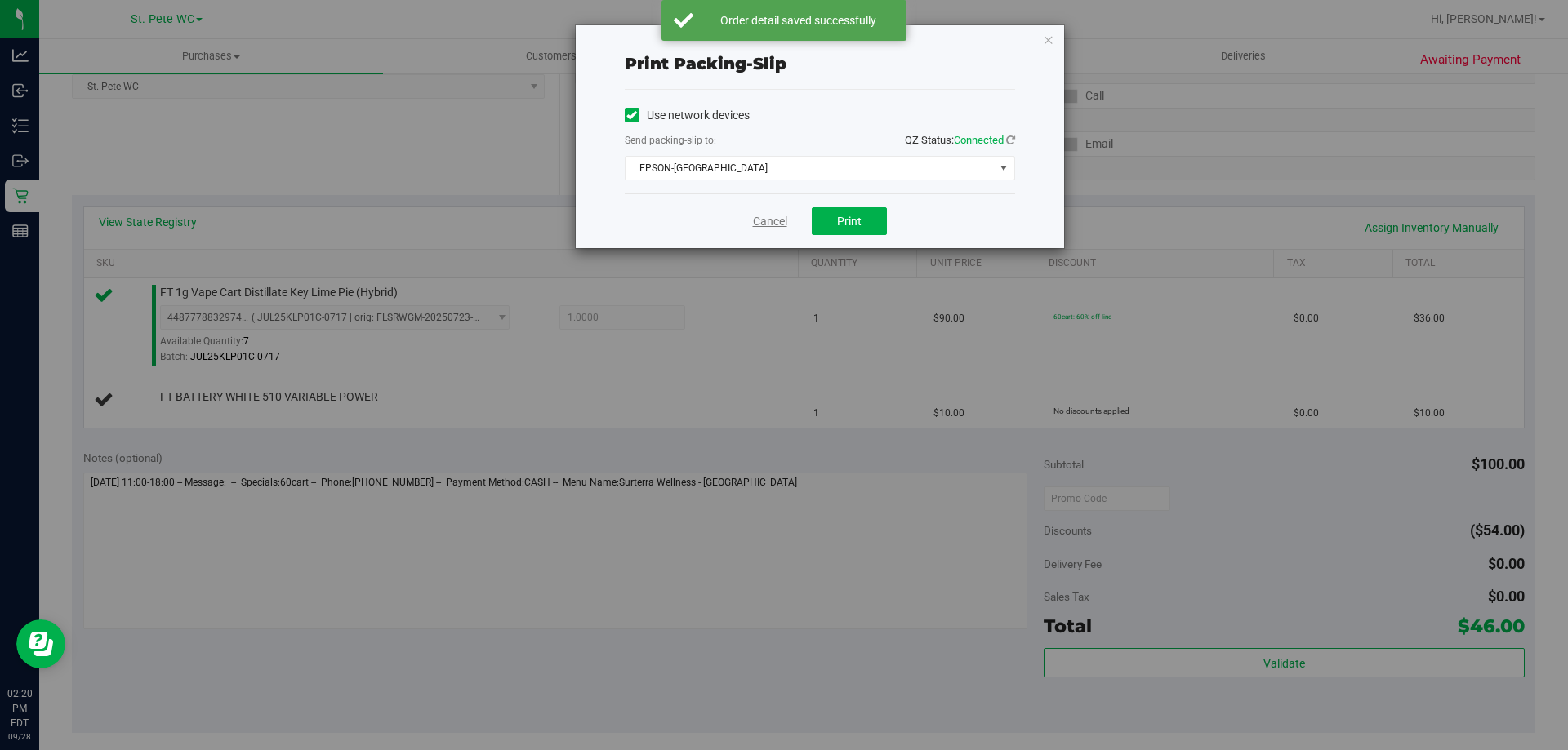
click at [784, 227] on link "Cancel" at bounding box center [770, 222] width 34 height 17
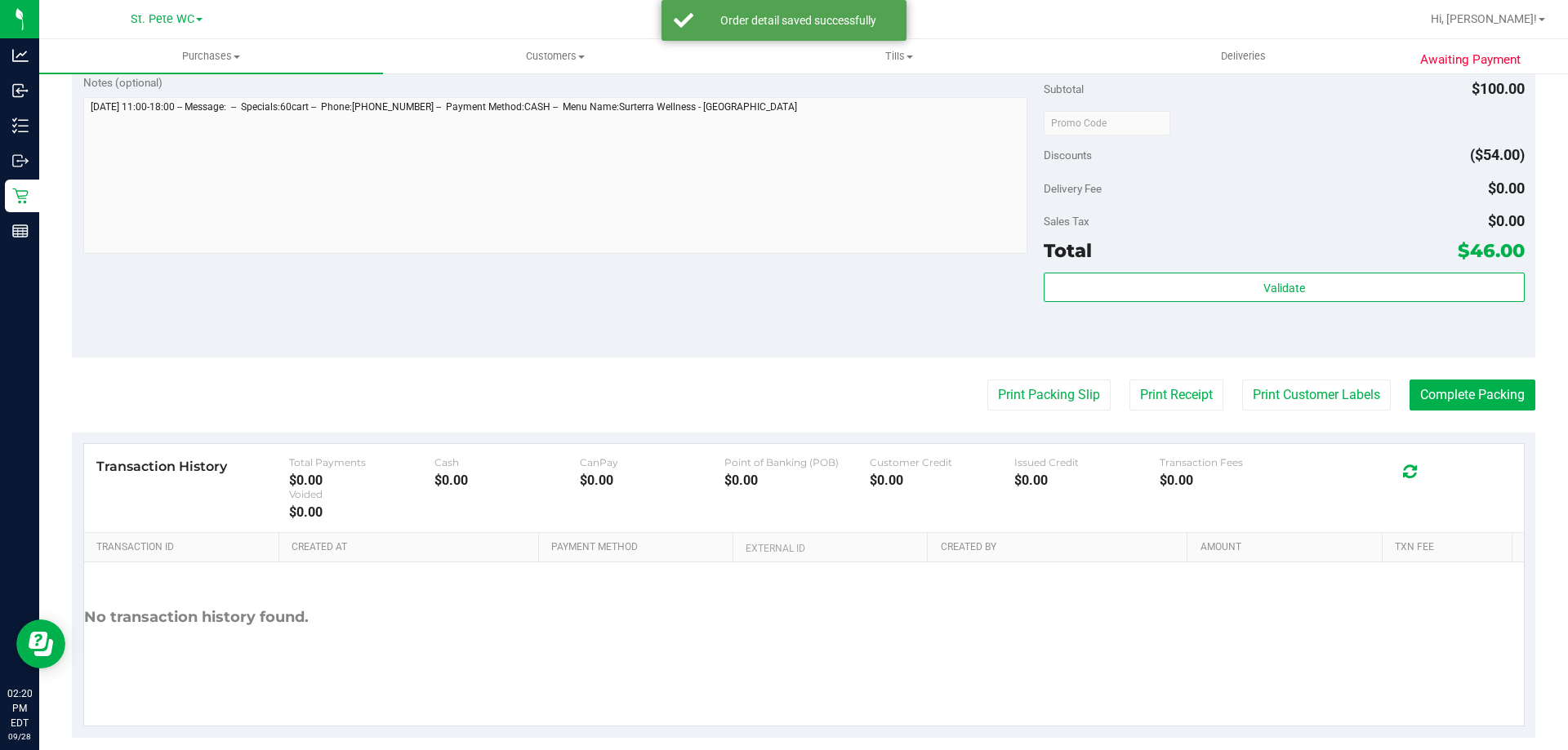
click at [988, 380] on button "Print Packing Slip" at bounding box center [1049, 395] width 123 height 31
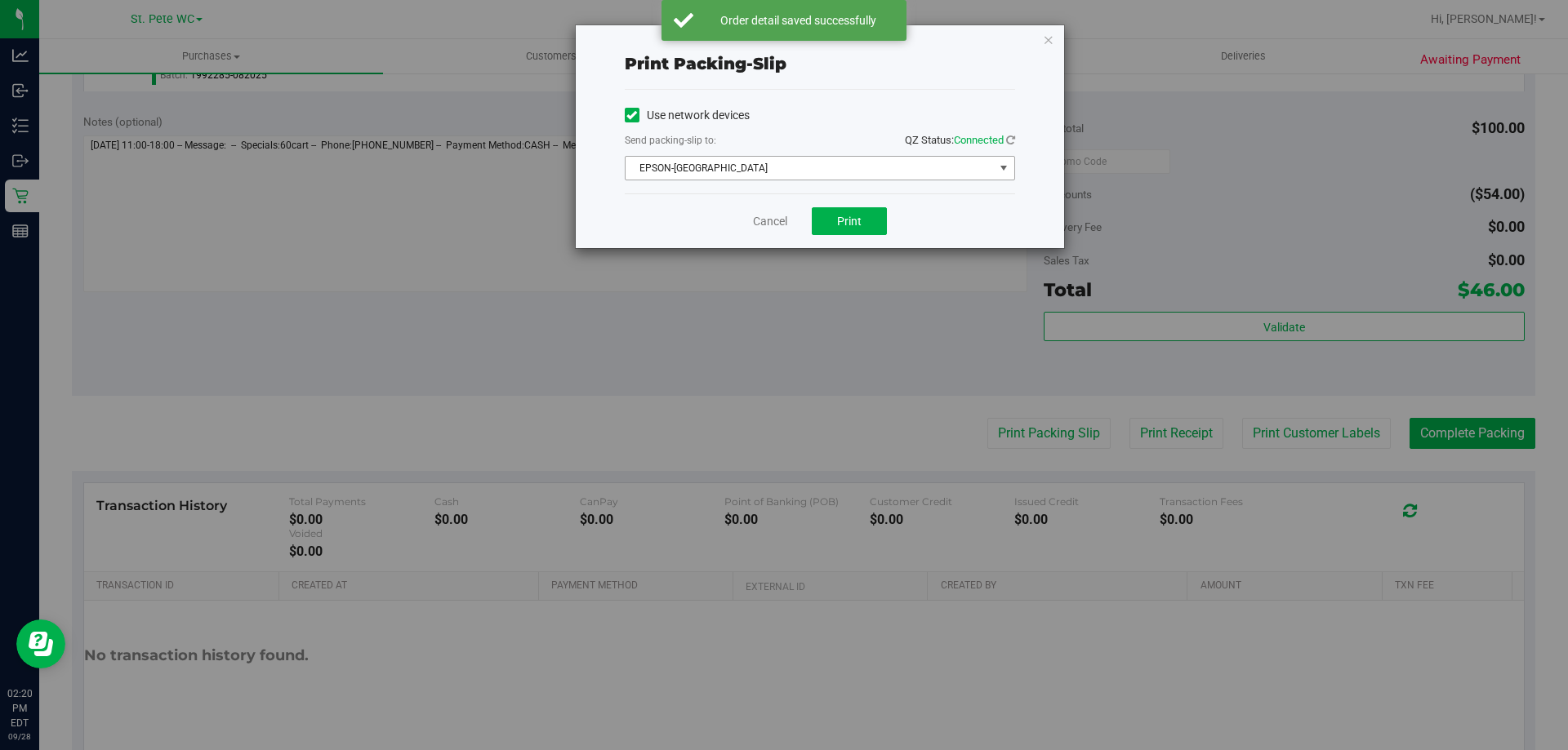
click at [631, 135] on label "Send packing-slip to:" at bounding box center [670, 140] width 91 height 15
click at [755, 218] on link "Cancel" at bounding box center [770, 222] width 34 height 17
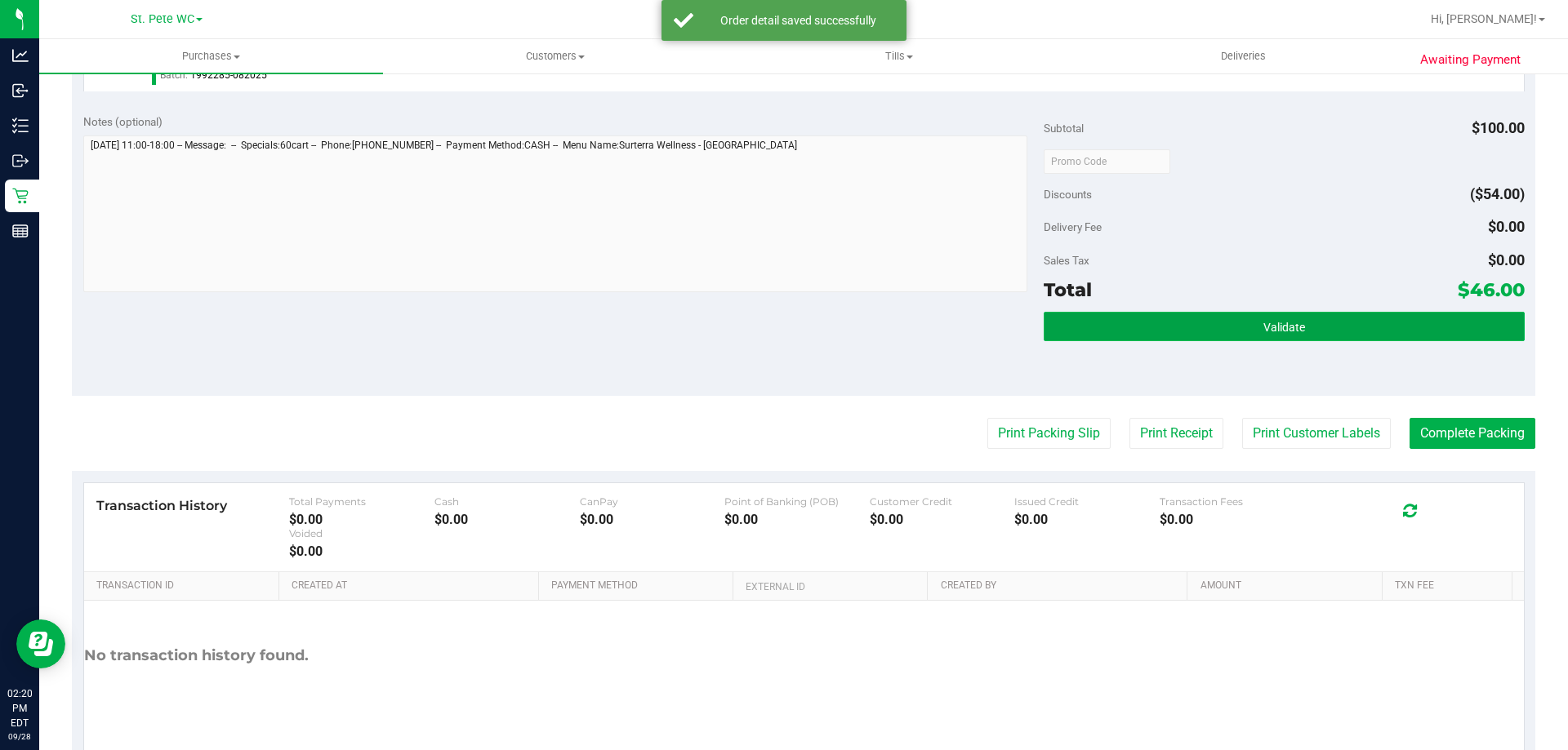
click at [1132, 334] on button "Validate" at bounding box center [1284, 326] width 481 height 29
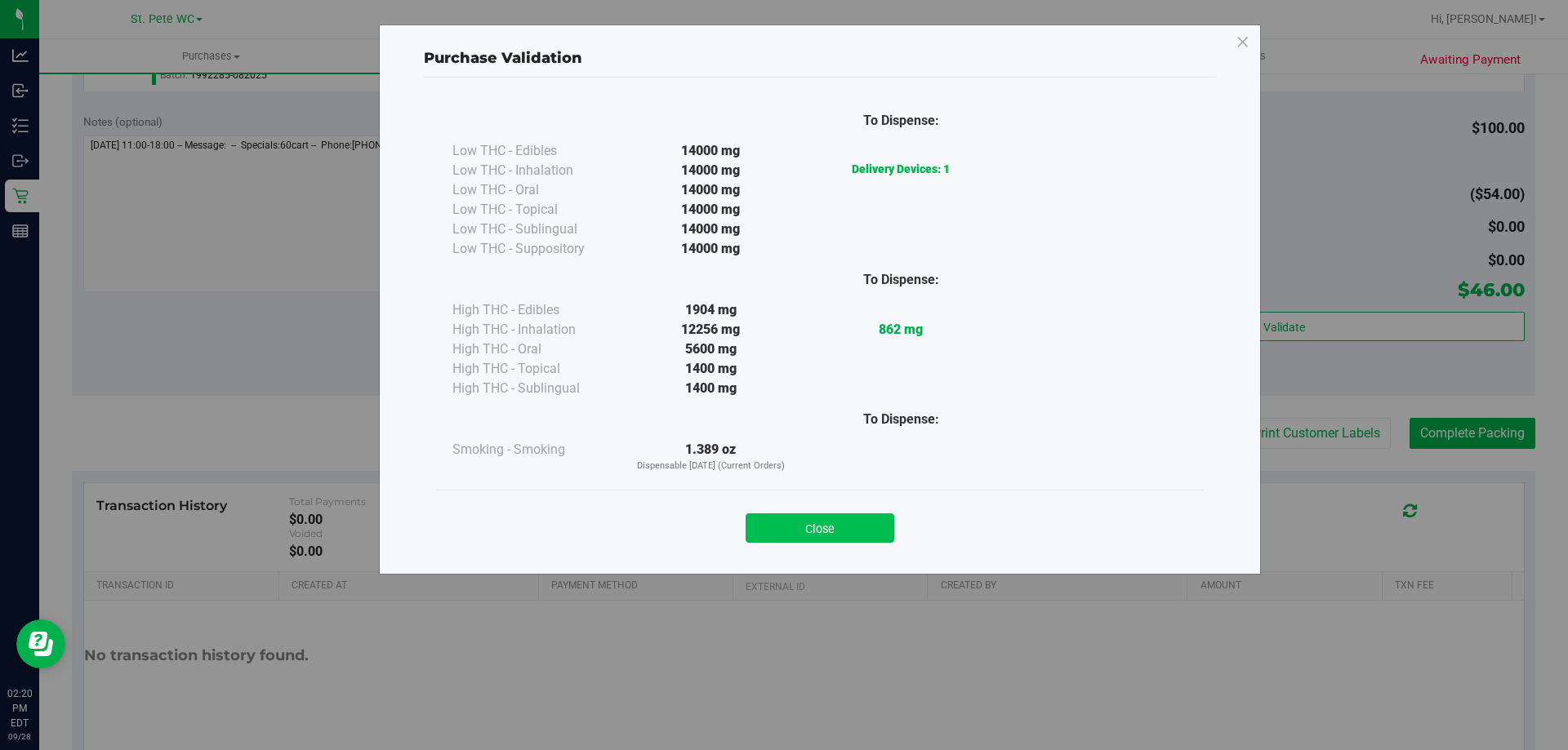
click at [862, 524] on button "Close" at bounding box center [819, 528] width 149 height 29
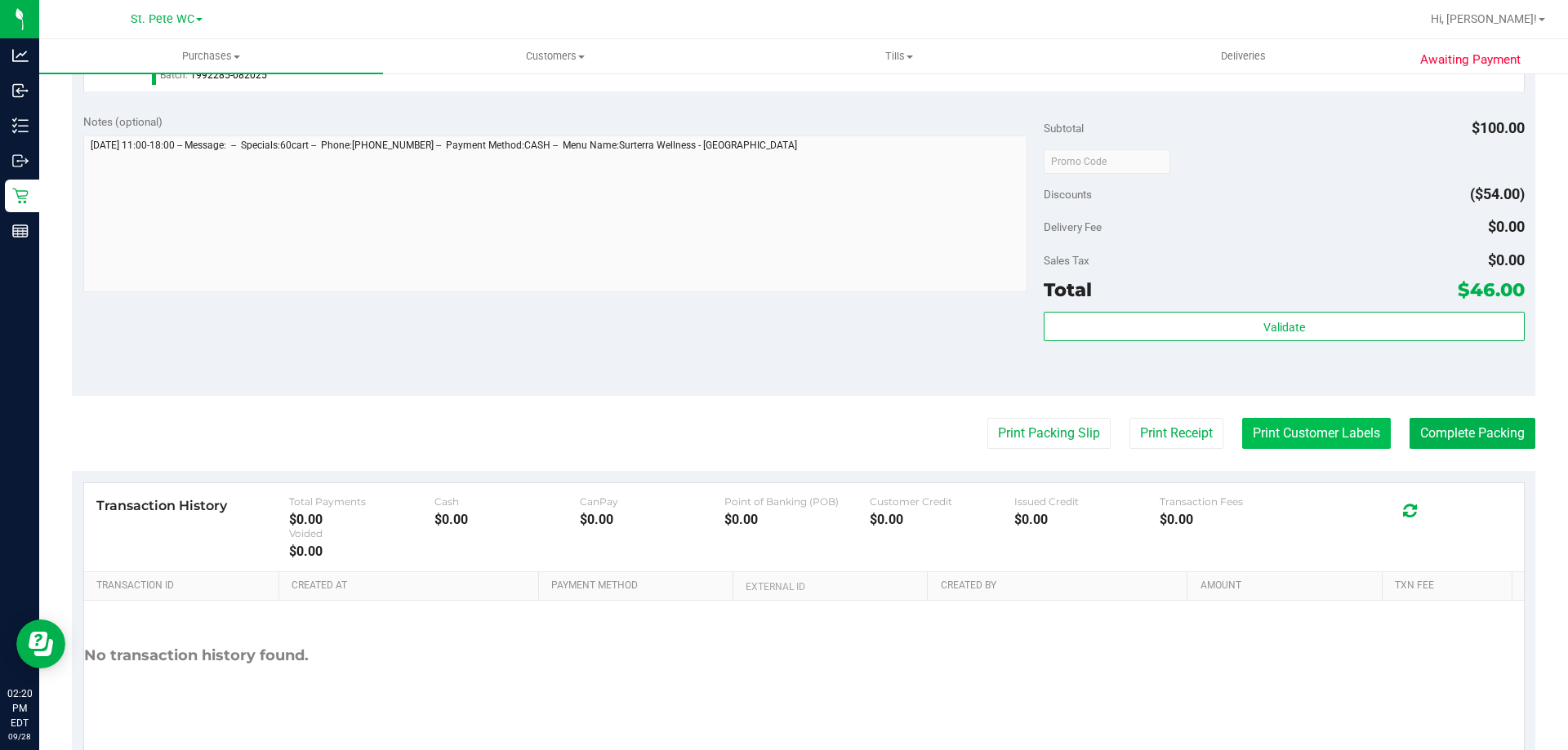
click at [1253, 445] on button "Print Customer Labels" at bounding box center [1316, 433] width 149 height 31
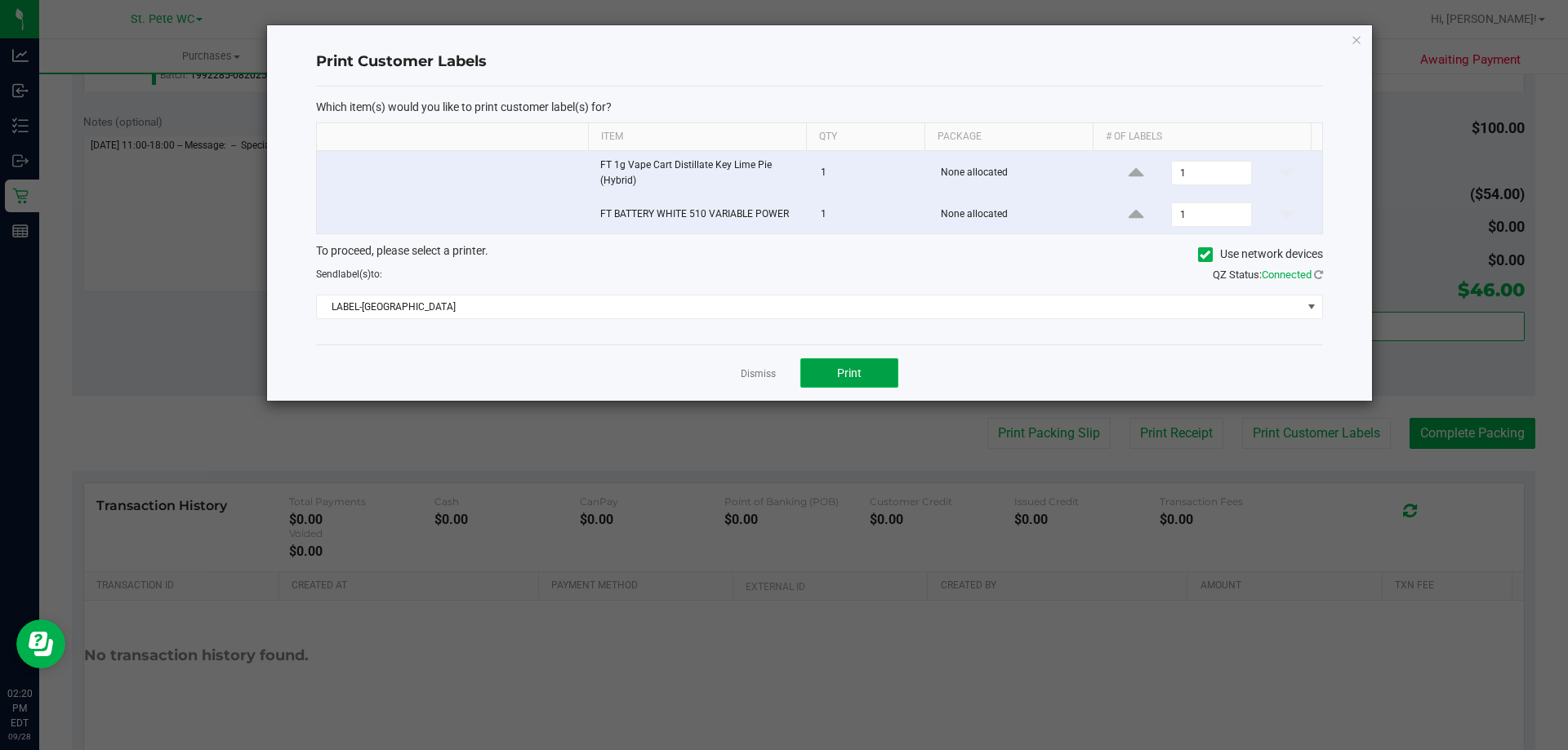
click at [866, 370] on button "Print" at bounding box center [849, 373] width 98 height 29
click at [764, 368] on link "Dismiss" at bounding box center [758, 375] width 35 height 14
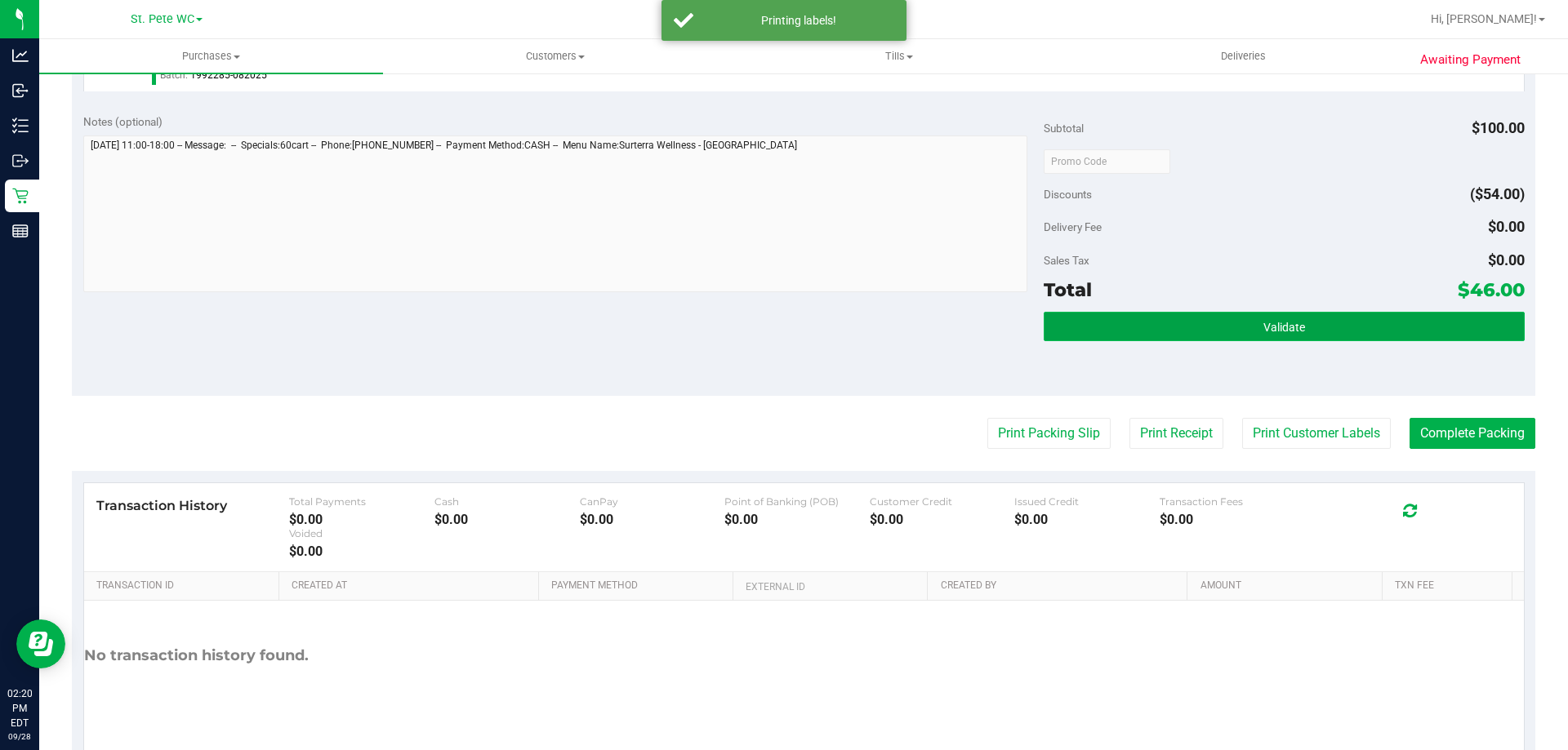
click at [1267, 317] on button "Validate" at bounding box center [1284, 326] width 481 height 29
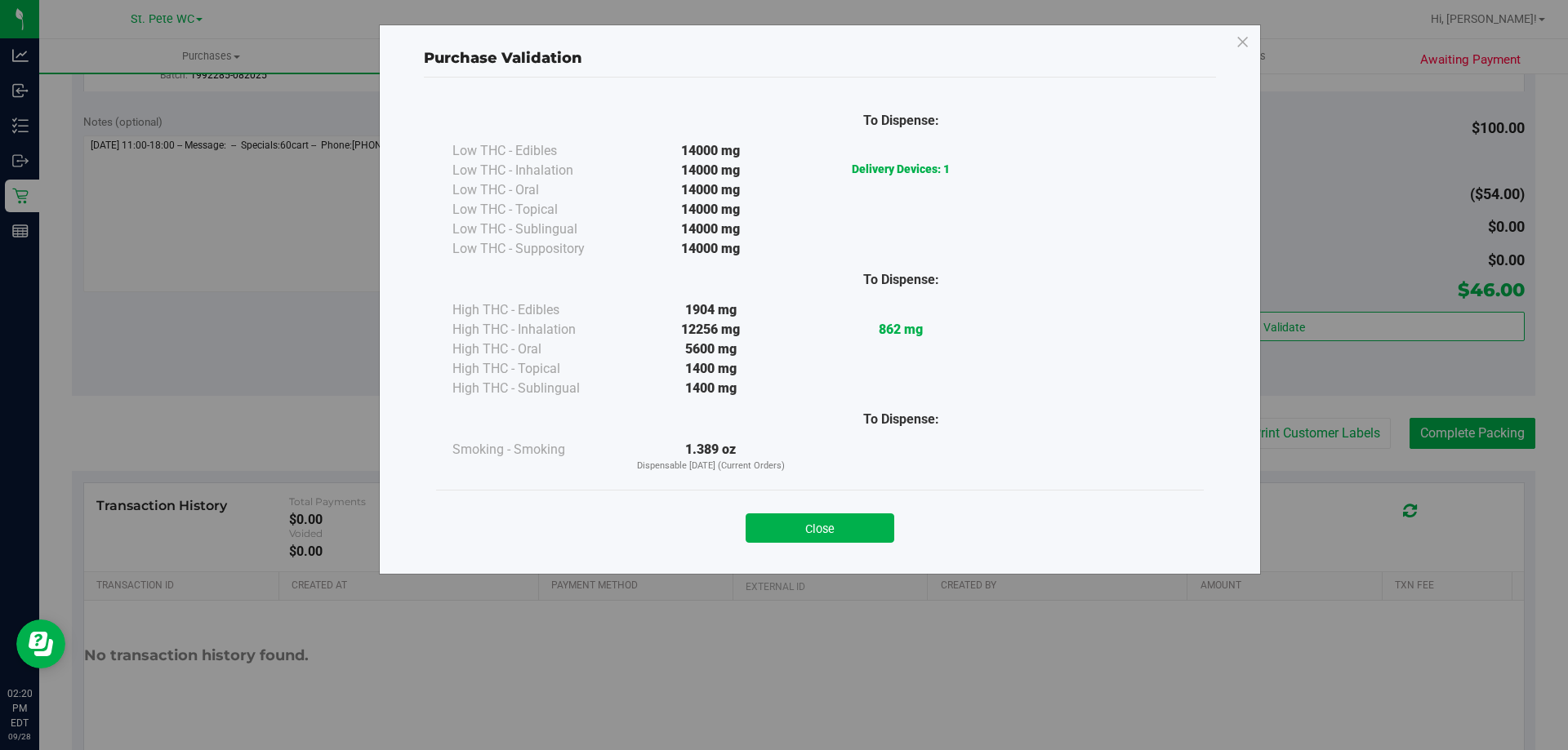
click at [822, 550] on div "Close" at bounding box center [819, 522] width 767 height 66
click at [821, 549] on div "Close" at bounding box center [819, 522] width 767 height 66
click at [821, 538] on button "Close" at bounding box center [819, 528] width 149 height 29
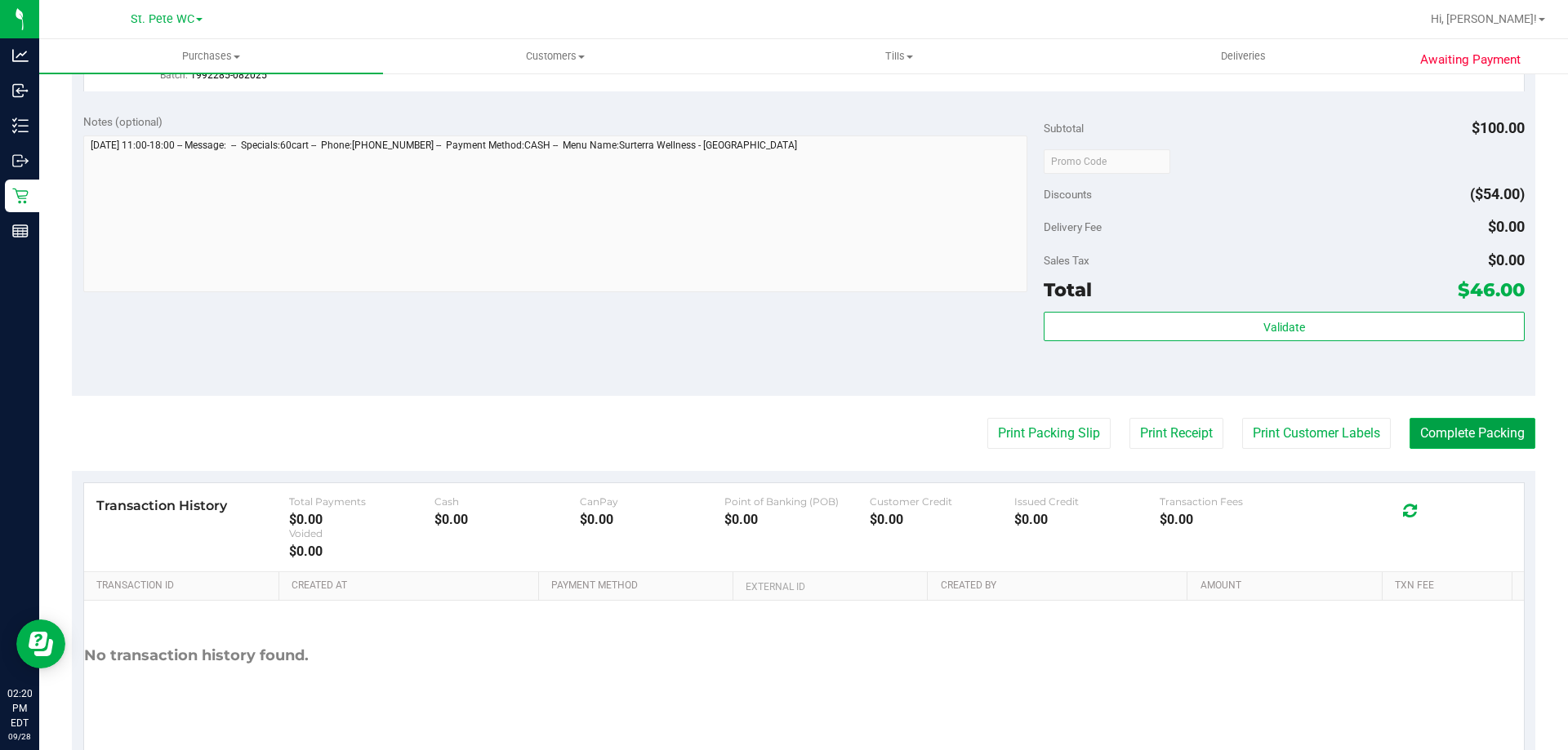
click at [1454, 429] on button "Complete Packing" at bounding box center [1472, 433] width 125 height 31
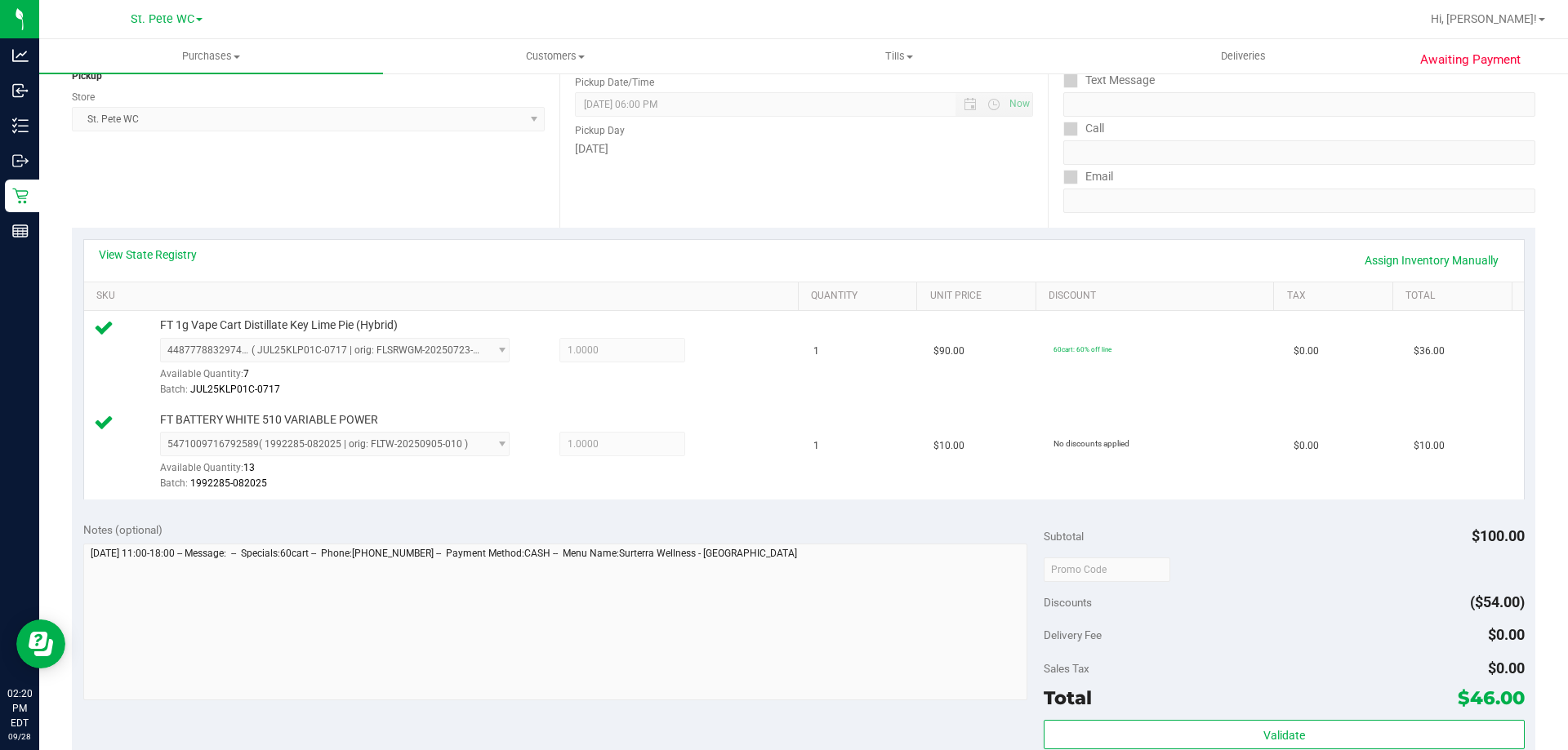
scroll to position [0, 0]
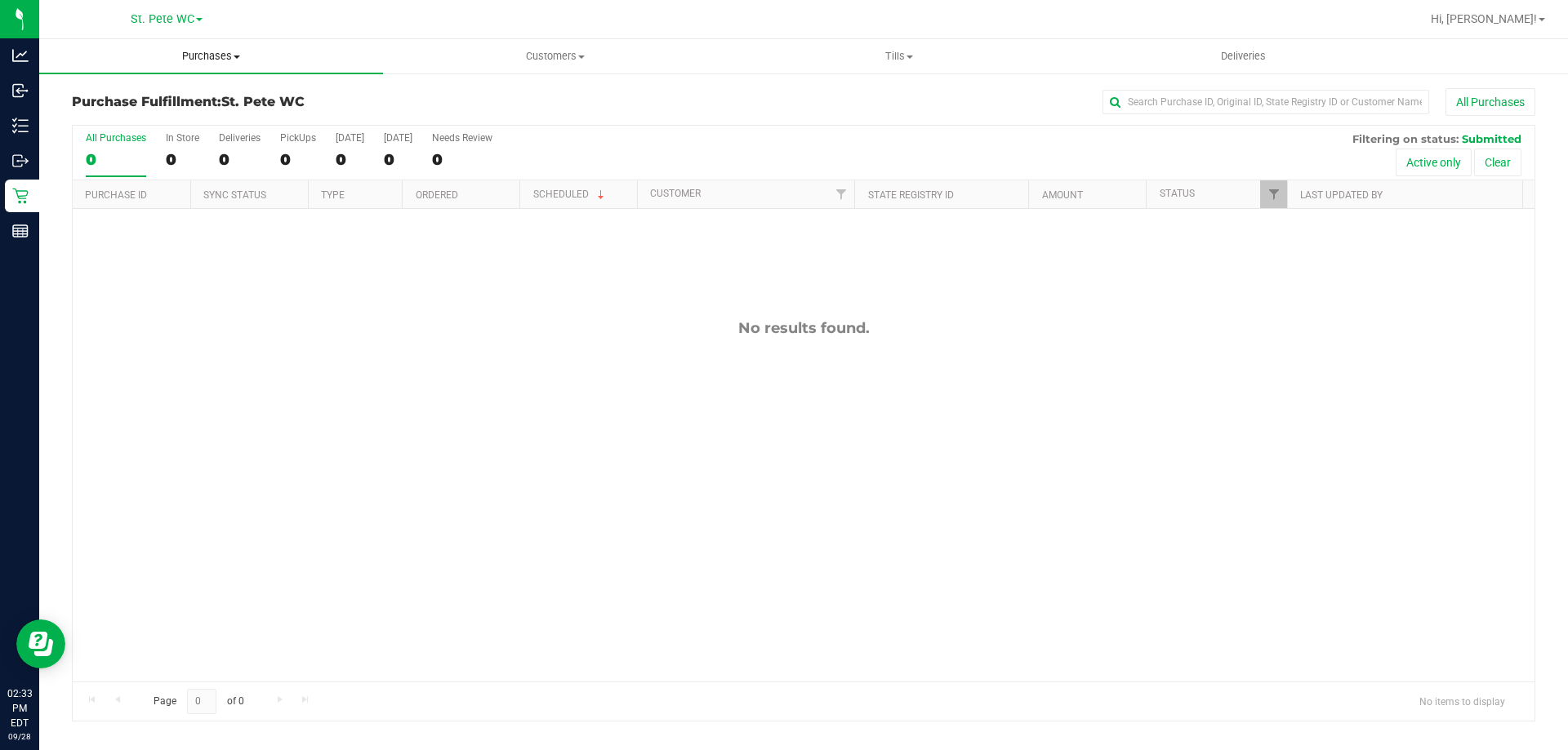
click at [155, 65] on uib-tab-heading "Purchases Summary of purchases Fulfillment All purchases" at bounding box center [211, 56] width 344 height 34
click at [146, 113] on li "Fulfillment" at bounding box center [211, 118] width 344 height 20
click at [929, 47] on uib-tab-heading "Tills Manage tills Reconcile e-payments" at bounding box center [898, 56] width 342 height 32
click at [895, 85] on ul "Manage tills Reconcile e-payments" at bounding box center [898, 108] width 344 height 68
click at [889, 101] on div "All Purchases" at bounding box center [1046, 102] width 976 height 28
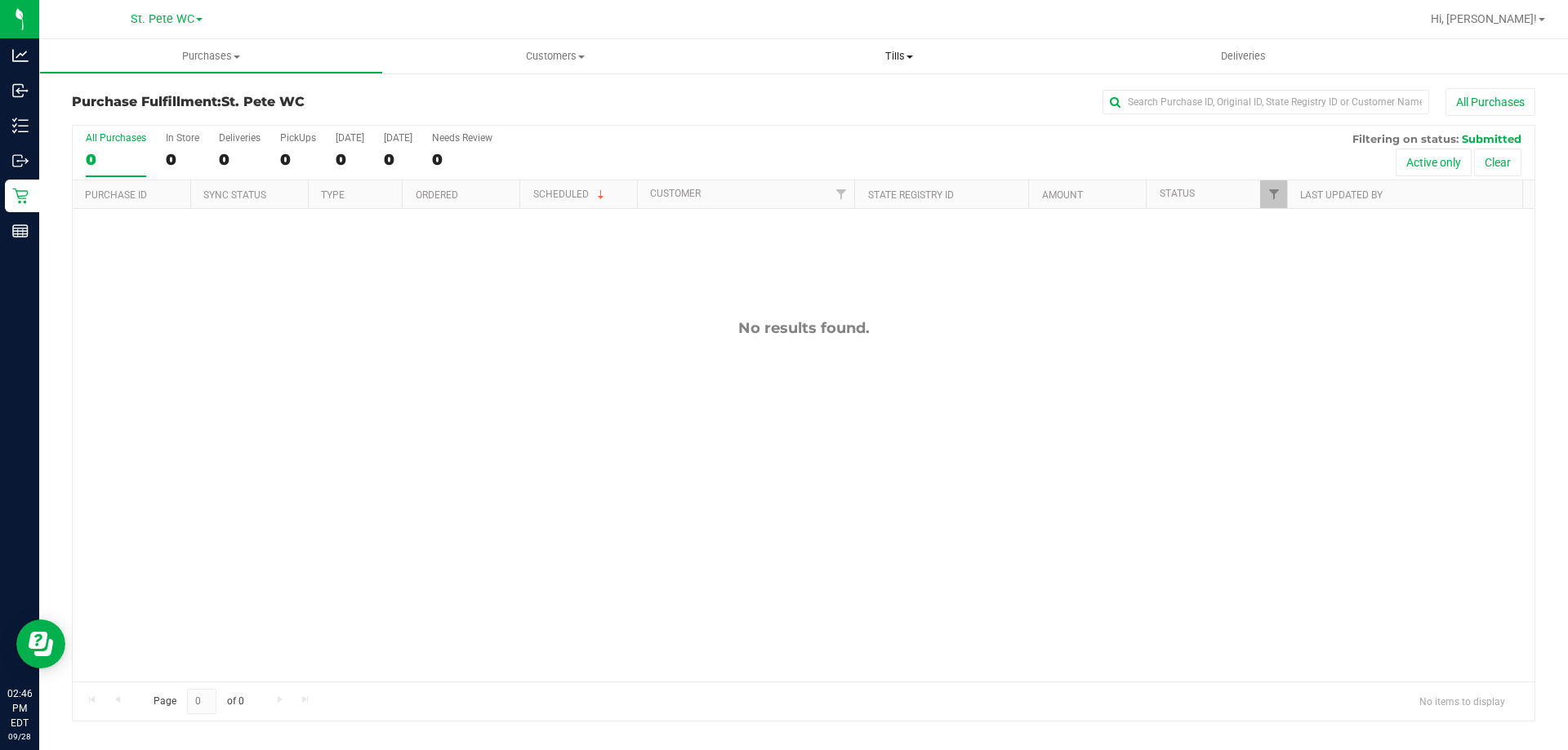
click at [889, 68] on uib-tab-heading "Tills Manage tills Reconcile e-payments" at bounding box center [898, 56] width 344 height 34
click at [874, 97] on li "Manage tills" at bounding box center [898, 98] width 344 height 20
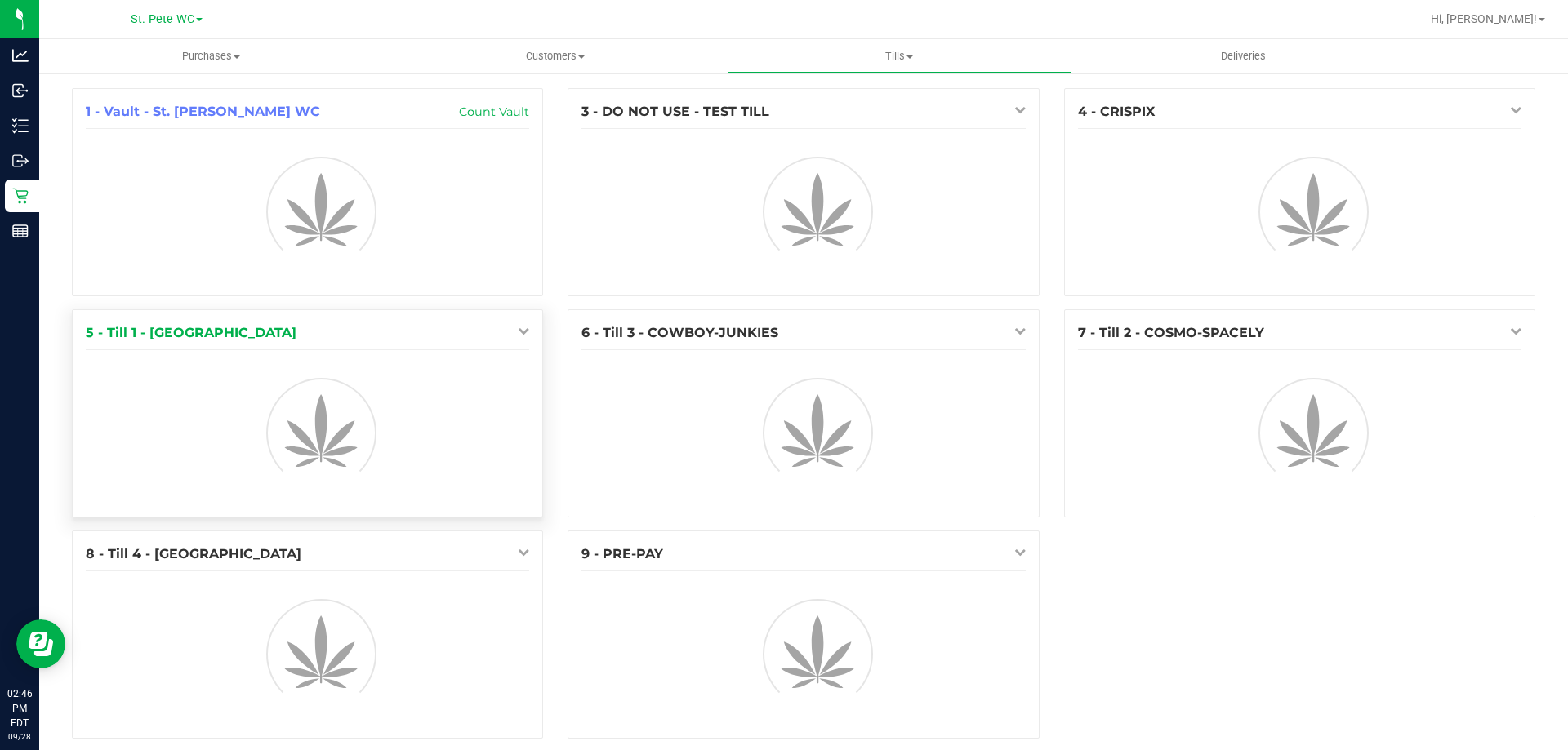
scroll to position [18, 0]
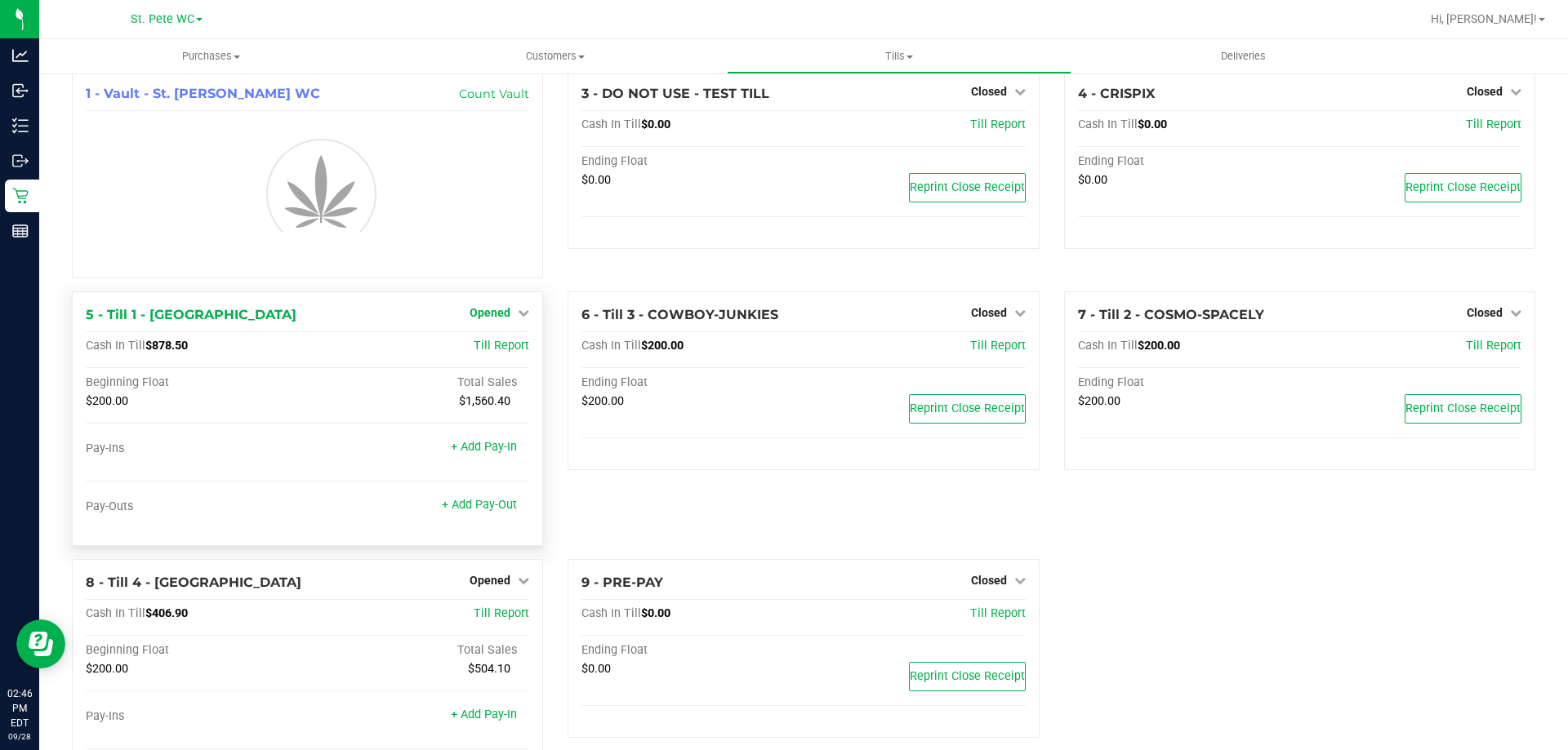
click at [496, 314] on span "Opened" at bounding box center [490, 312] width 41 height 13
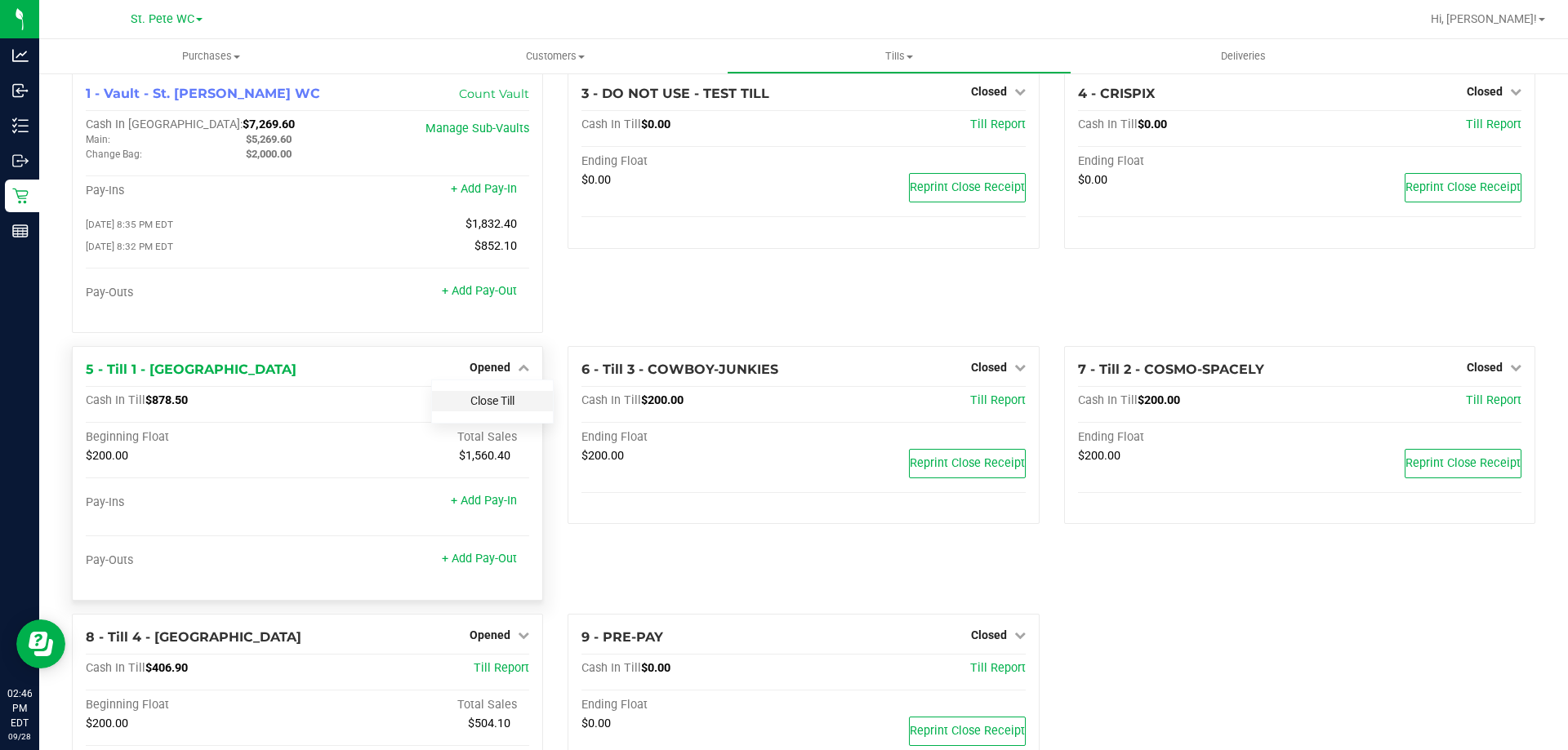
click at [494, 398] on link "Close Till" at bounding box center [493, 400] width 44 height 13
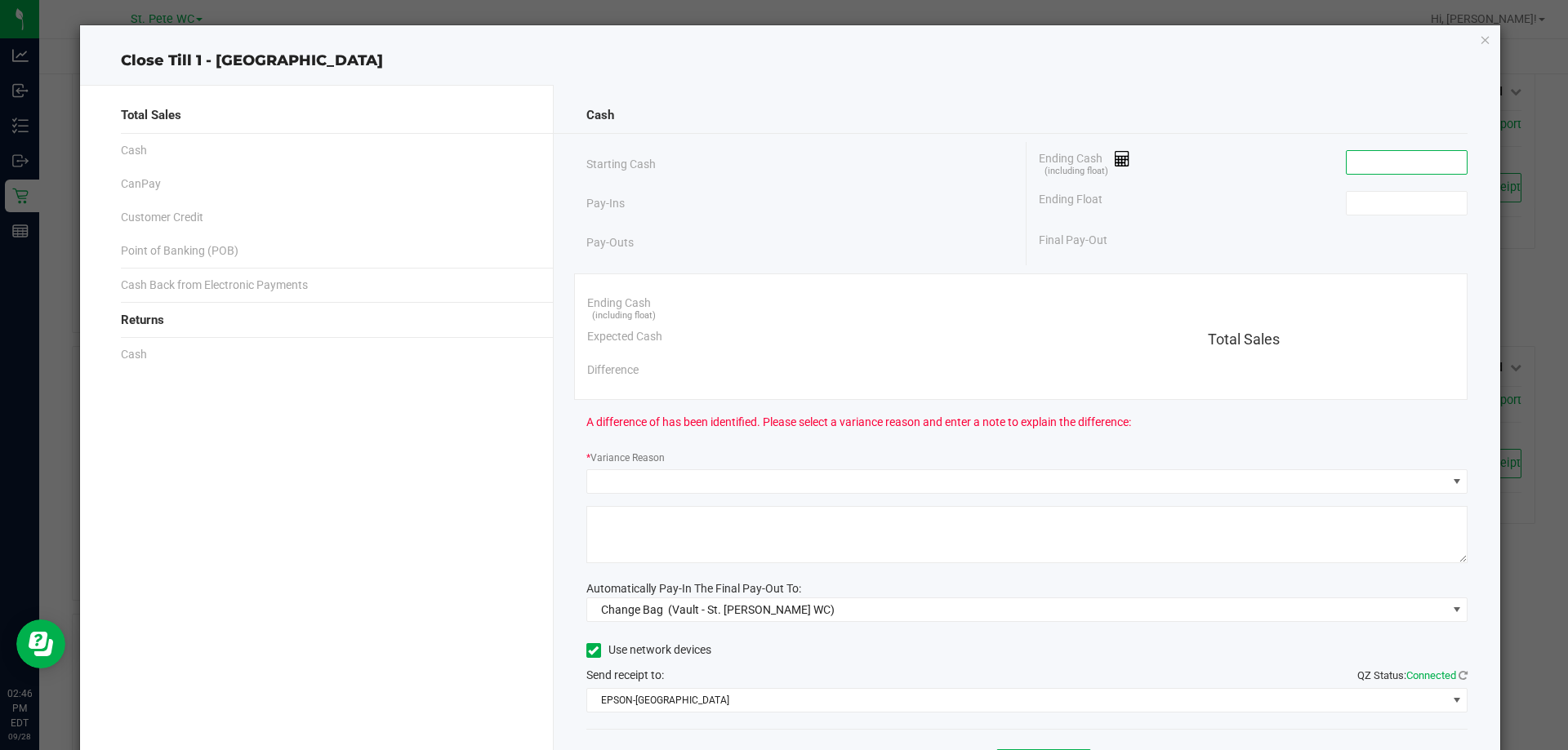
click at [1375, 171] on input at bounding box center [1407, 162] width 120 height 23
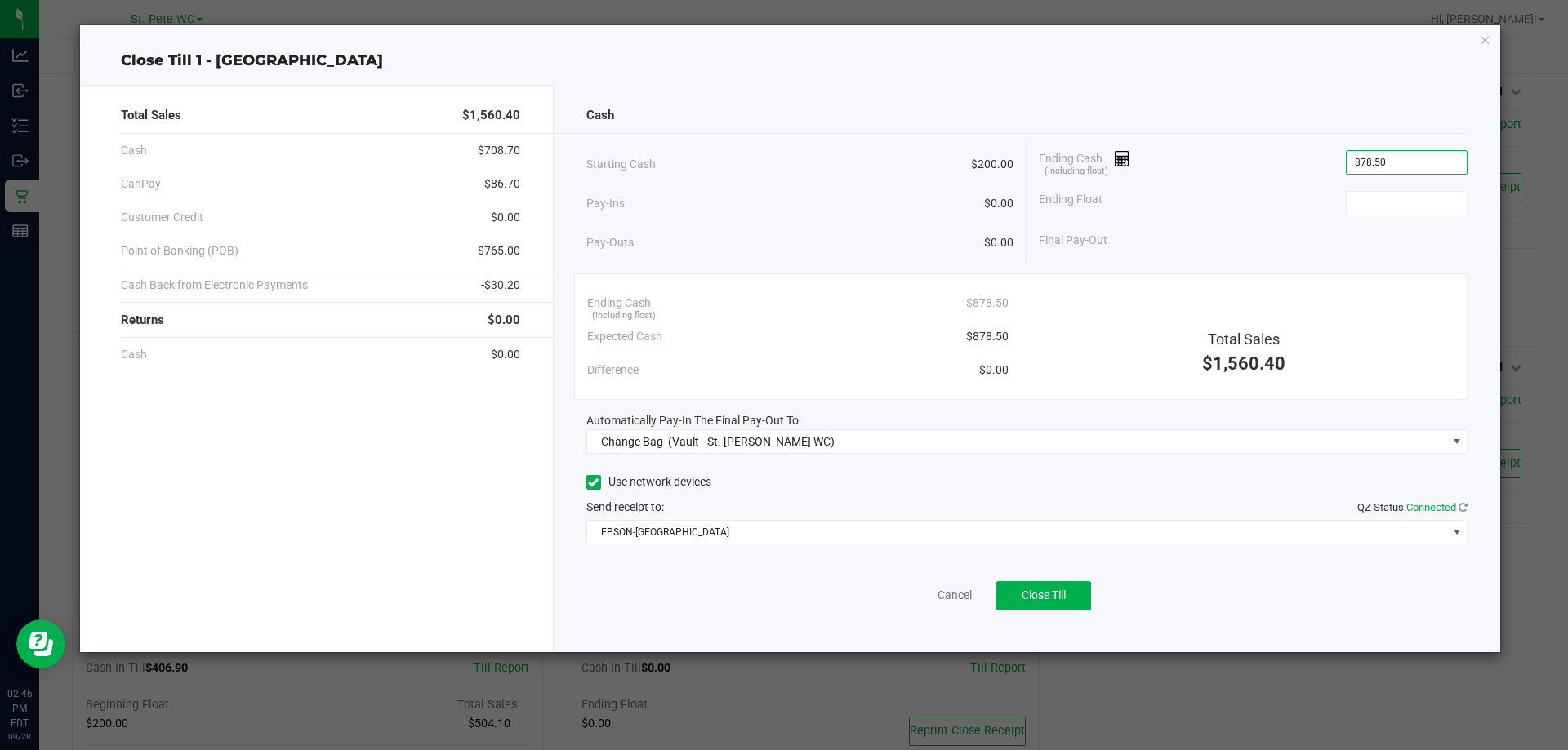
type input "$878.50"
type input "$200.00"
click at [964, 598] on link "Cancel" at bounding box center [954, 596] width 34 height 17
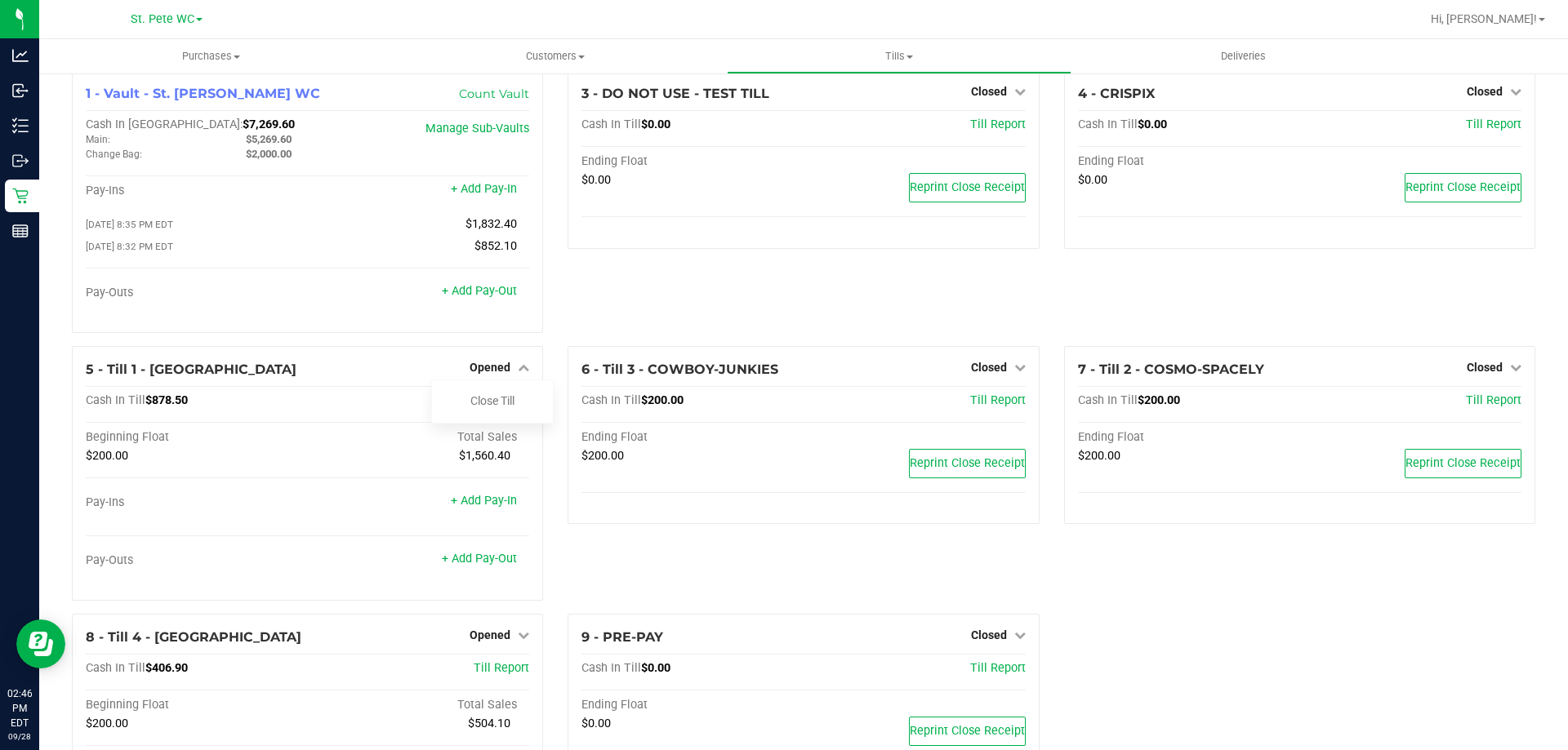
click at [1128, 613] on div "7 - Till 2 - COSMO-SPACELY Closed Open Till Cash In Till $200.00 Till Report En…" at bounding box center [1299, 480] width 496 height 268
click at [470, 403] on link "Close Till" at bounding box center [493, 400] width 44 height 13
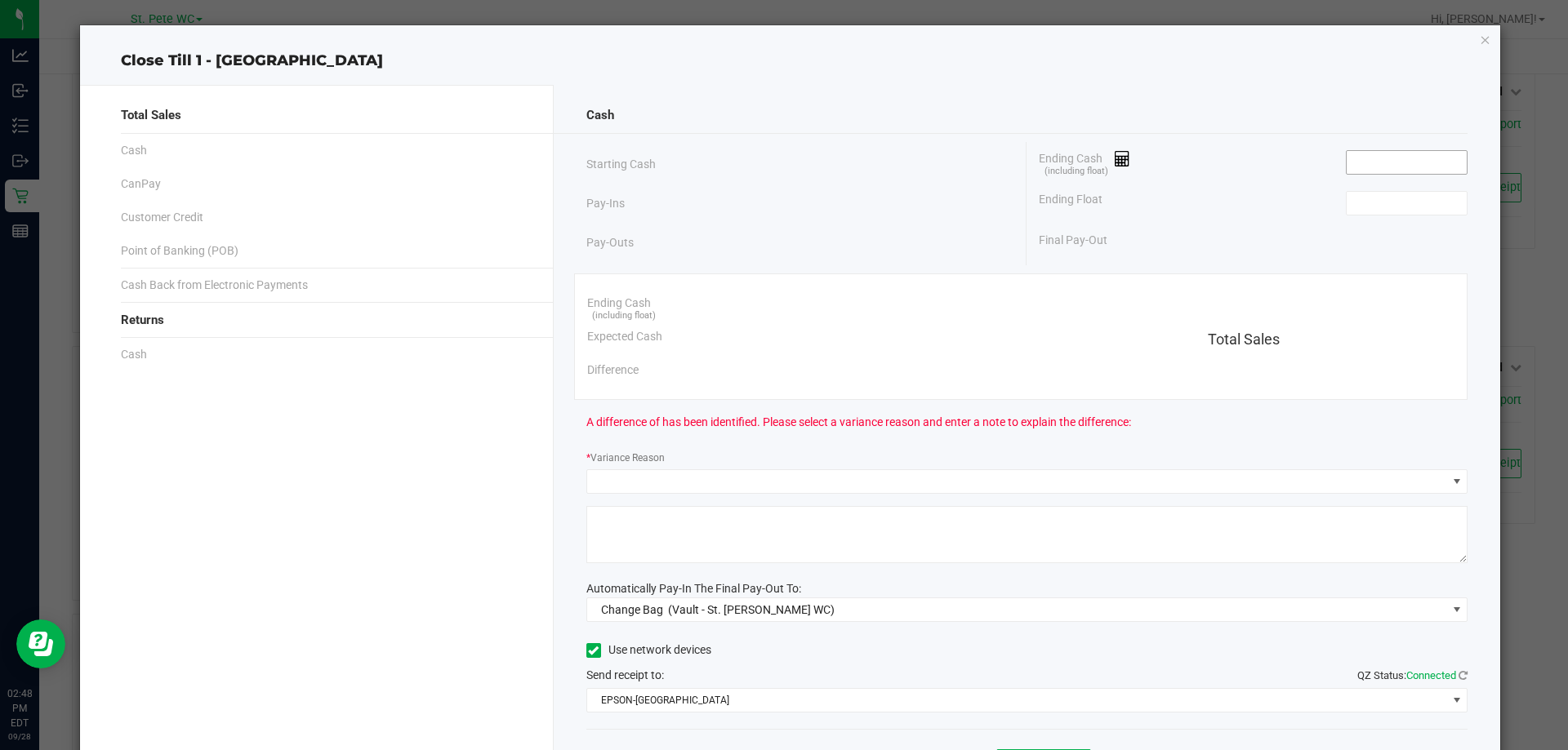
click at [1414, 163] on input at bounding box center [1407, 162] width 120 height 23
click at [1410, 162] on input at bounding box center [1407, 162] width 120 height 23
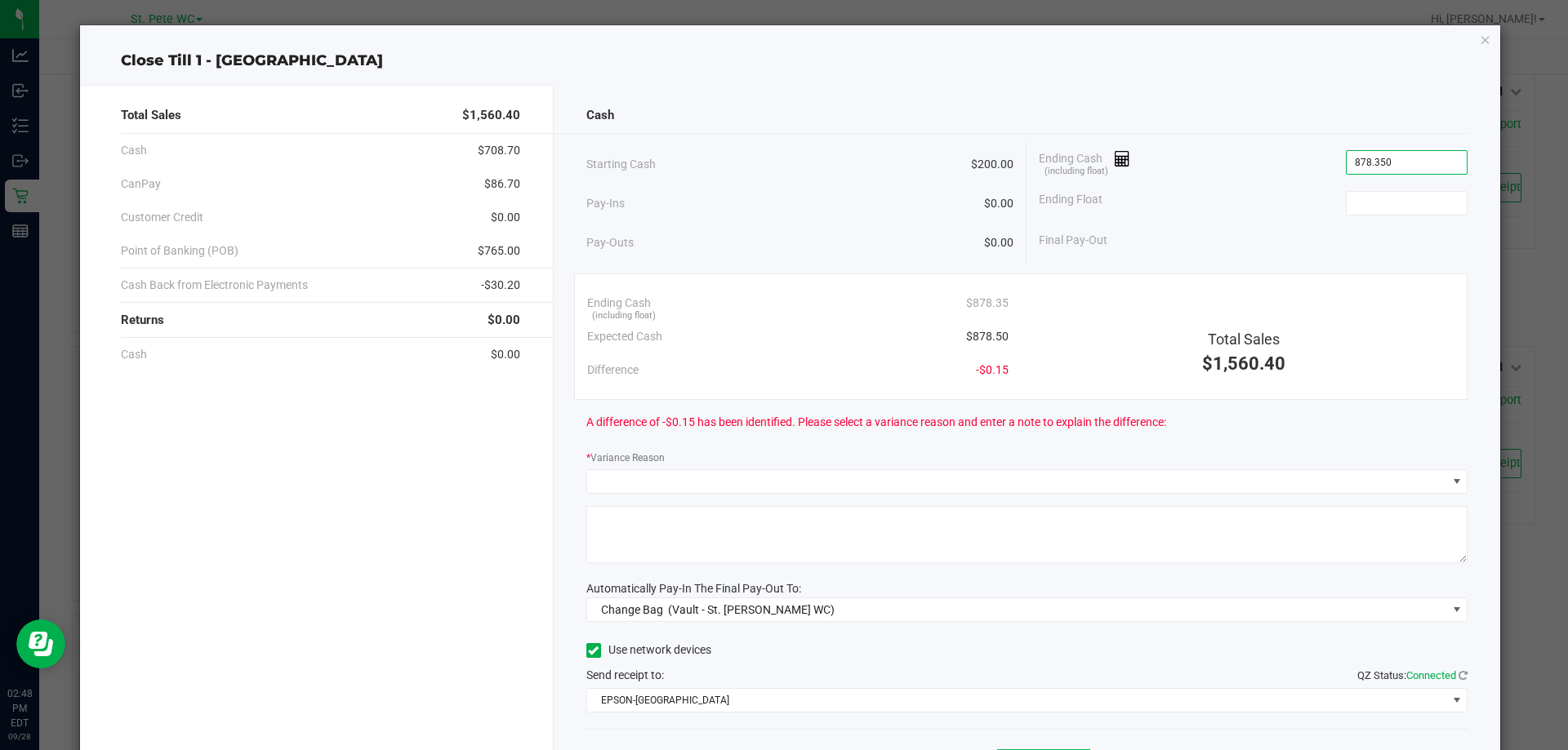
type input "$878.35"
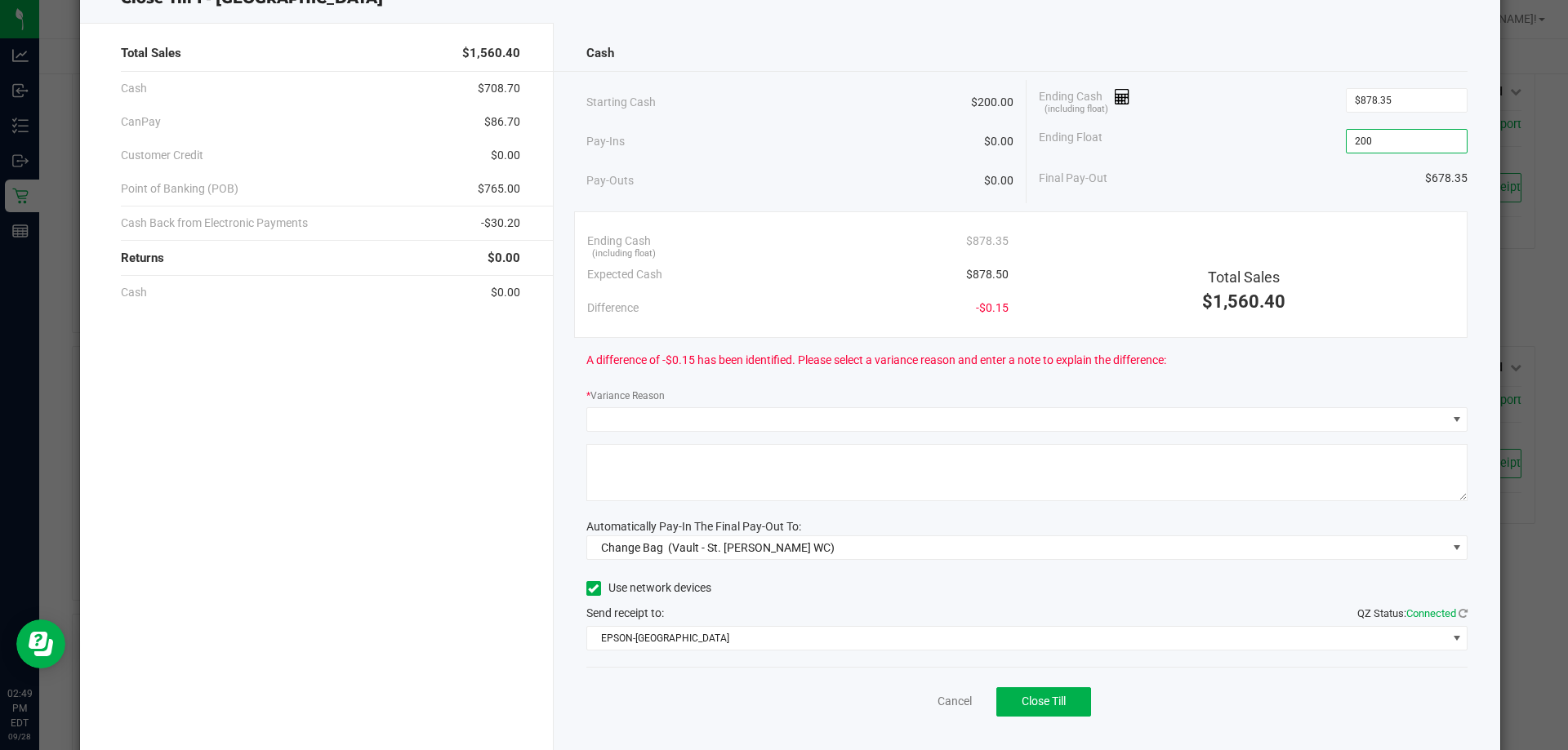
scroll to position [96, 0]
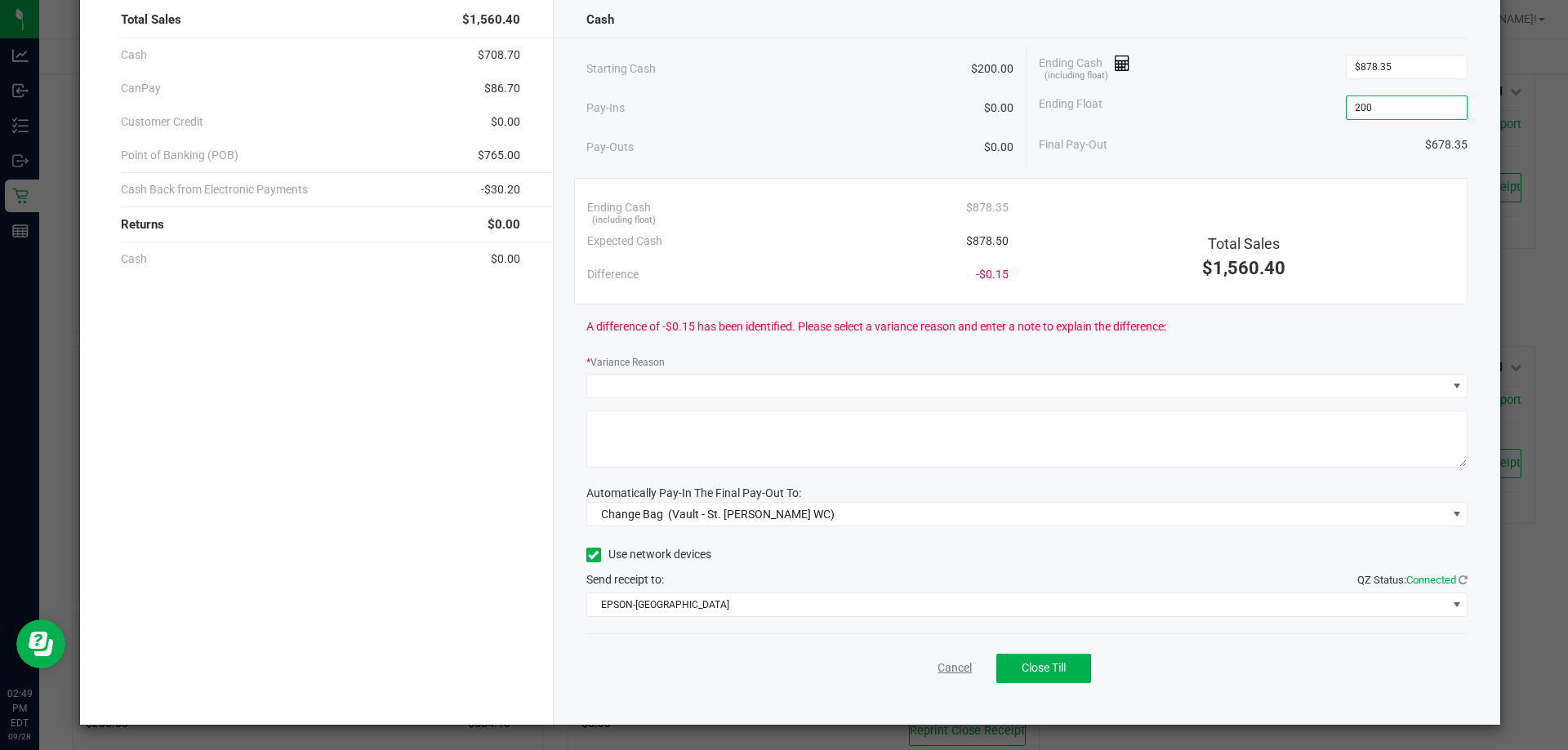
type input "$200.00"
click at [937, 669] on link "Cancel" at bounding box center [954, 668] width 34 height 17
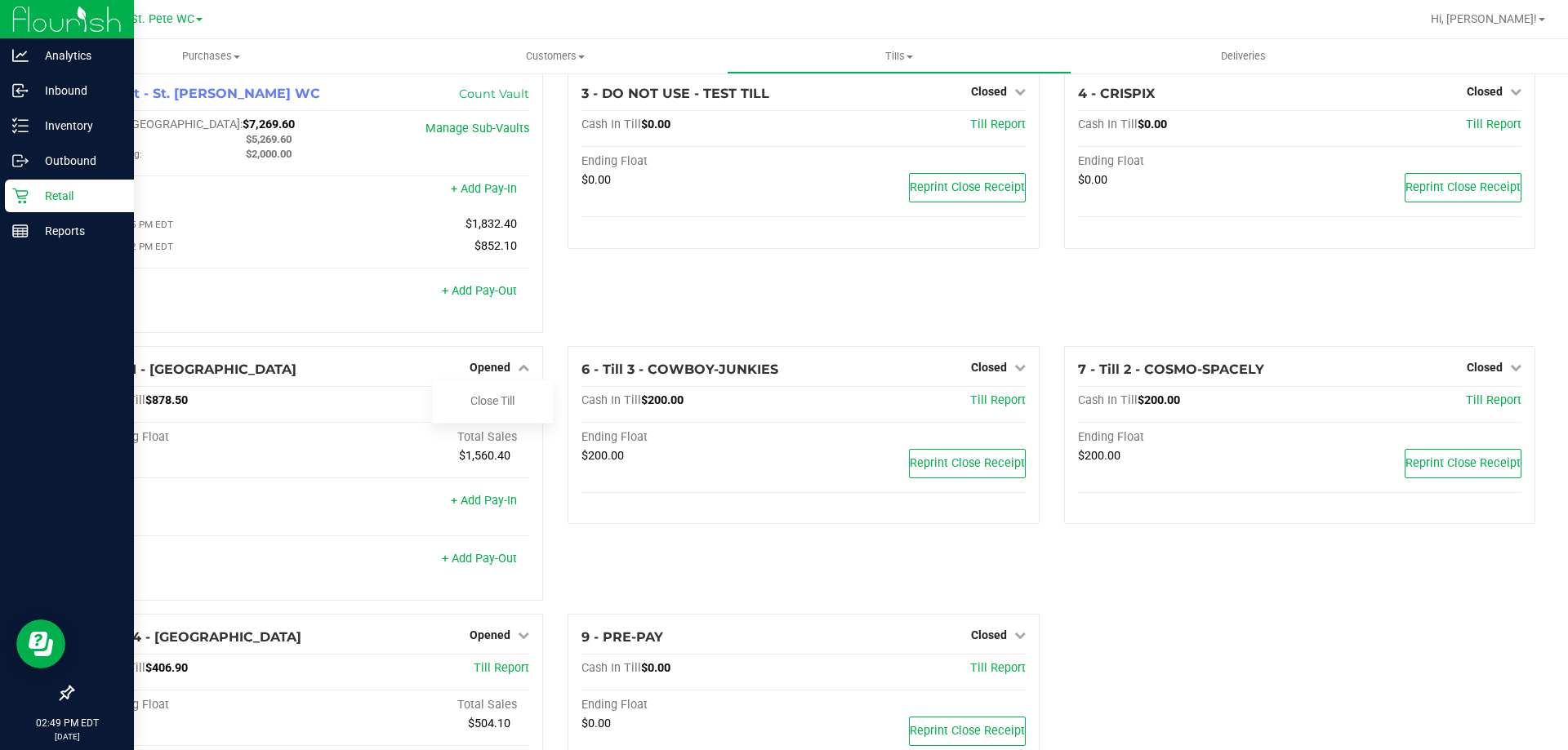
click at [48, 213] on link "Retail" at bounding box center [67, 196] width 134 height 35
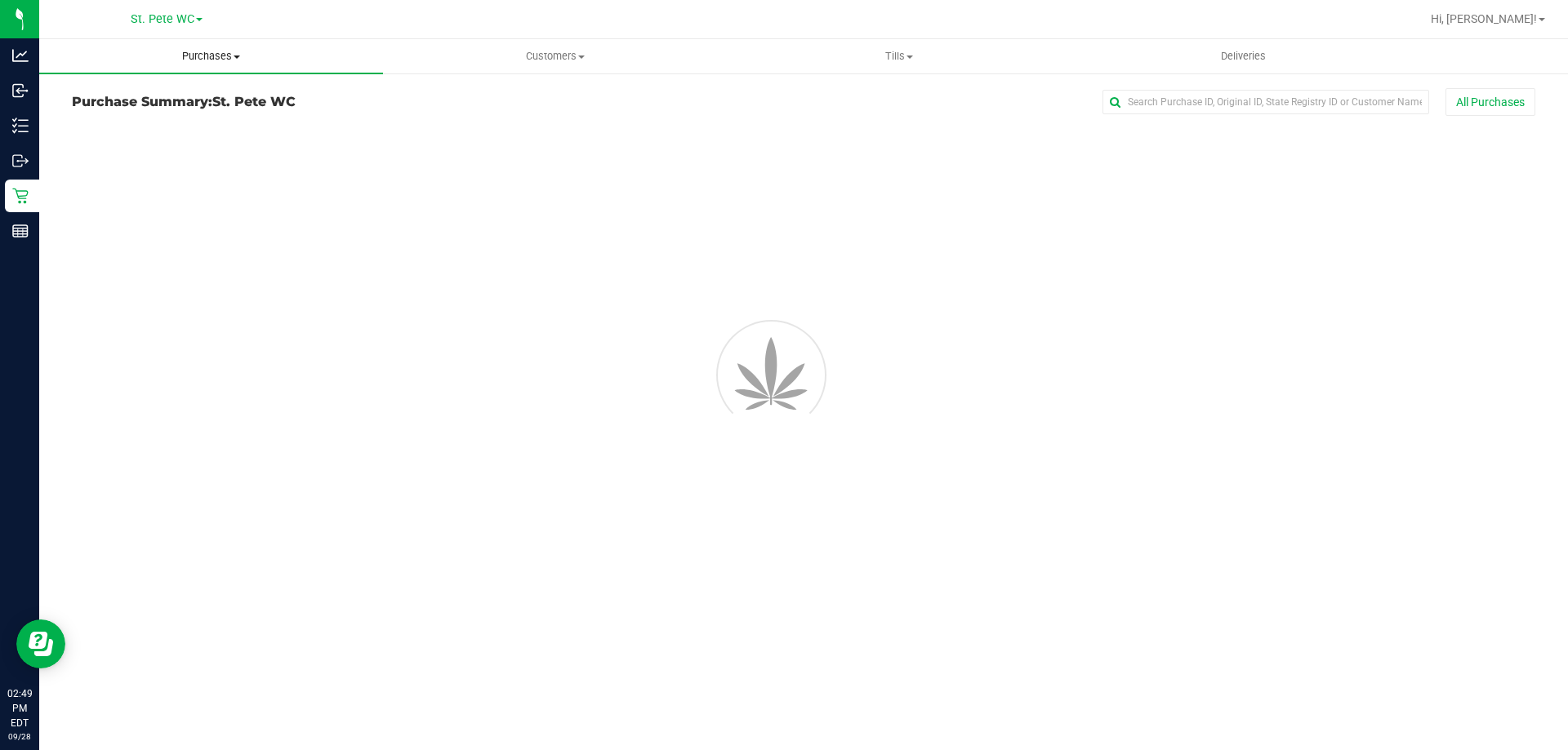
click at [174, 67] on uib-tab-heading "Purchases Summary of purchases Fulfillment All purchases" at bounding box center [211, 56] width 344 height 34
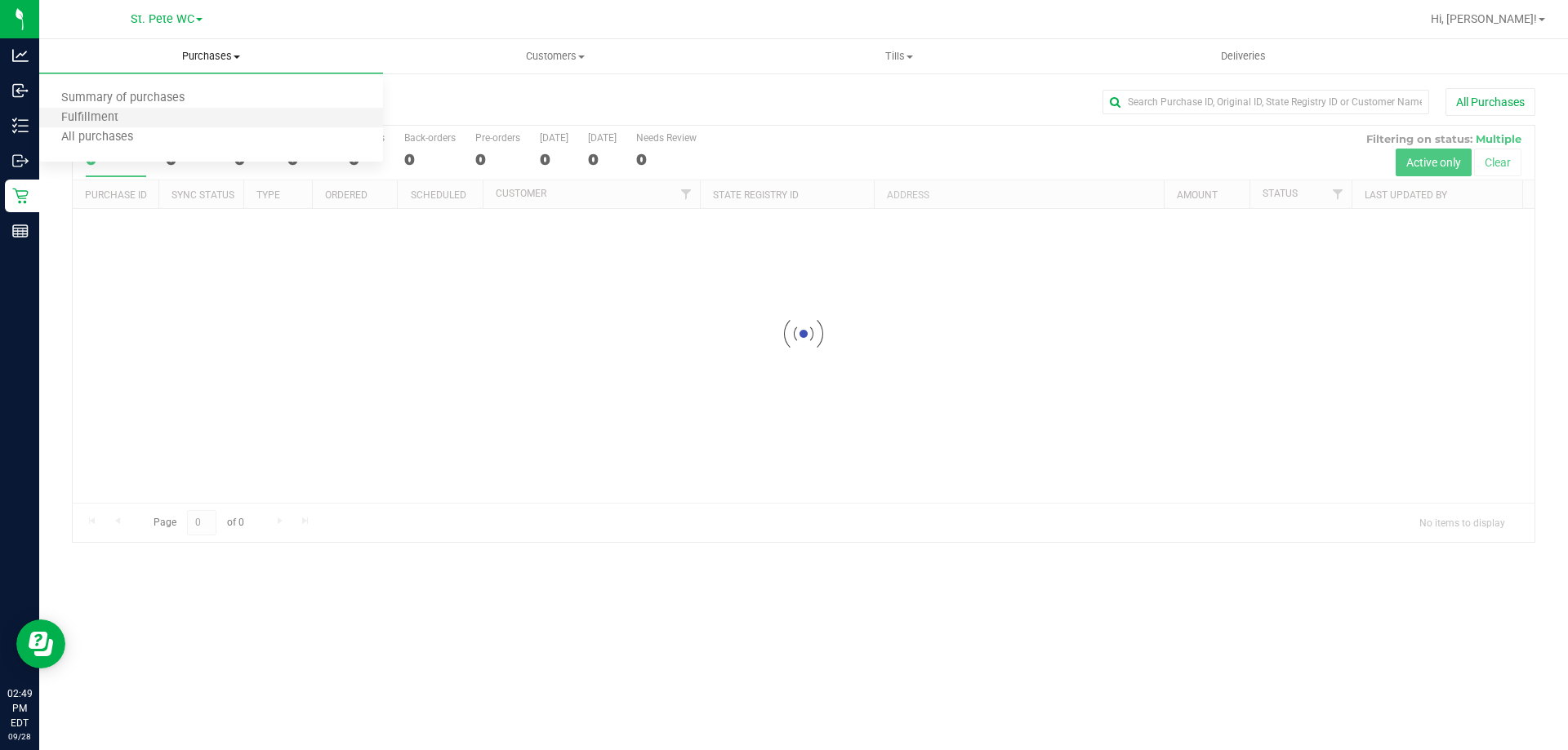
click at [148, 113] on li "Fulfillment" at bounding box center [211, 118] width 344 height 20
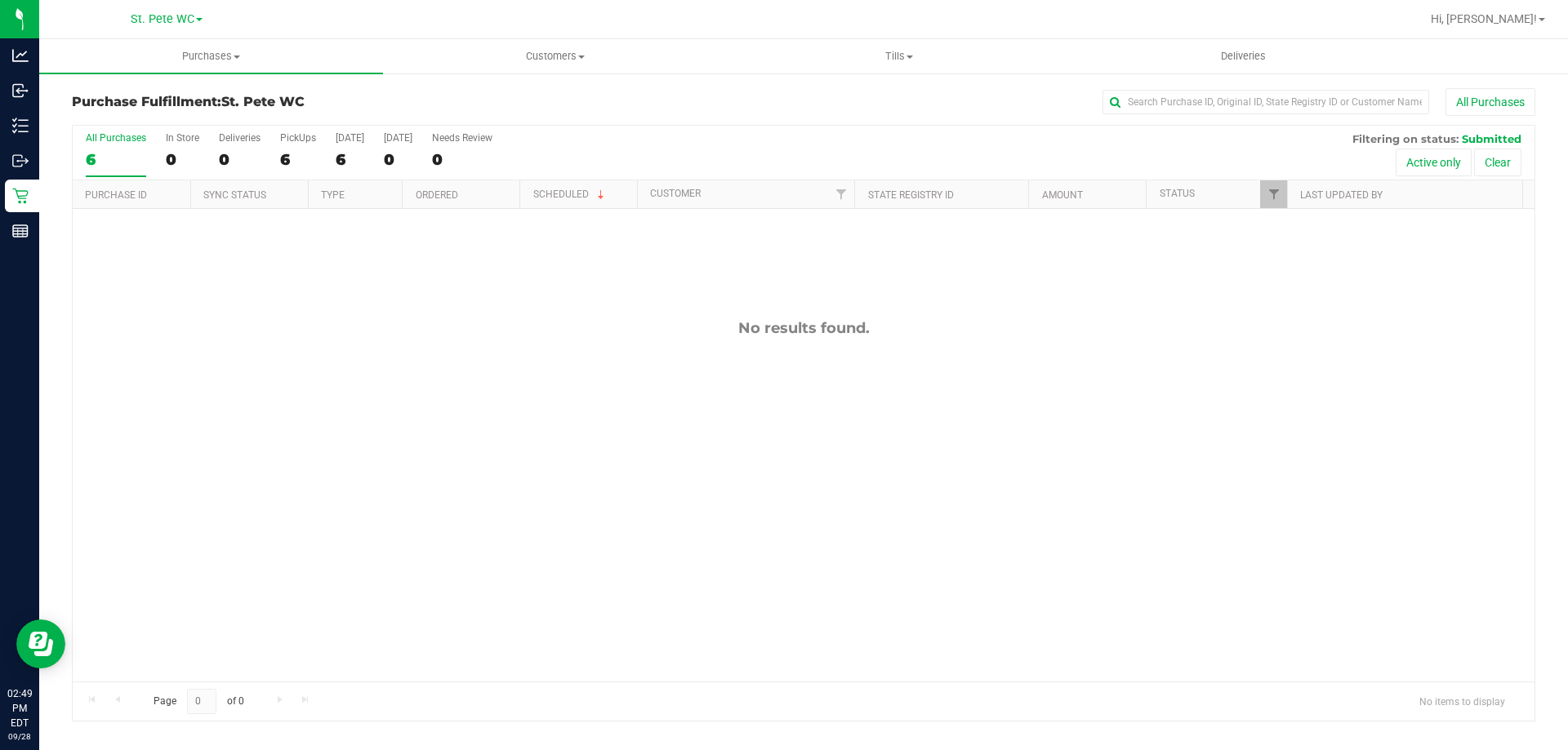
click at [260, 421] on div "No results found." at bounding box center [803, 500] width 1461 height 583
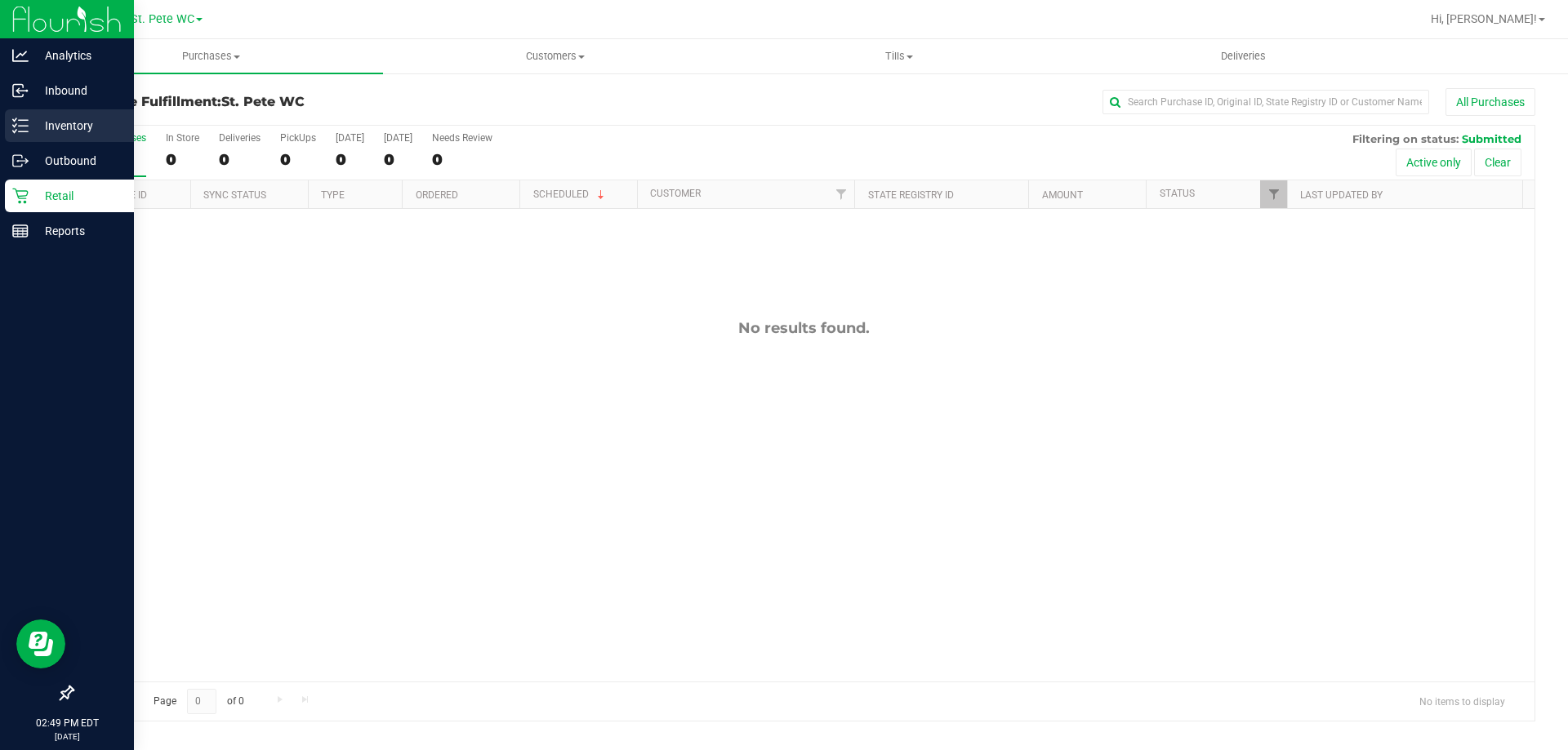
click at [73, 113] on div "Inventory" at bounding box center [69, 125] width 129 height 32
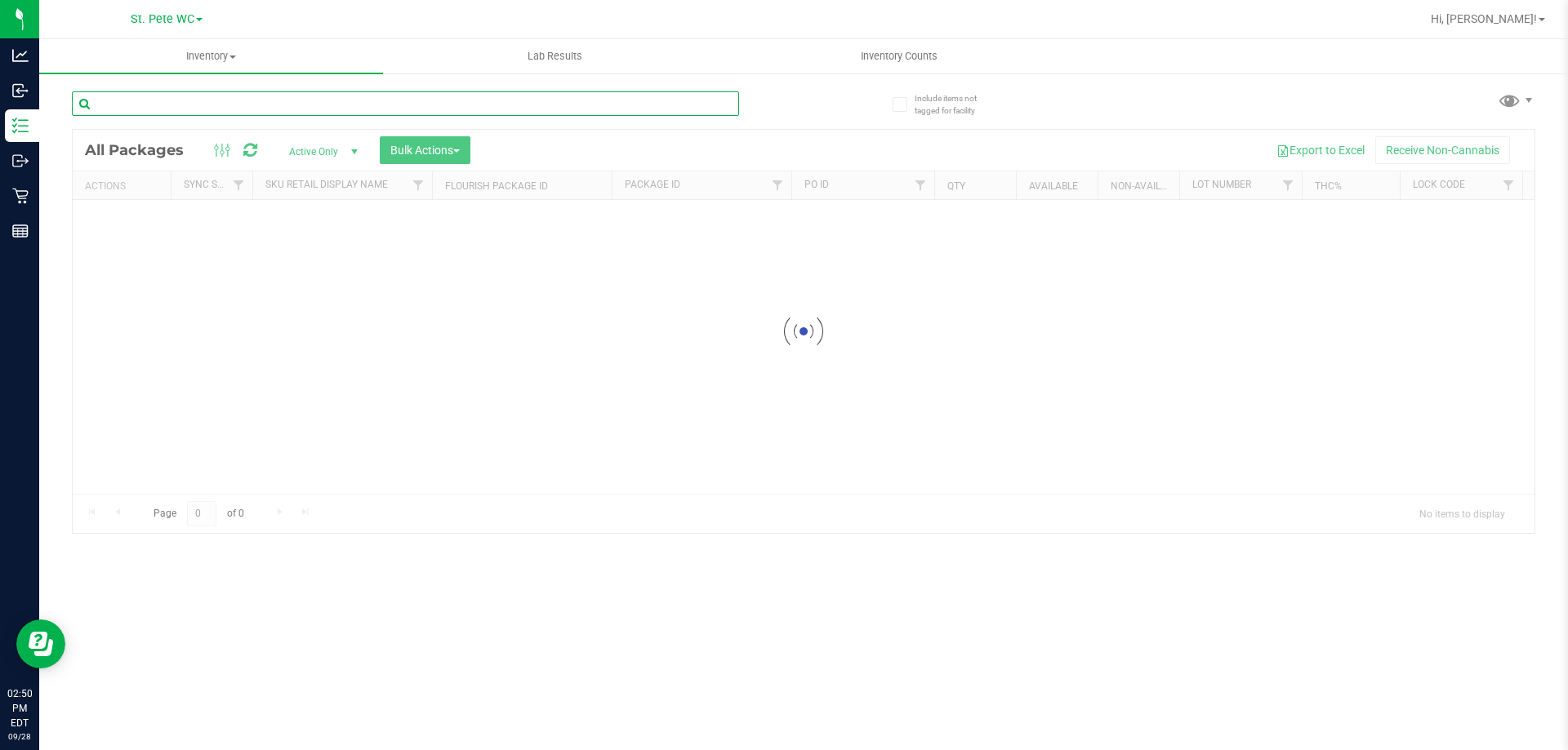
click at [198, 114] on input "text" at bounding box center [405, 103] width 667 height 25
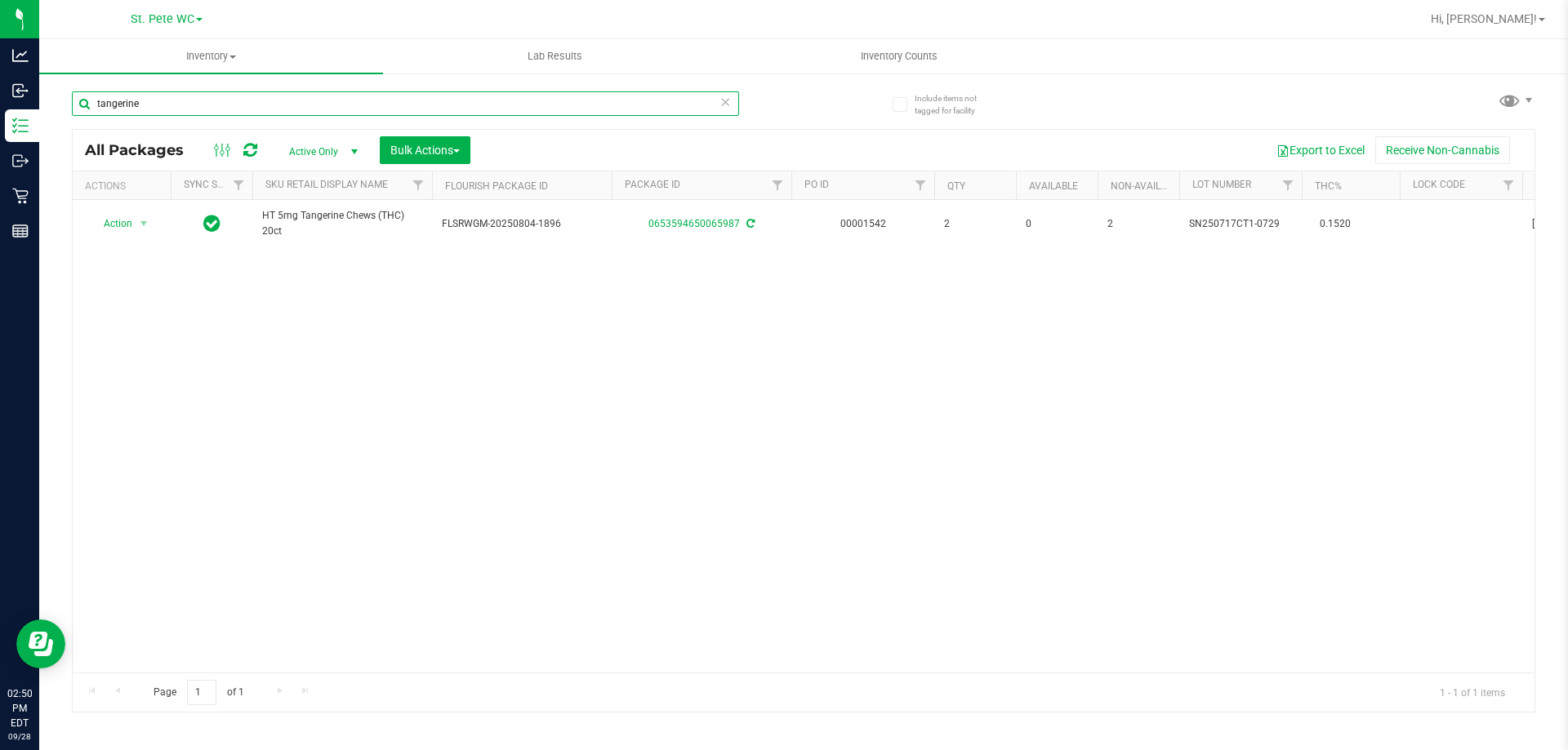
type input "tangerine"
click at [288, 307] on div "Action Action Adjust qty Create package Edit attributes Global inventory Locate…" at bounding box center [803, 436] width 1461 height 473
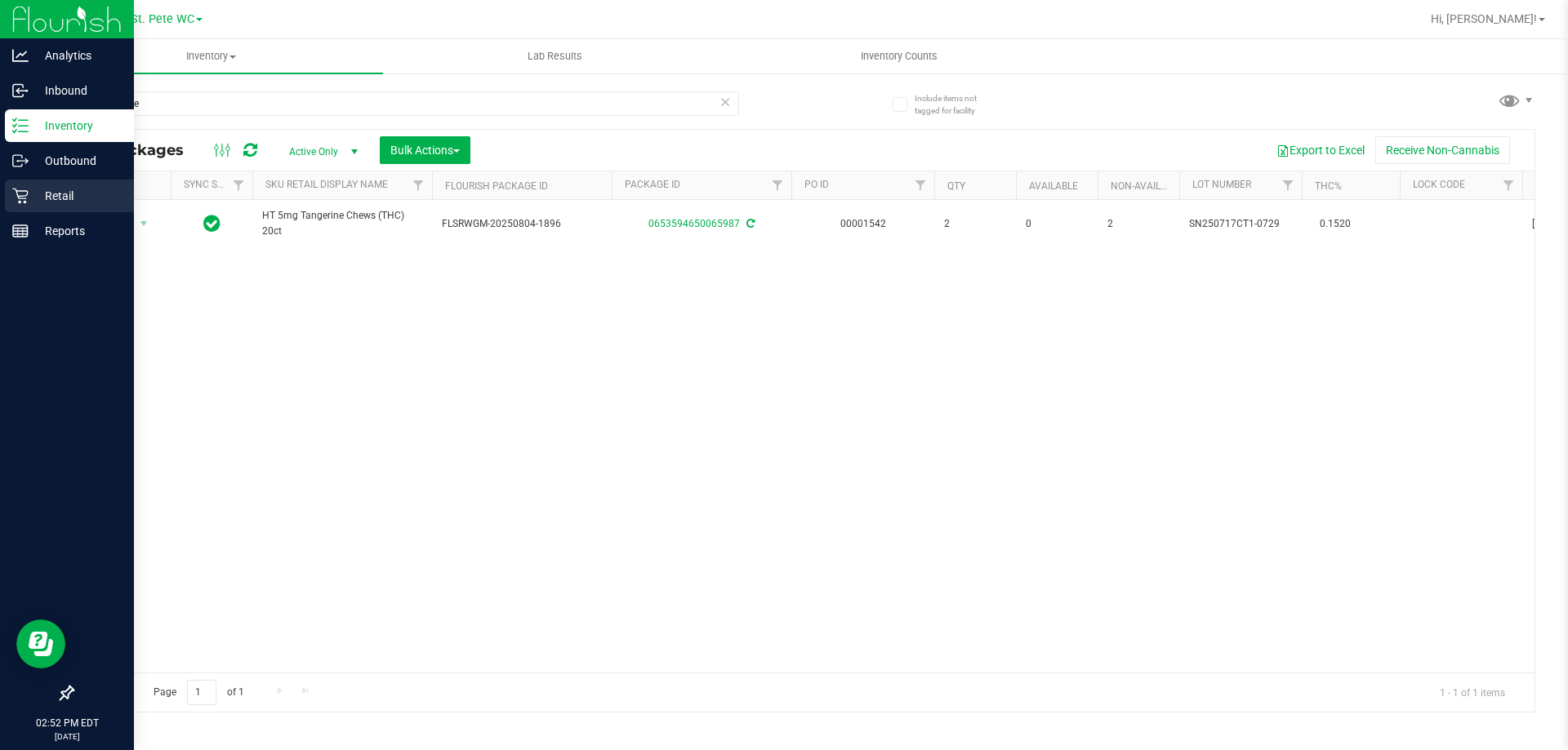
click at [12, 211] on div "Retail" at bounding box center [69, 195] width 129 height 32
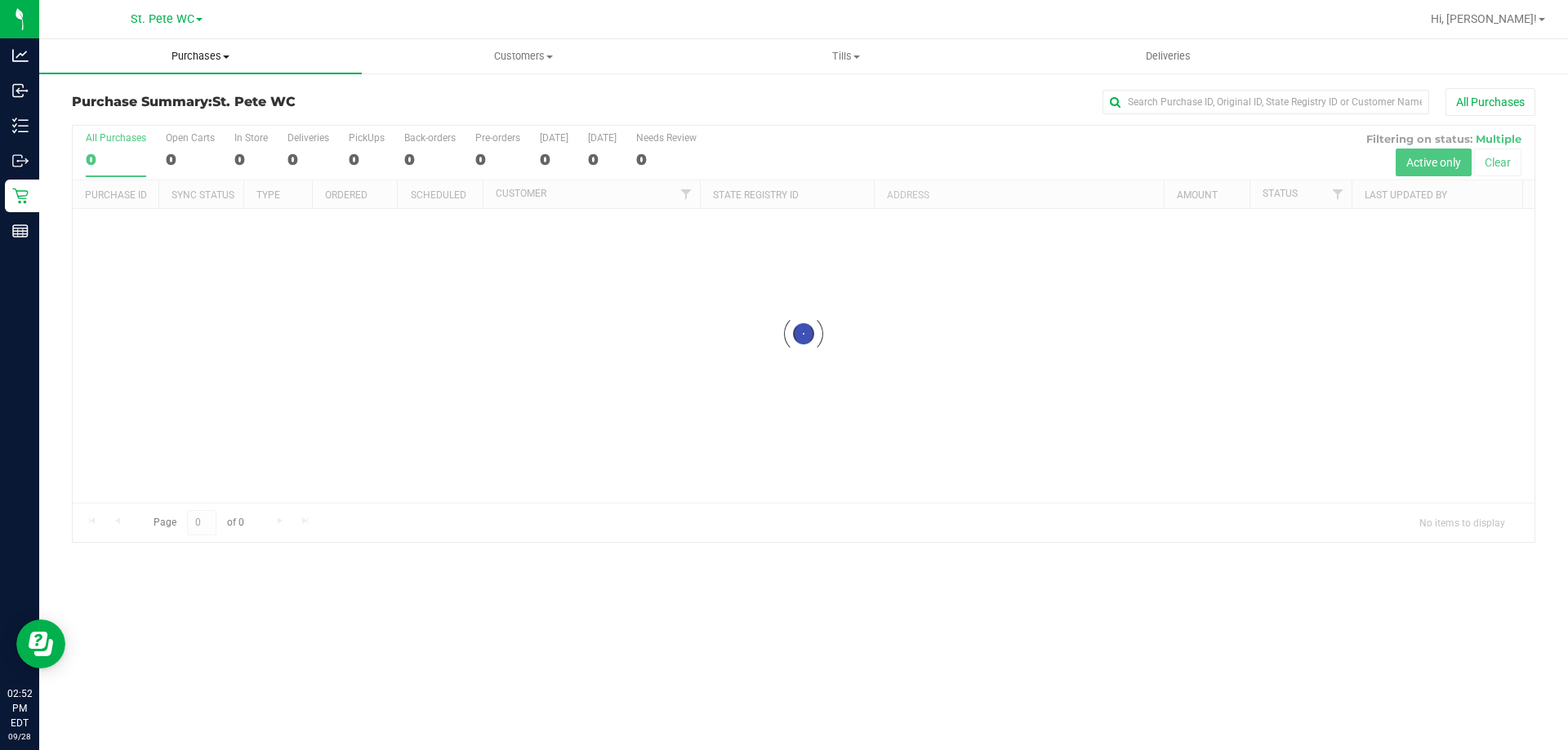
click at [226, 56] on span at bounding box center [226, 57] width 7 height 3
click at [137, 118] on span "Fulfillment" at bounding box center [90, 118] width 102 height 14
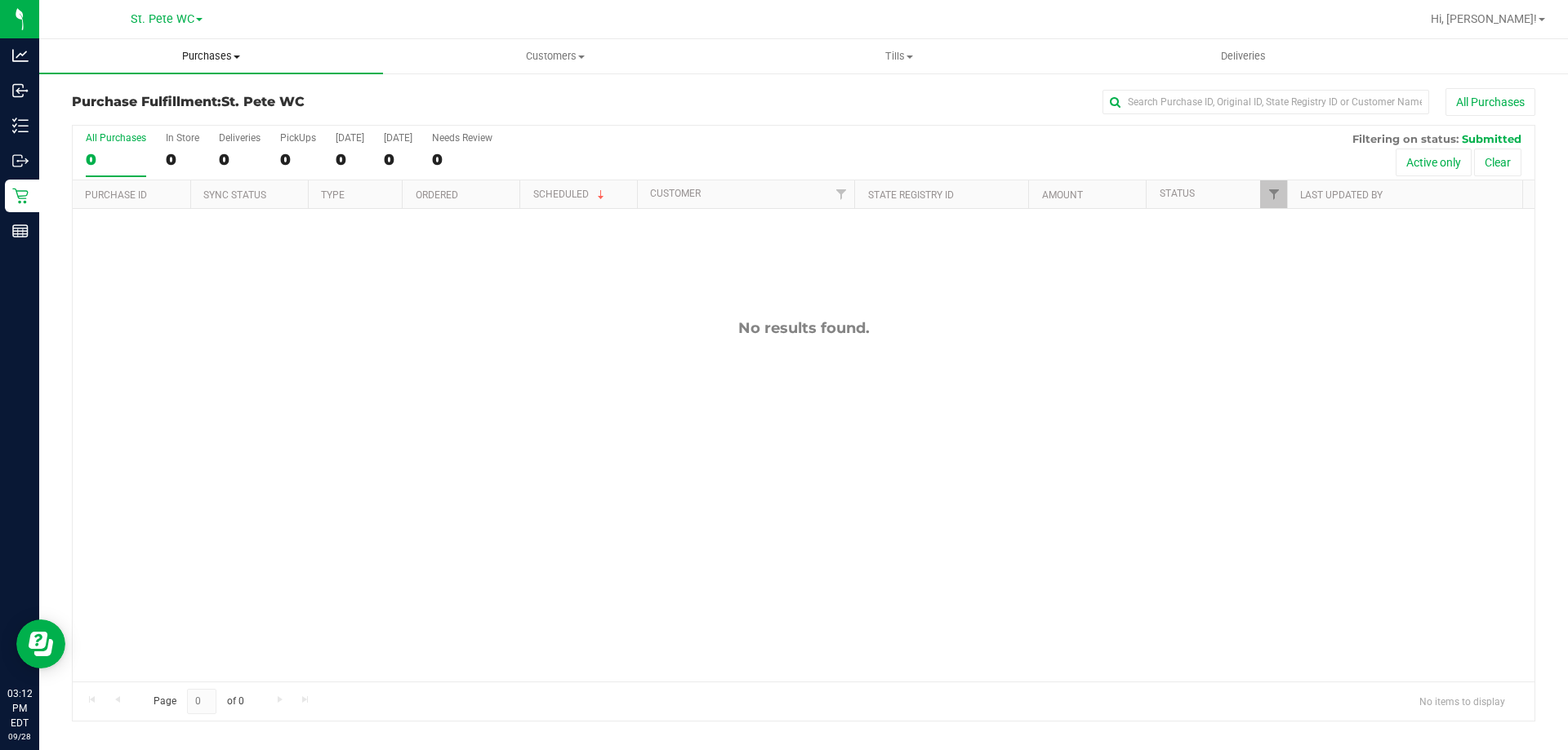
click at [271, 45] on uib-tab-heading "Purchases Summary of purchases Fulfillment All purchases" at bounding box center [211, 56] width 344 height 34
click at [114, 122] on span "Fulfillment" at bounding box center [90, 118] width 102 height 14
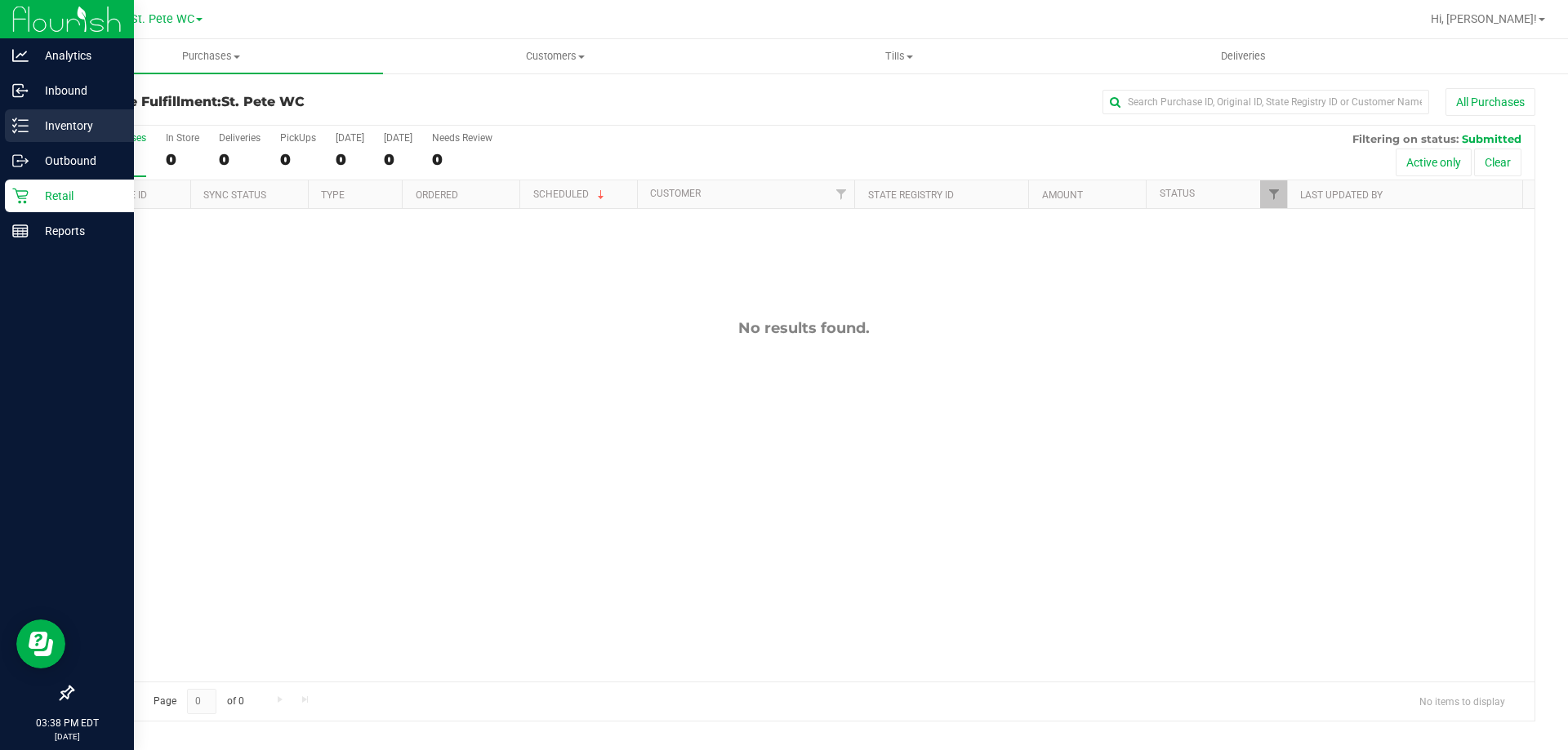
click at [16, 127] on icon at bounding box center [20, 125] width 16 height 16
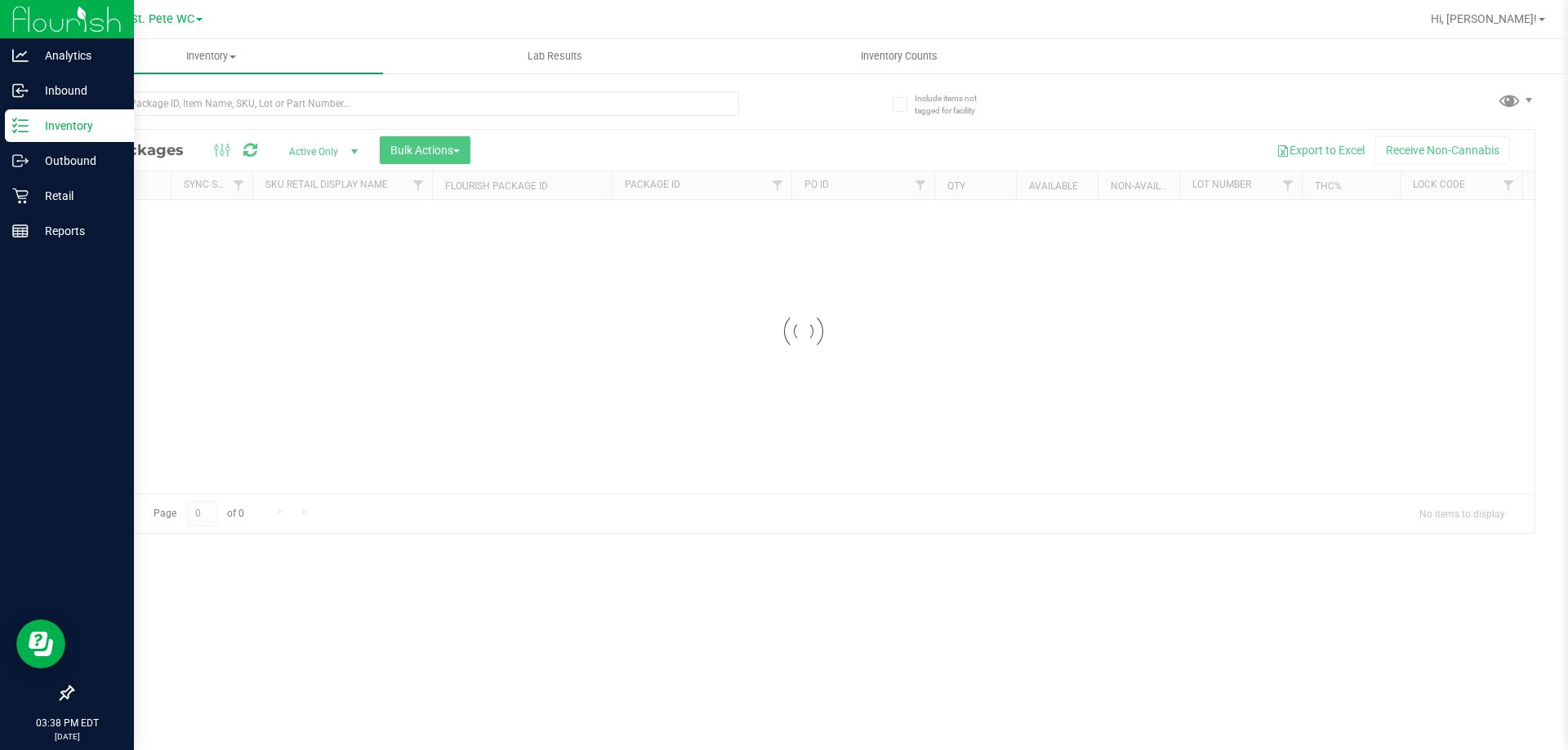
click at [227, 89] on div at bounding box center [437, 102] width 732 height 52
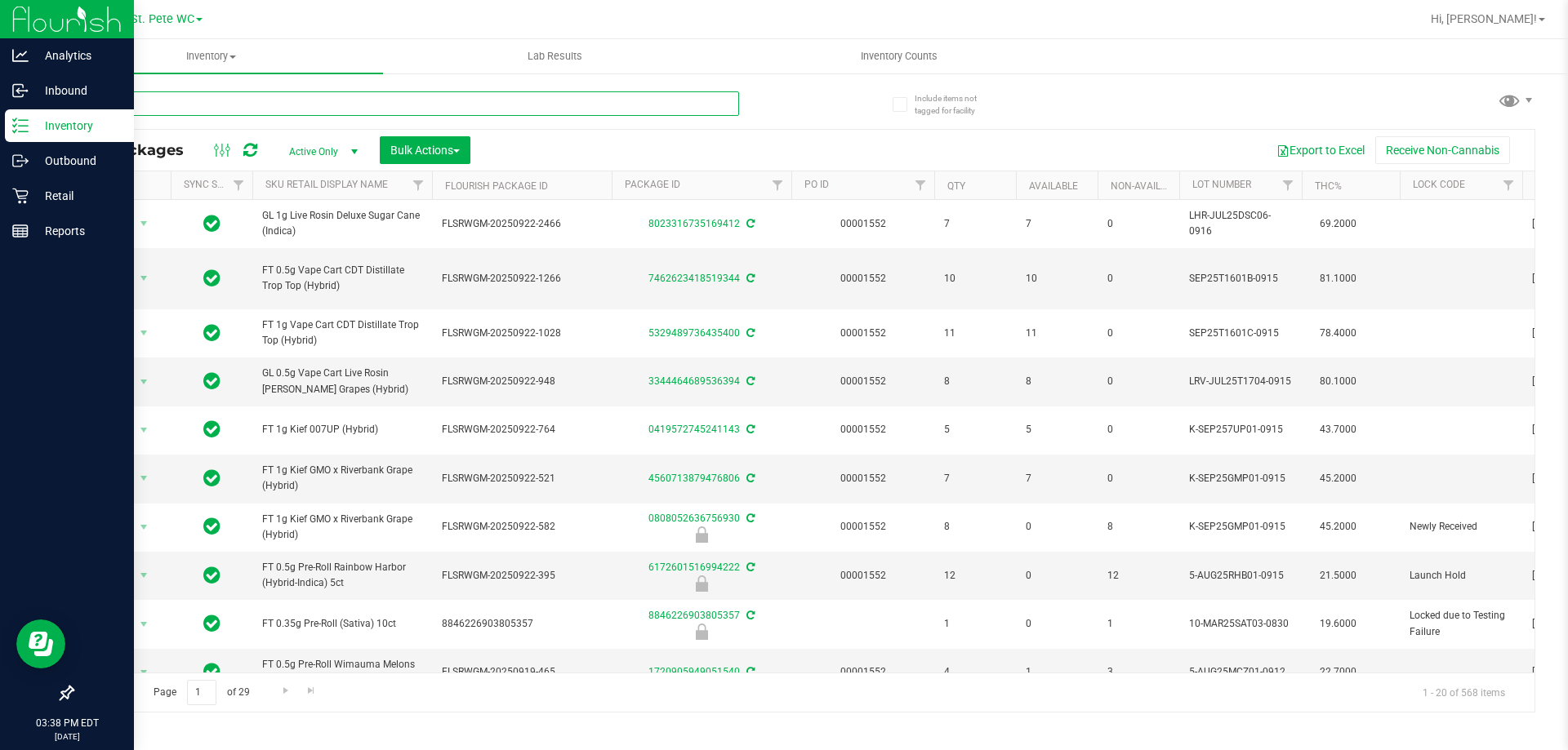
click at [206, 96] on input "text" at bounding box center [405, 103] width 667 height 25
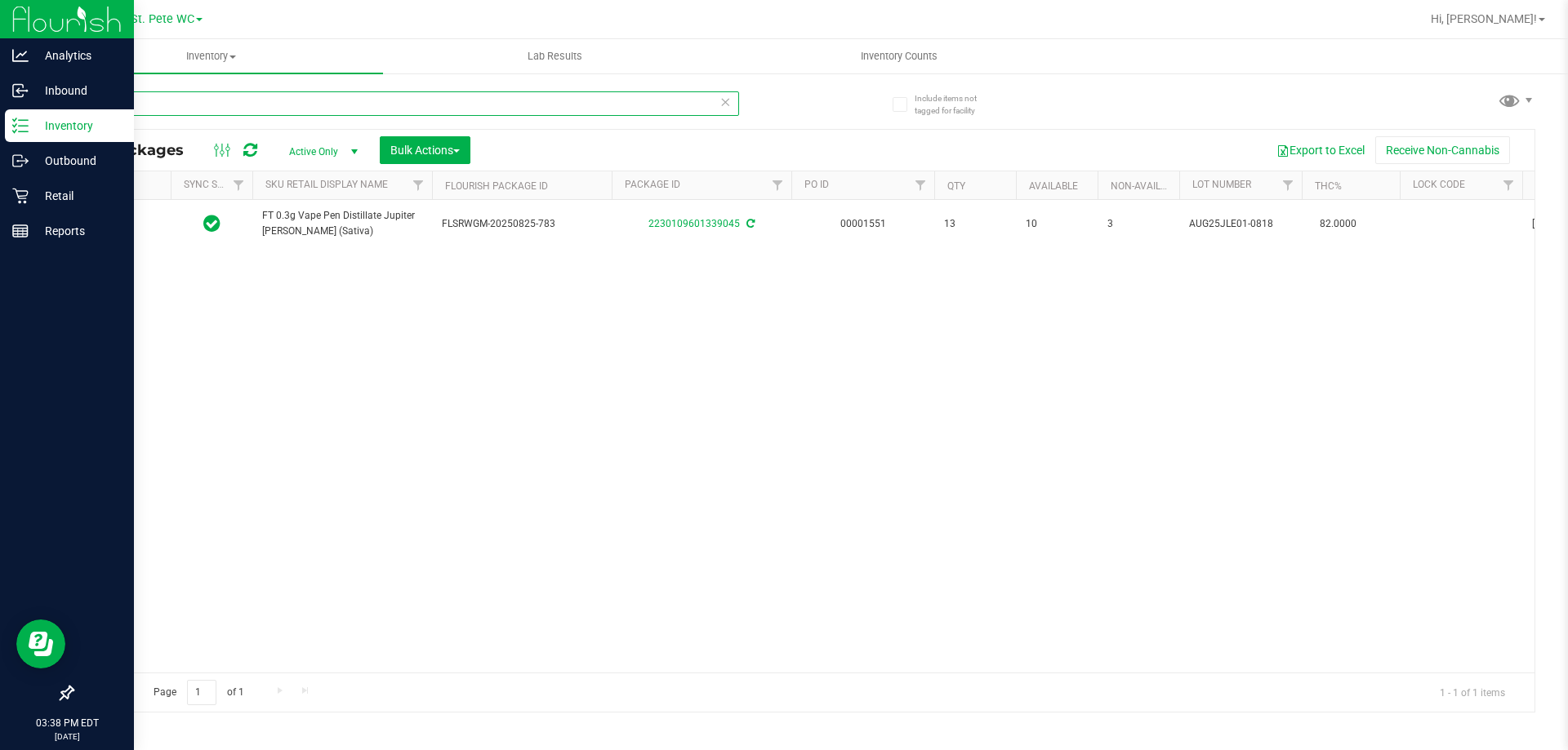
type input "jle"
click at [386, 468] on div "Action Action Adjust qty Create package Edit attributes Global inventory Locate…" at bounding box center [803, 436] width 1461 height 473
